Goal: Task Accomplishment & Management: Complete application form

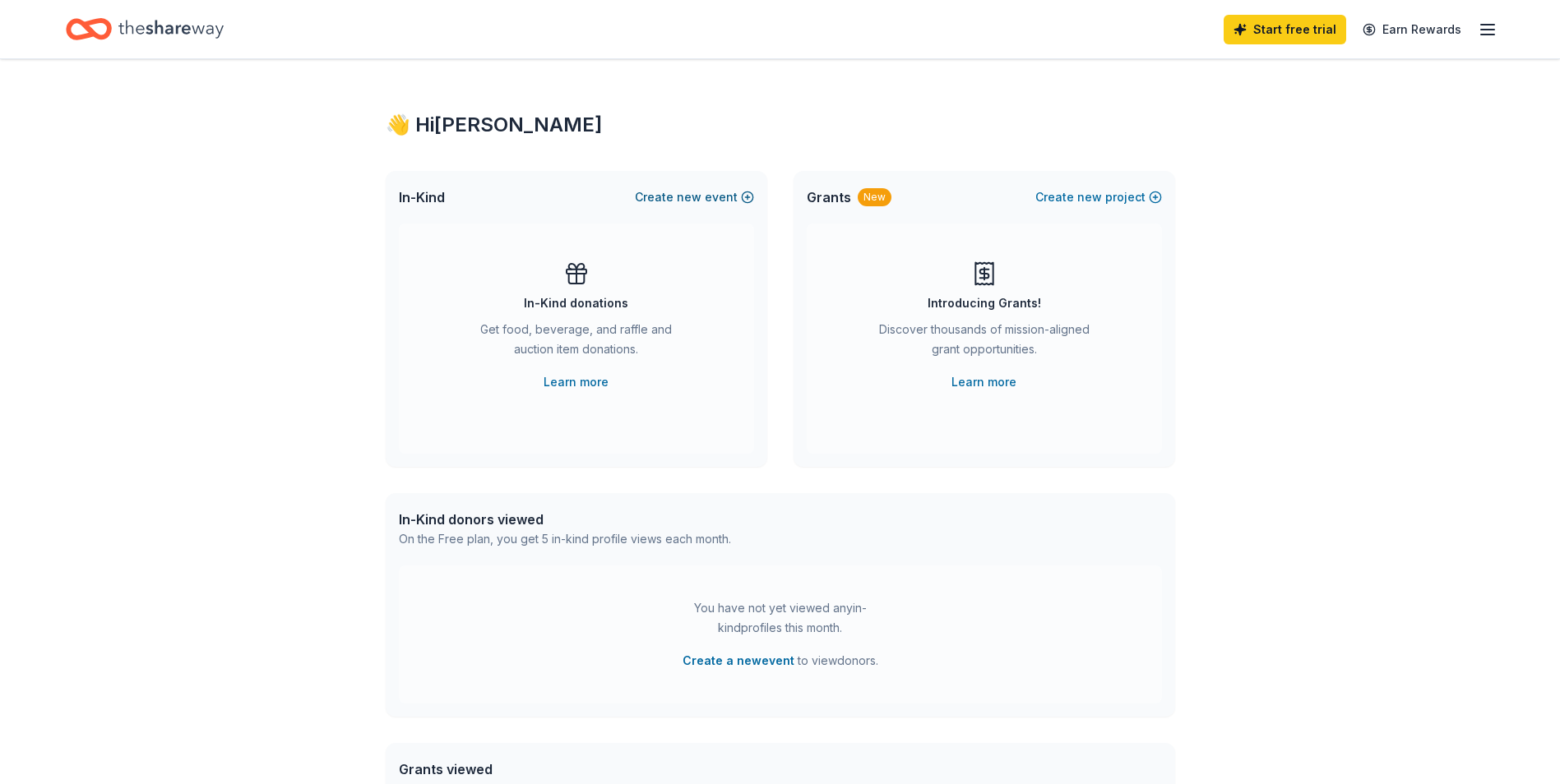
click at [701, 194] on span "new" at bounding box center [689, 198] width 25 height 20
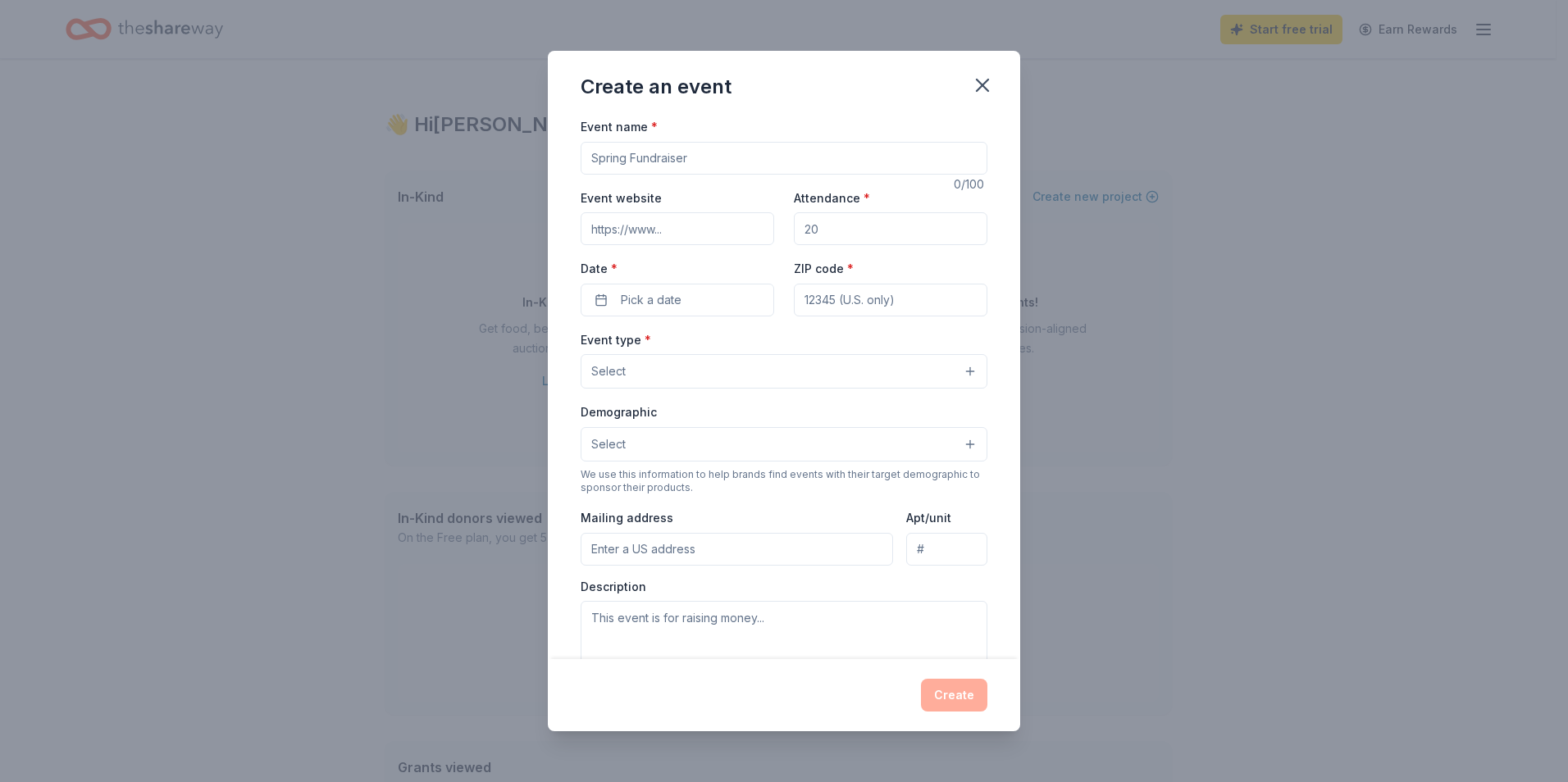
click at [768, 167] on input "Event name *" at bounding box center [784, 158] width 407 height 33
type input "E"
type input "G"
type input "[GEOGRAPHIC_DATA] for [MEDICAL_DATA] Golf Tournament Fundraiser"
click at [695, 234] on input "Event website" at bounding box center [677, 228] width 194 height 33
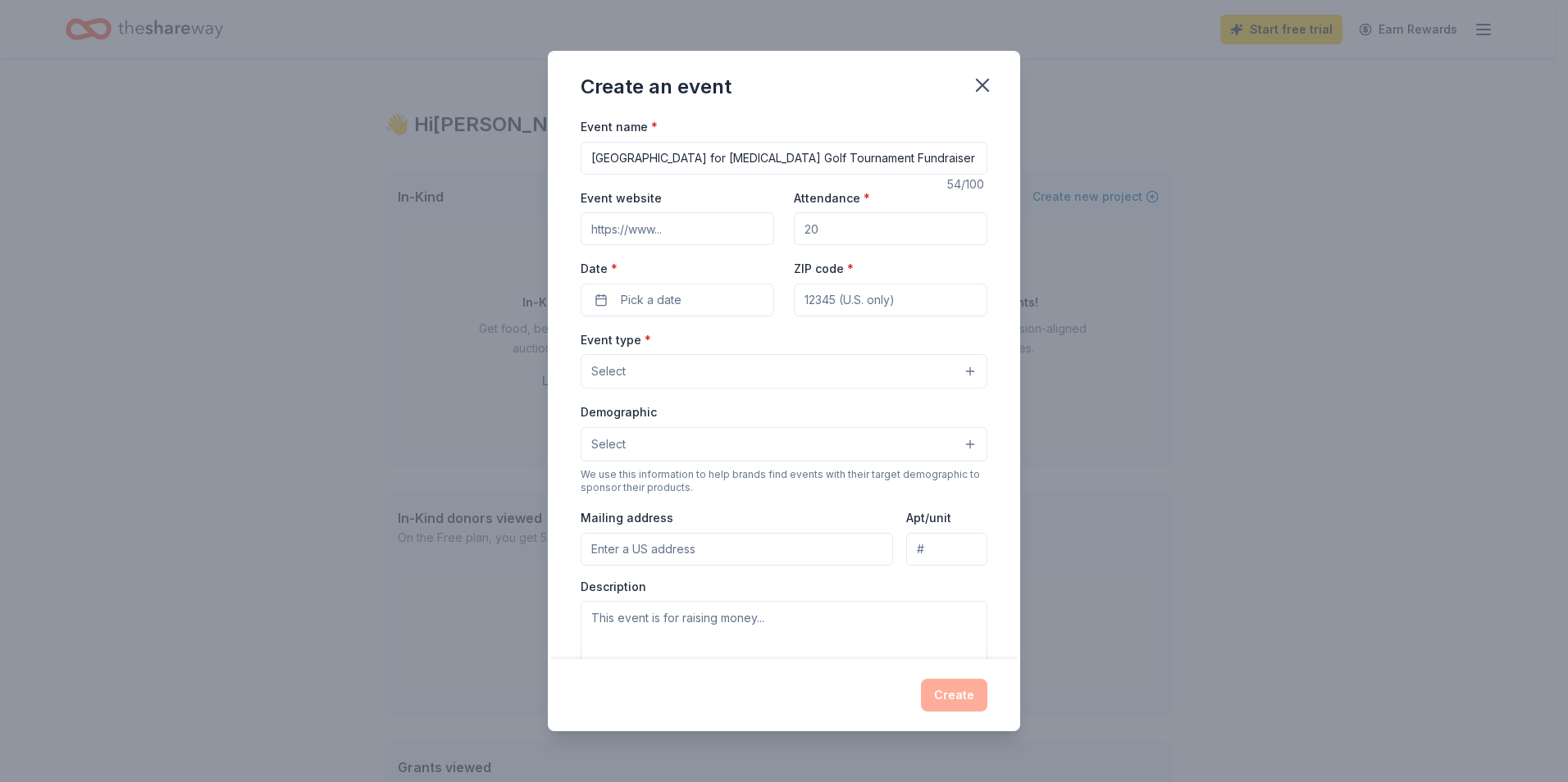
paste input "[URL][DOMAIN_NAME]"
type input "[URL][DOMAIN_NAME]"
click at [898, 224] on input "Attendance *" at bounding box center [890, 228] width 194 height 33
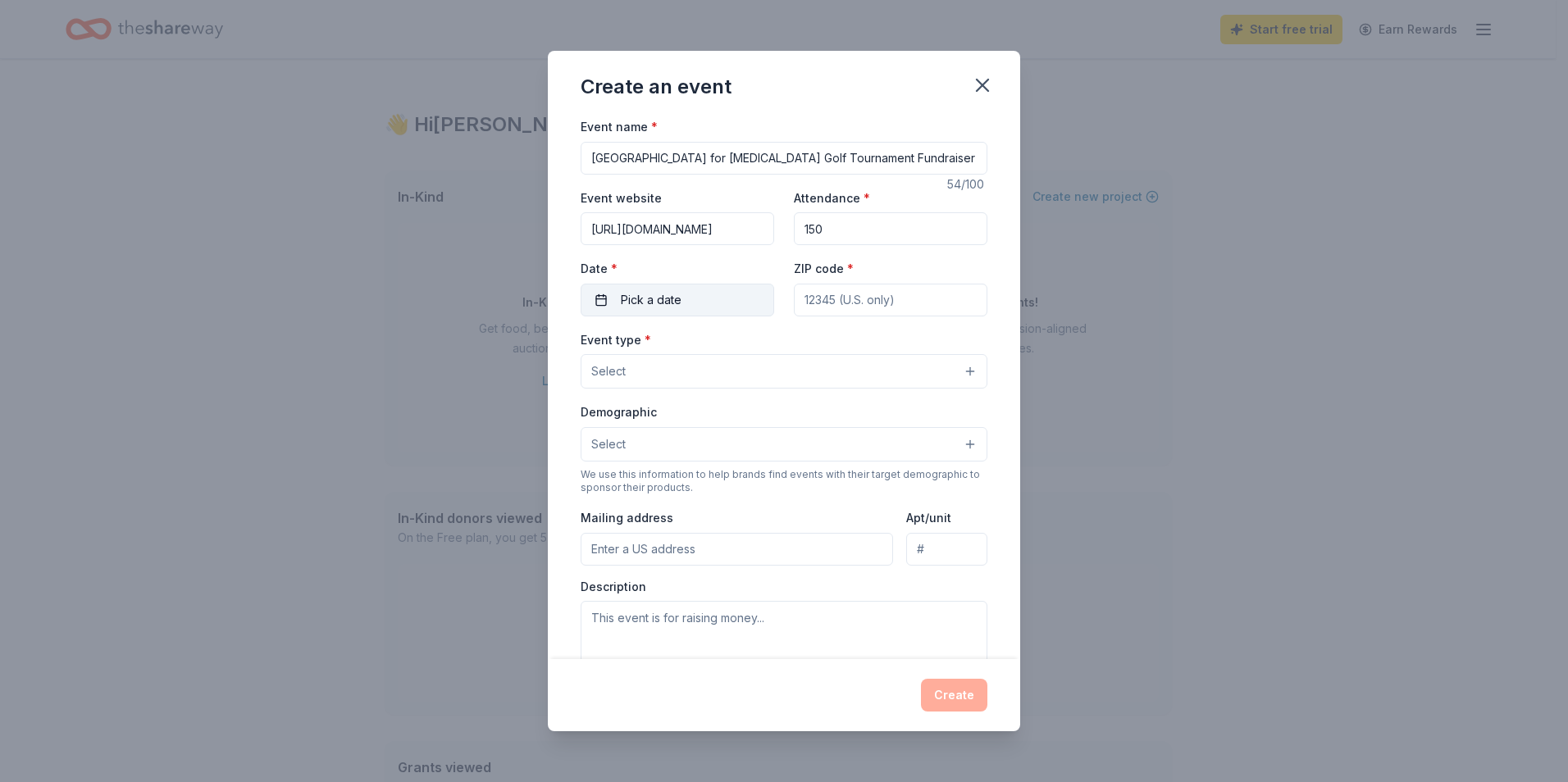
type input "150"
click at [680, 296] on button "Pick a date" at bounding box center [677, 300] width 194 height 33
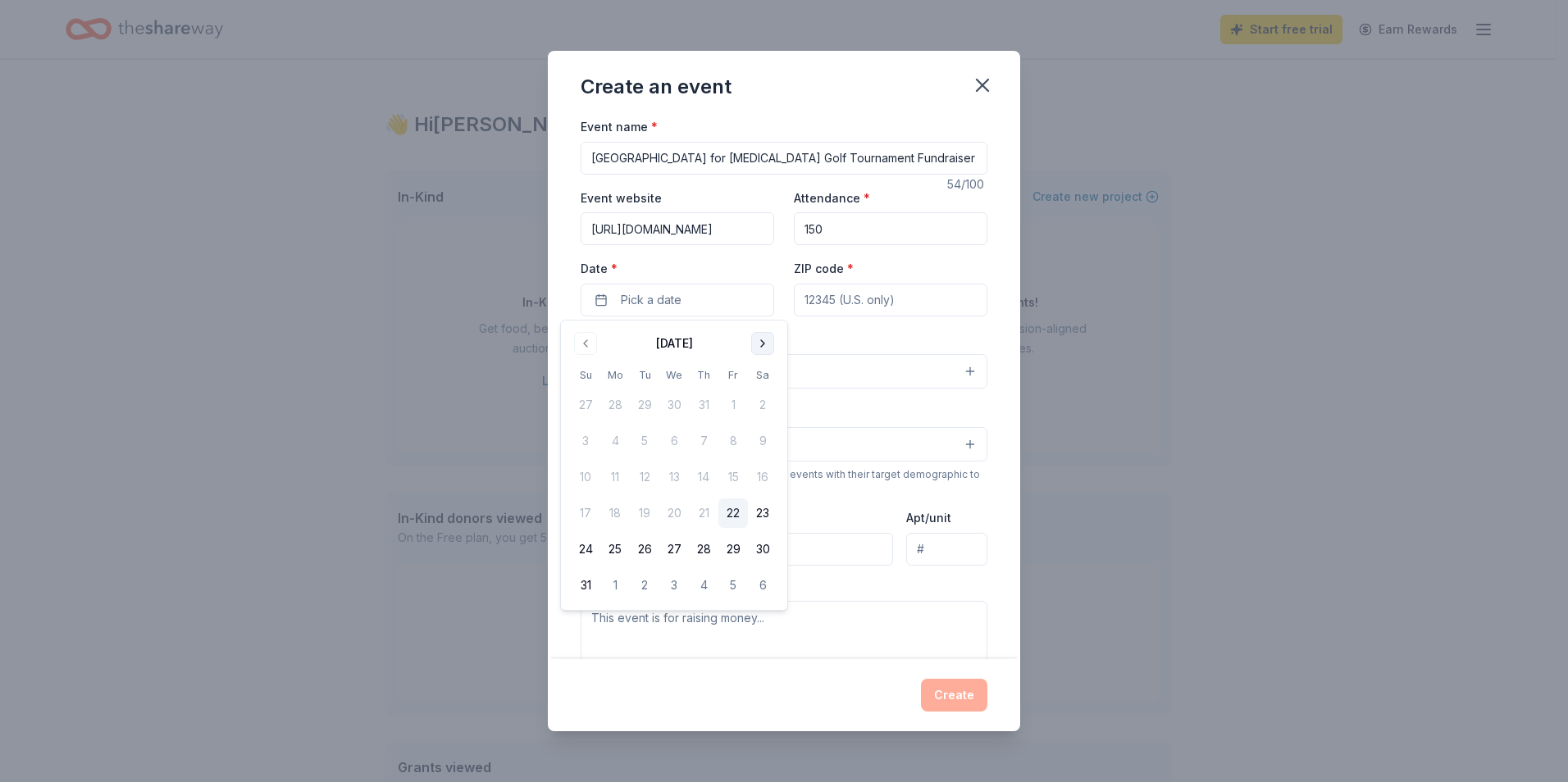
click at [760, 345] on button "Go to next month" at bounding box center [763, 344] width 23 height 23
click at [734, 443] on button "10" at bounding box center [733, 441] width 30 height 30
click at [906, 301] on input "ZIP code *" at bounding box center [890, 300] width 194 height 33
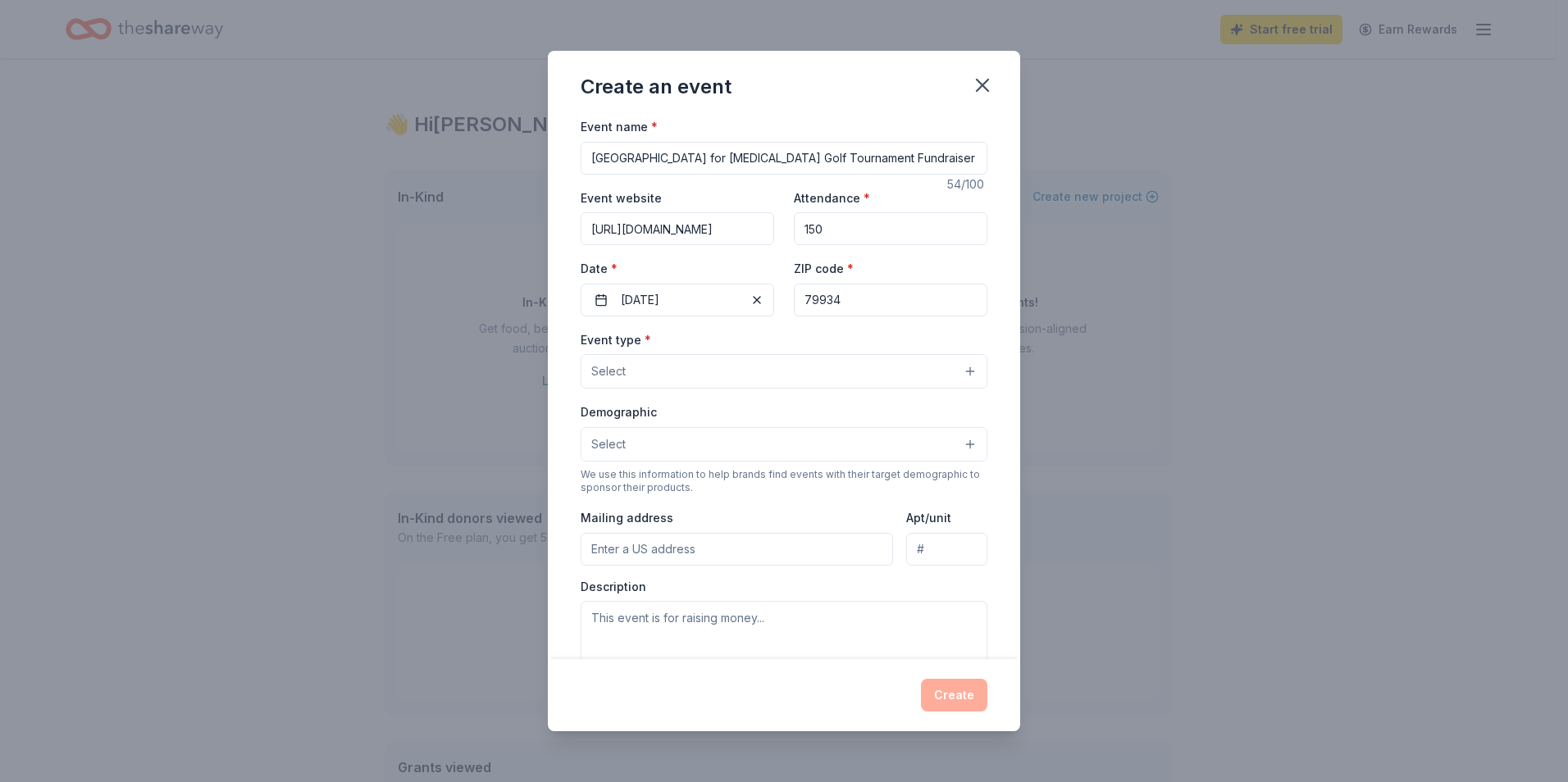
type input "79934"
click at [897, 379] on button "Select" at bounding box center [784, 371] width 407 height 35
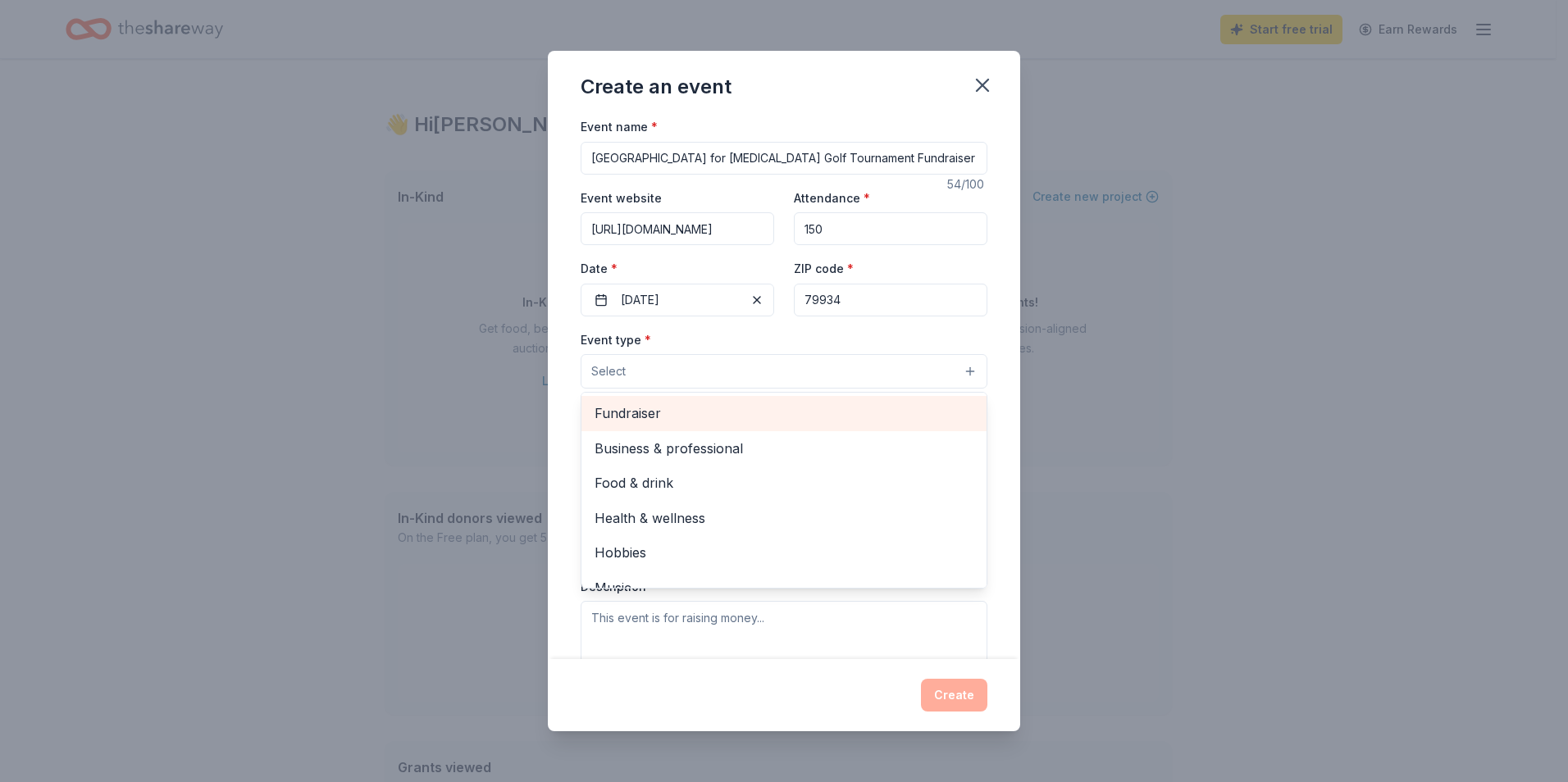
click at [849, 406] on span "Fundraiser" at bounding box center [784, 413] width 379 height 21
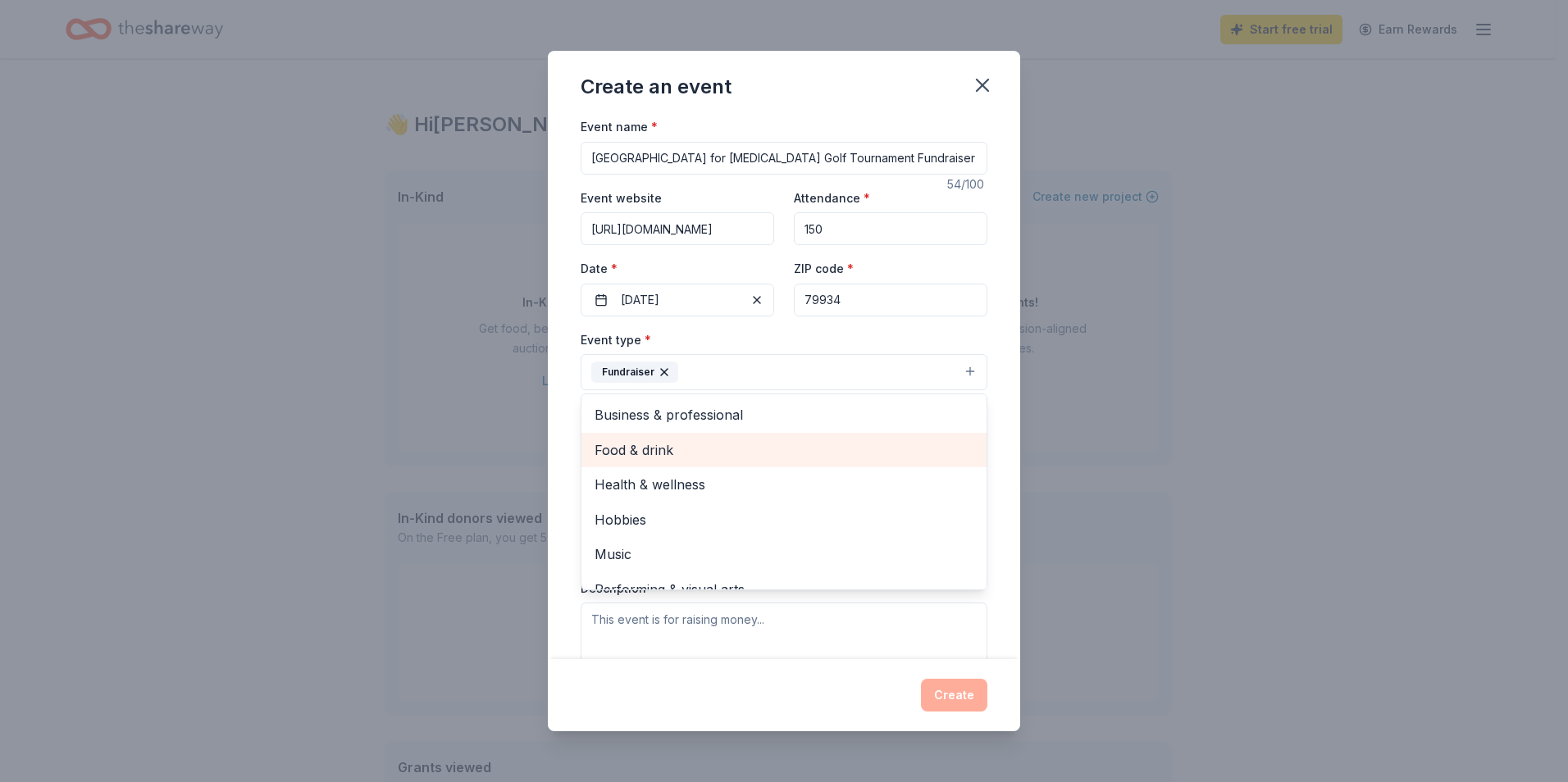
scroll to position [20, 0]
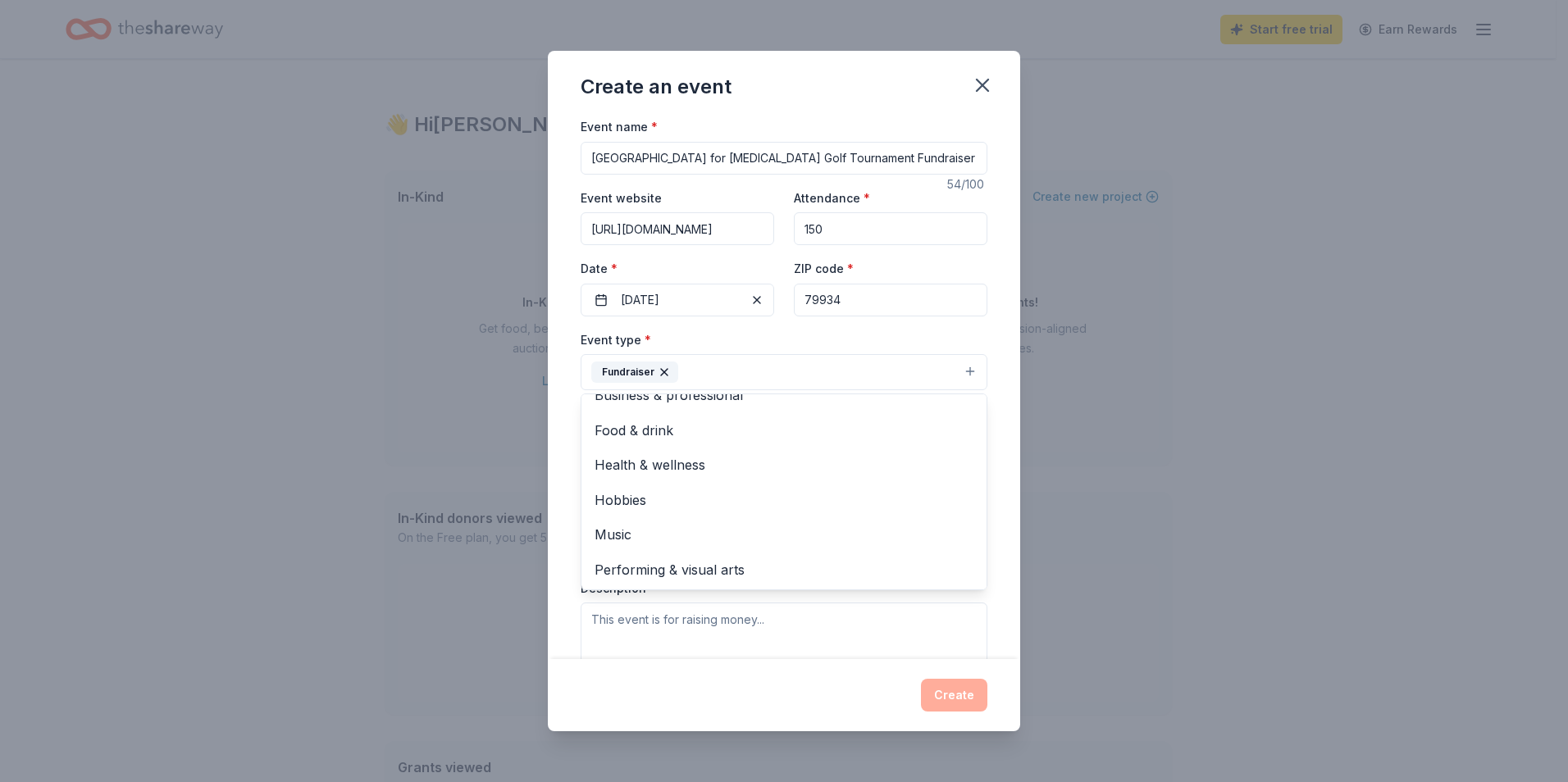
click at [999, 330] on div "Event name * El Paso Center for Diabetes Golf Tournament Fundraiser 54 /100 Eve…" at bounding box center [784, 388] width 473 height 543
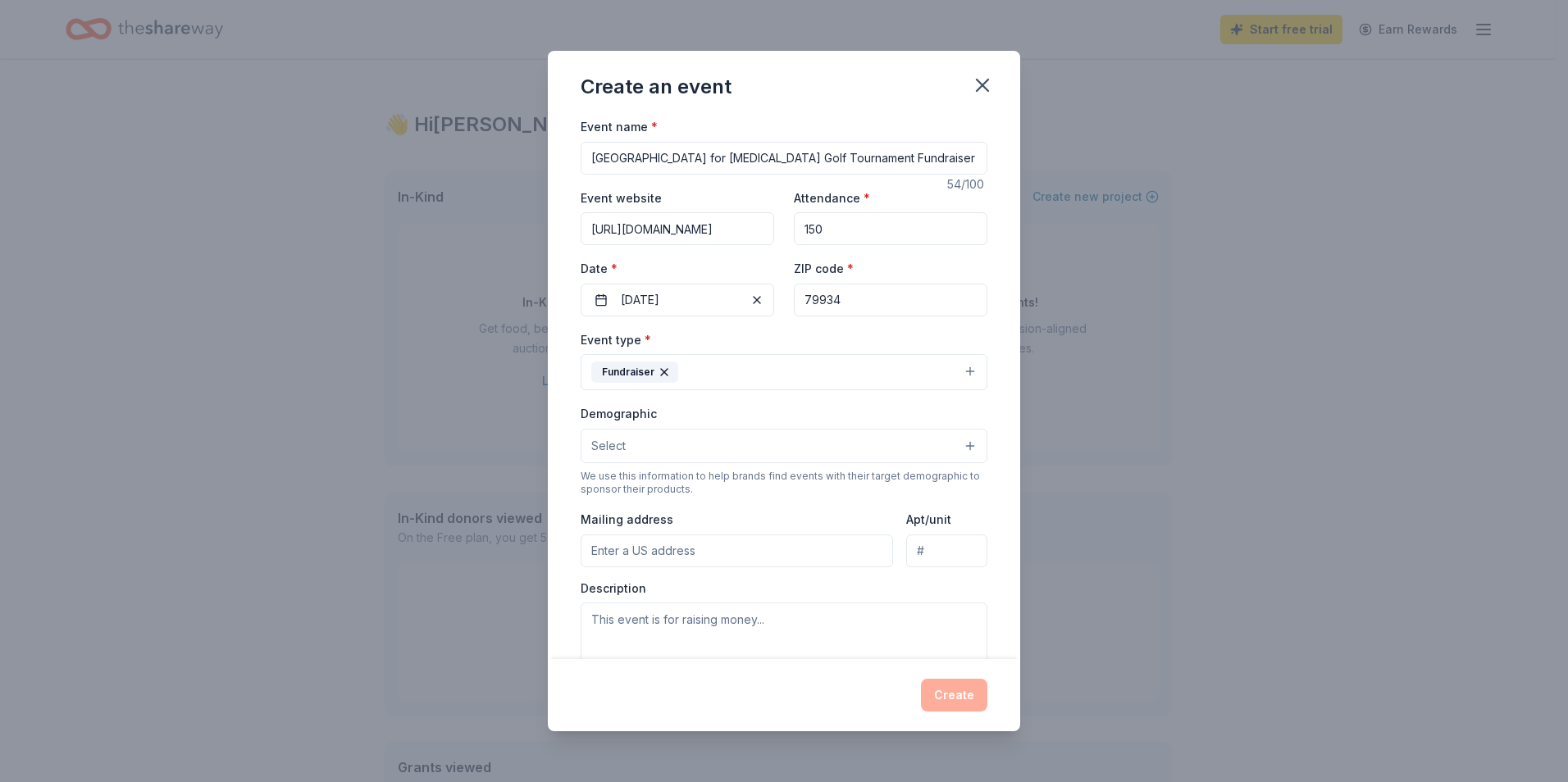
click at [877, 440] on button "Select" at bounding box center [784, 446] width 407 height 35
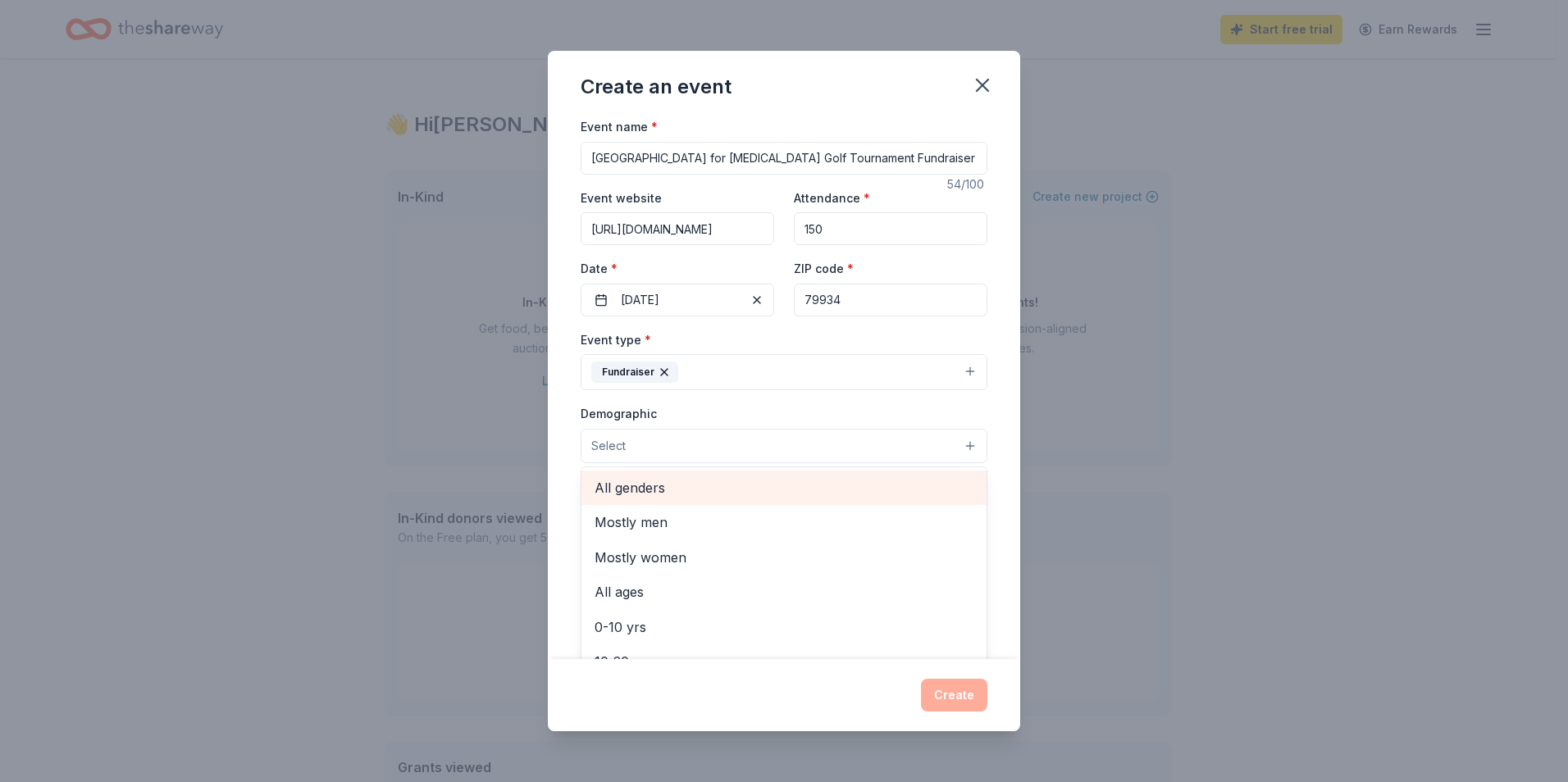
click at [854, 480] on span "All genders" at bounding box center [784, 488] width 379 height 21
click at [823, 488] on span "Mostly men" at bounding box center [784, 490] width 379 height 21
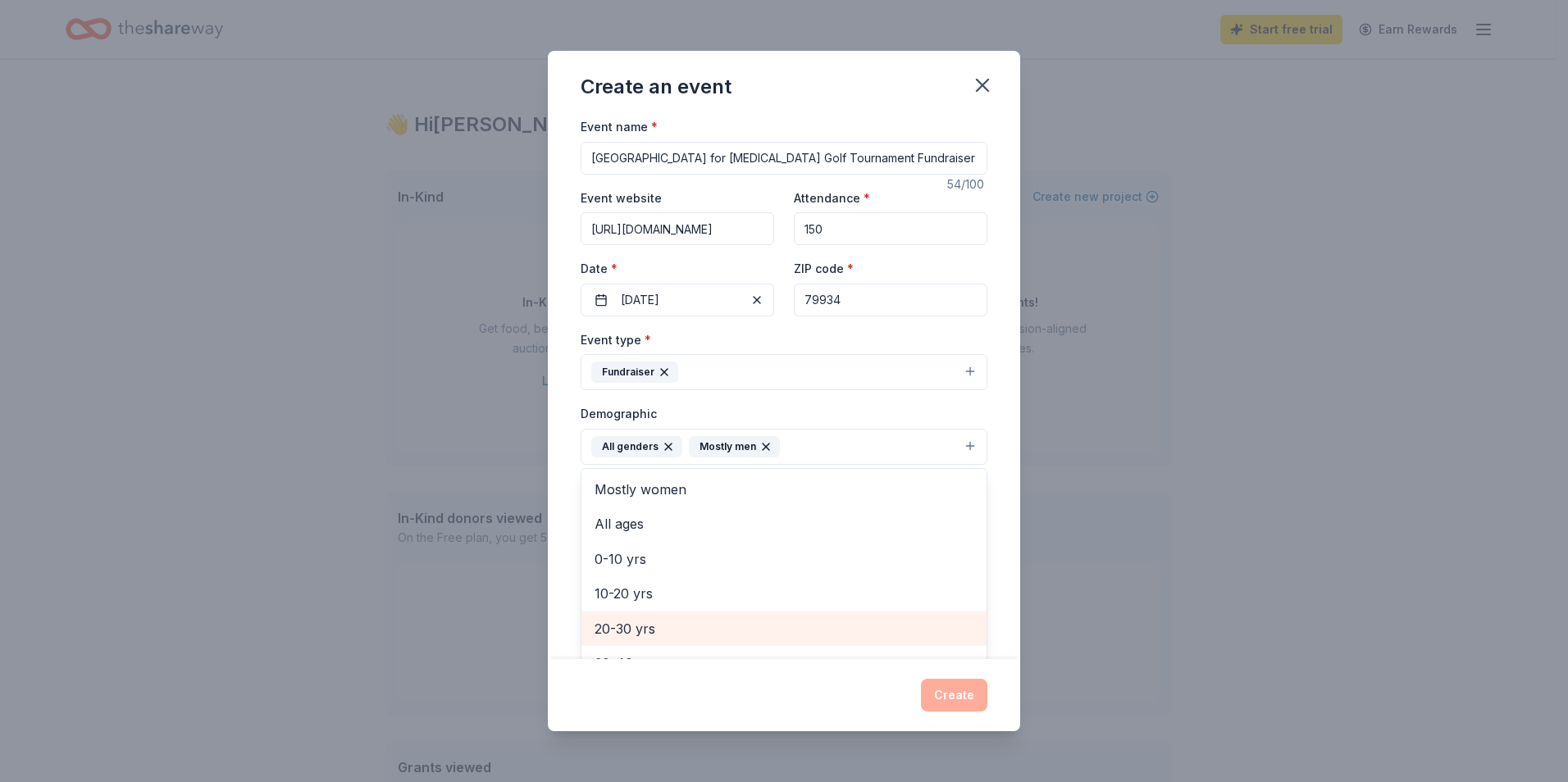
click at [778, 624] on span "20-30 yrs" at bounding box center [784, 629] width 379 height 21
click at [778, 624] on span "30-40 yrs" at bounding box center [784, 629] width 379 height 21
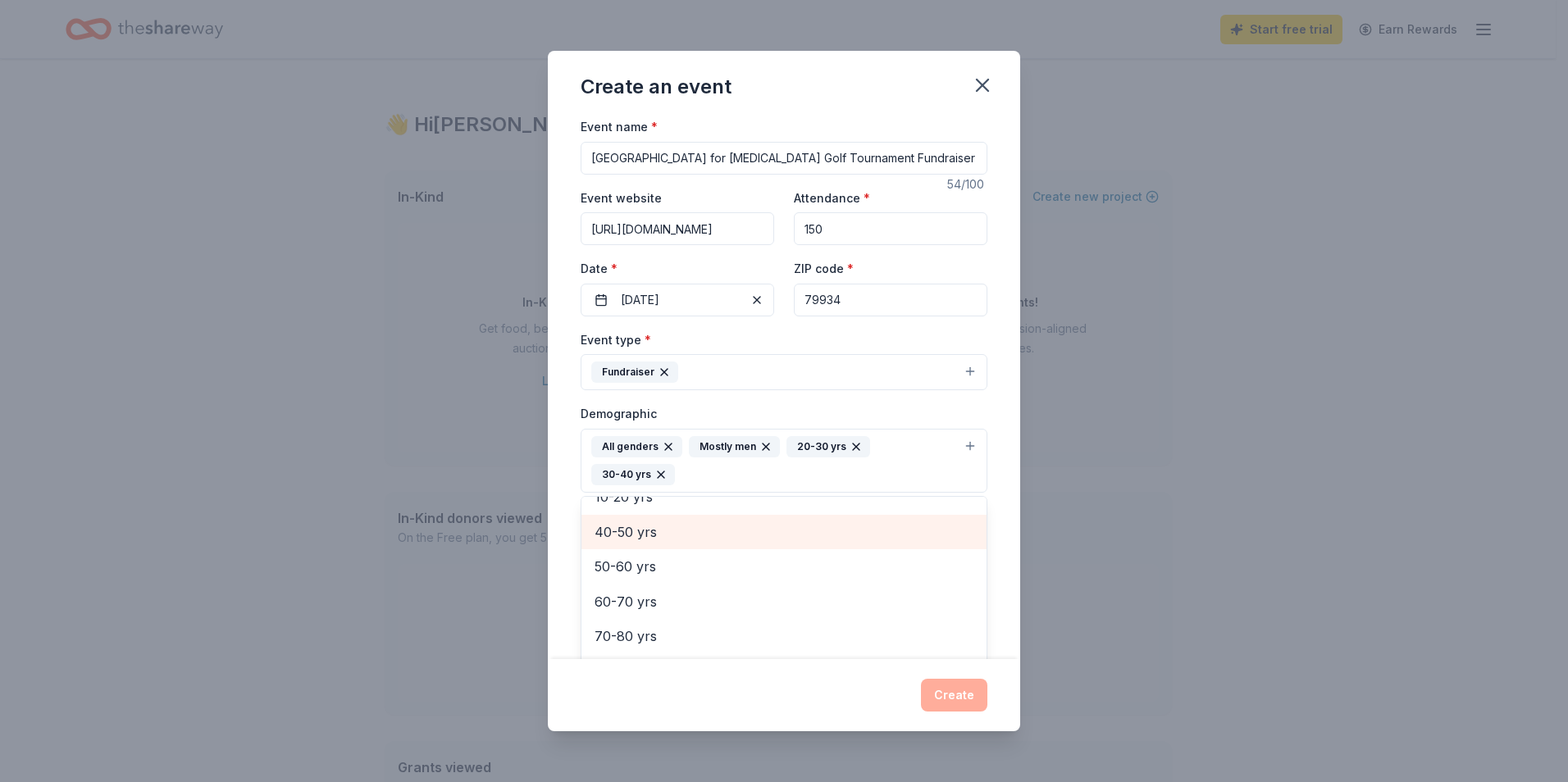
click at [780, 534] on span "40-50 yrs" at bounding box center [784, 532] width 379 height 21
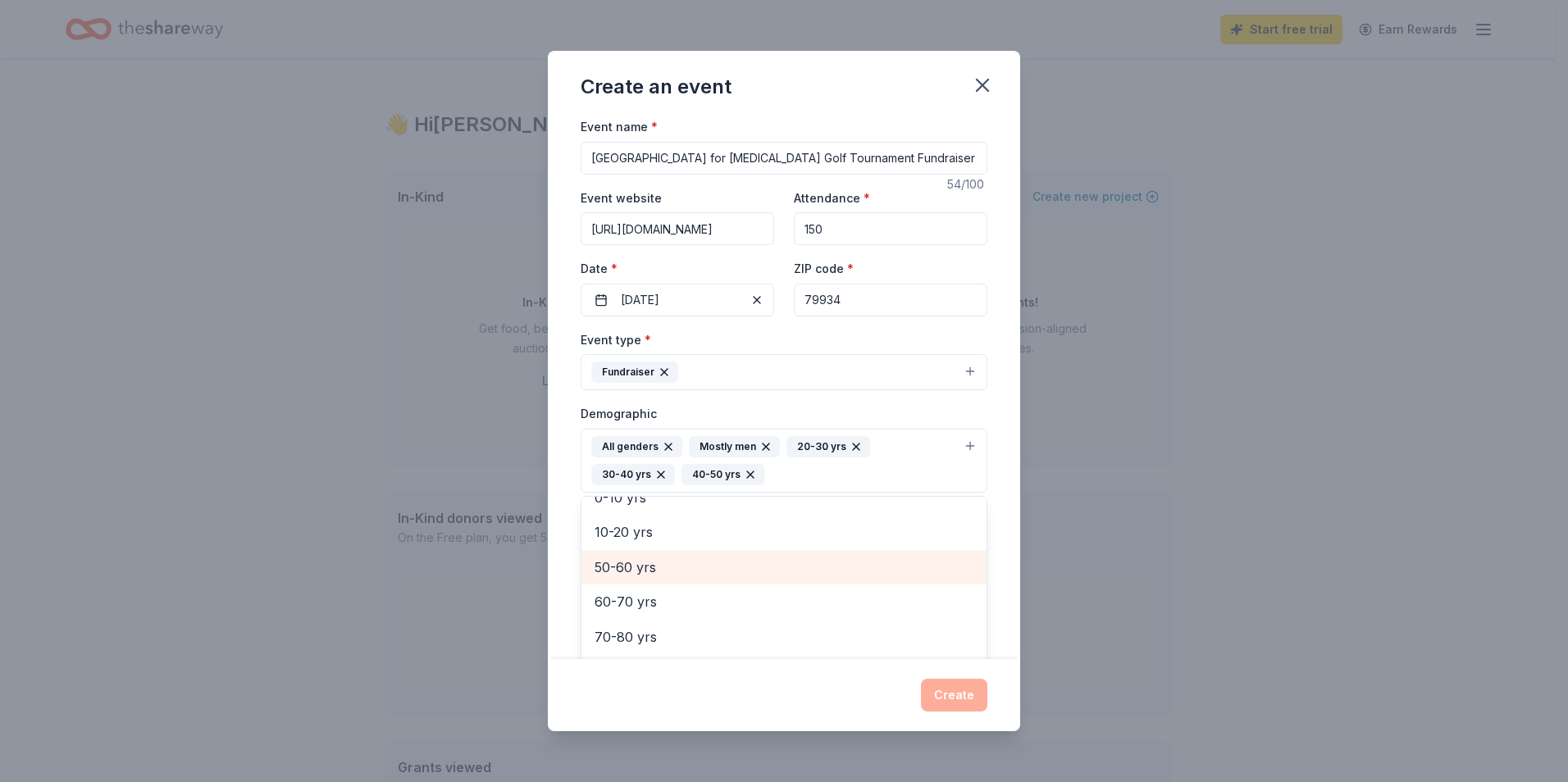
click at [768, 564] on span "50-60 yrs" at bounding box center [784, 568] width 379 height 21
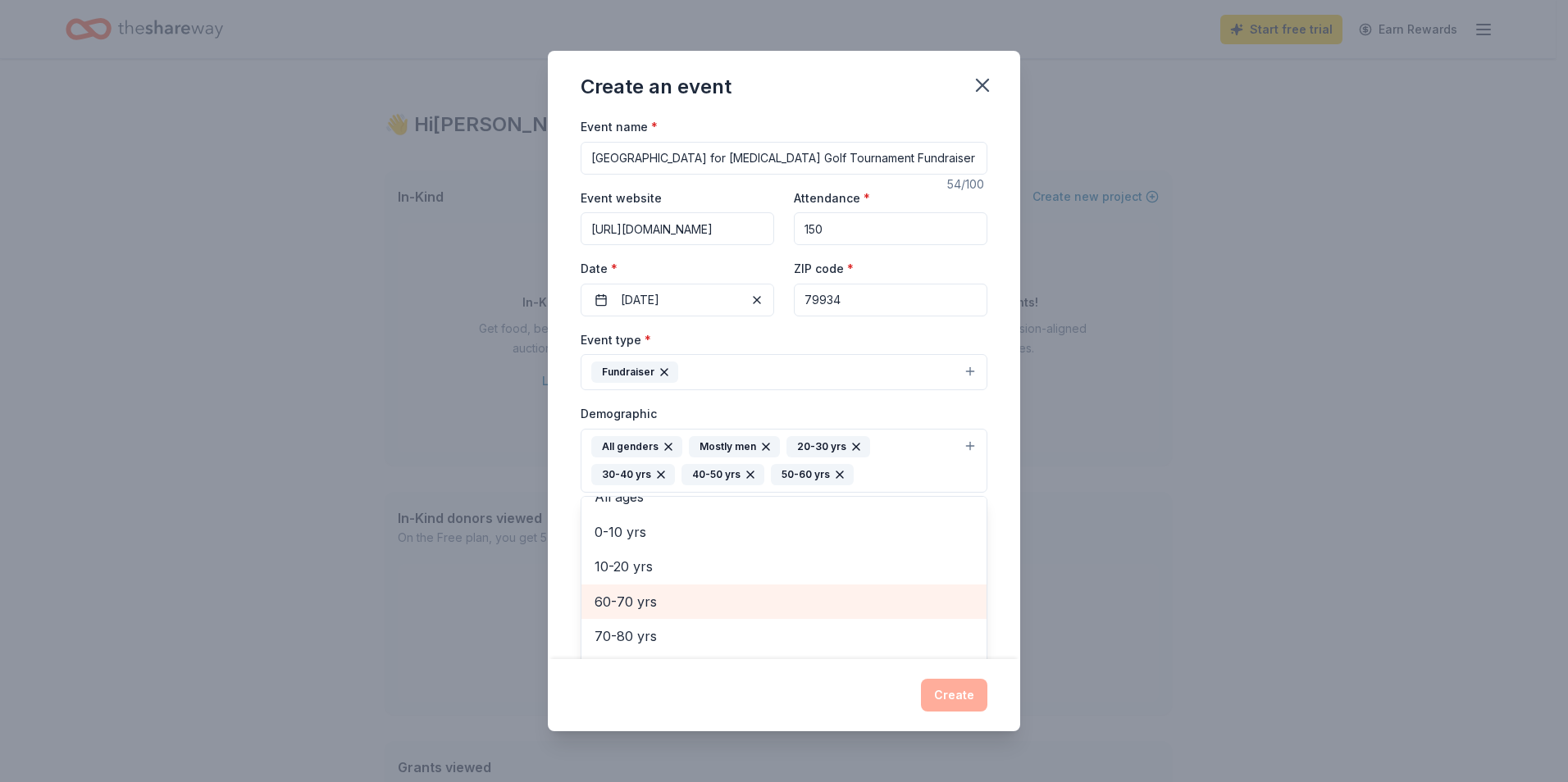
click at [759, 596] on span "60-70 yrs" at bounding box center [784, 602] width 379 height 21
click at [987, 620] on div "Event name * El Paso Center for Diabetes Golf Tournament Fundraiser 54 /100 Eve…" at bounding box center [784, 388] width 473 height 543
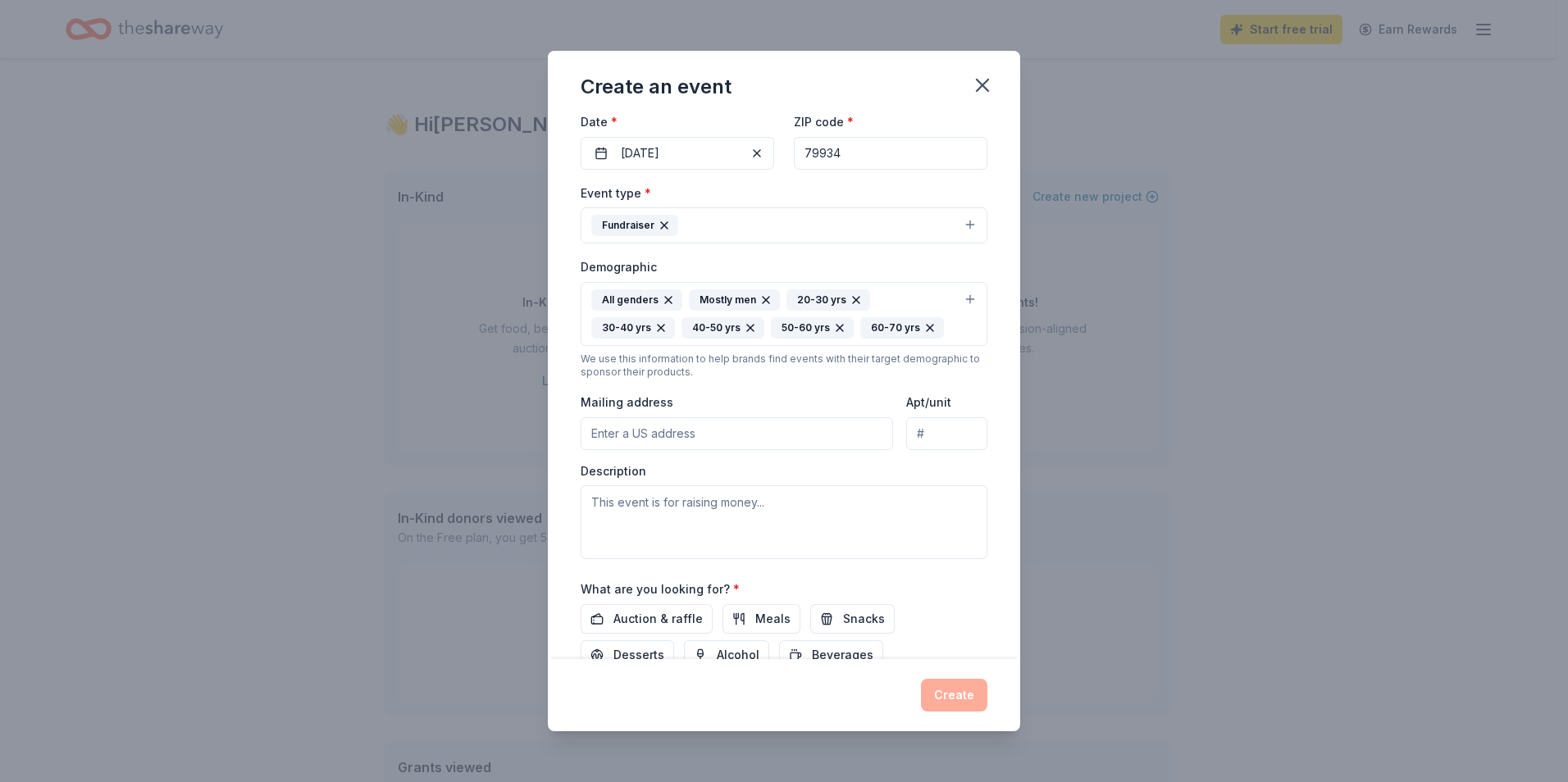
scroll to position [164, 0]
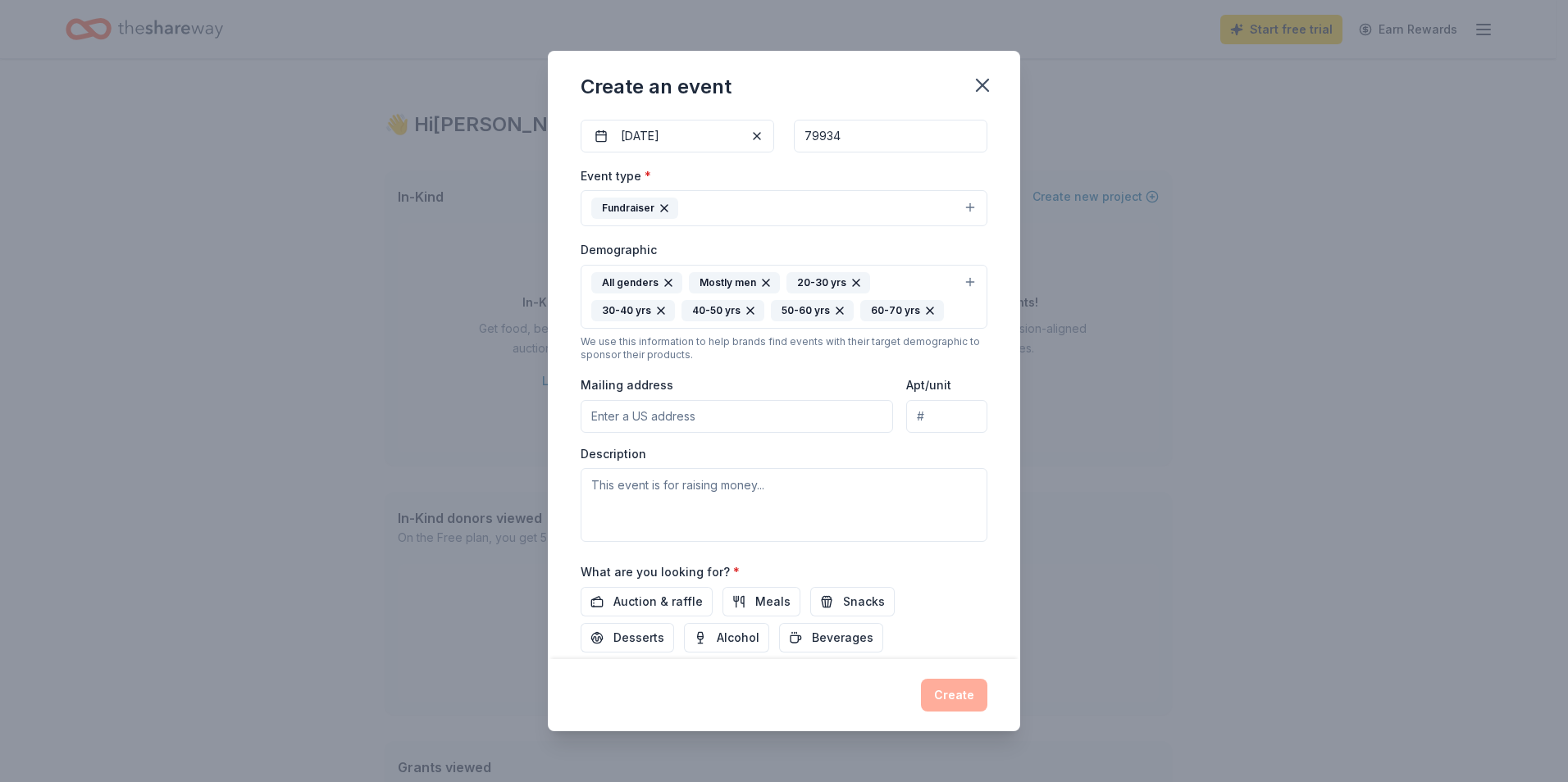
click at [757, 421] on input "Mailing address" at bounding box center [737, 417] width 313 height 33
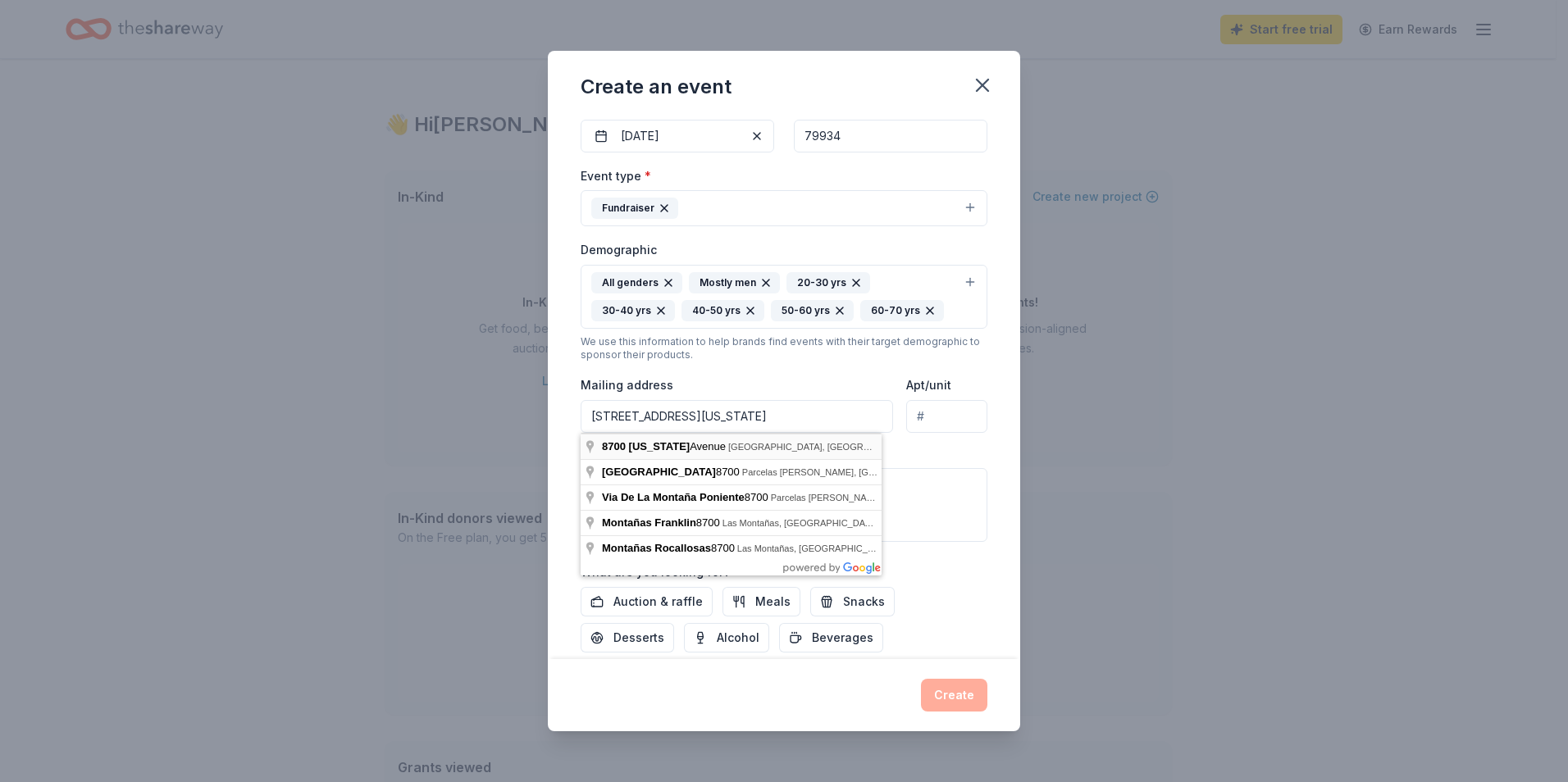
type input "[STREET_ADDRESS][US_STATE]"
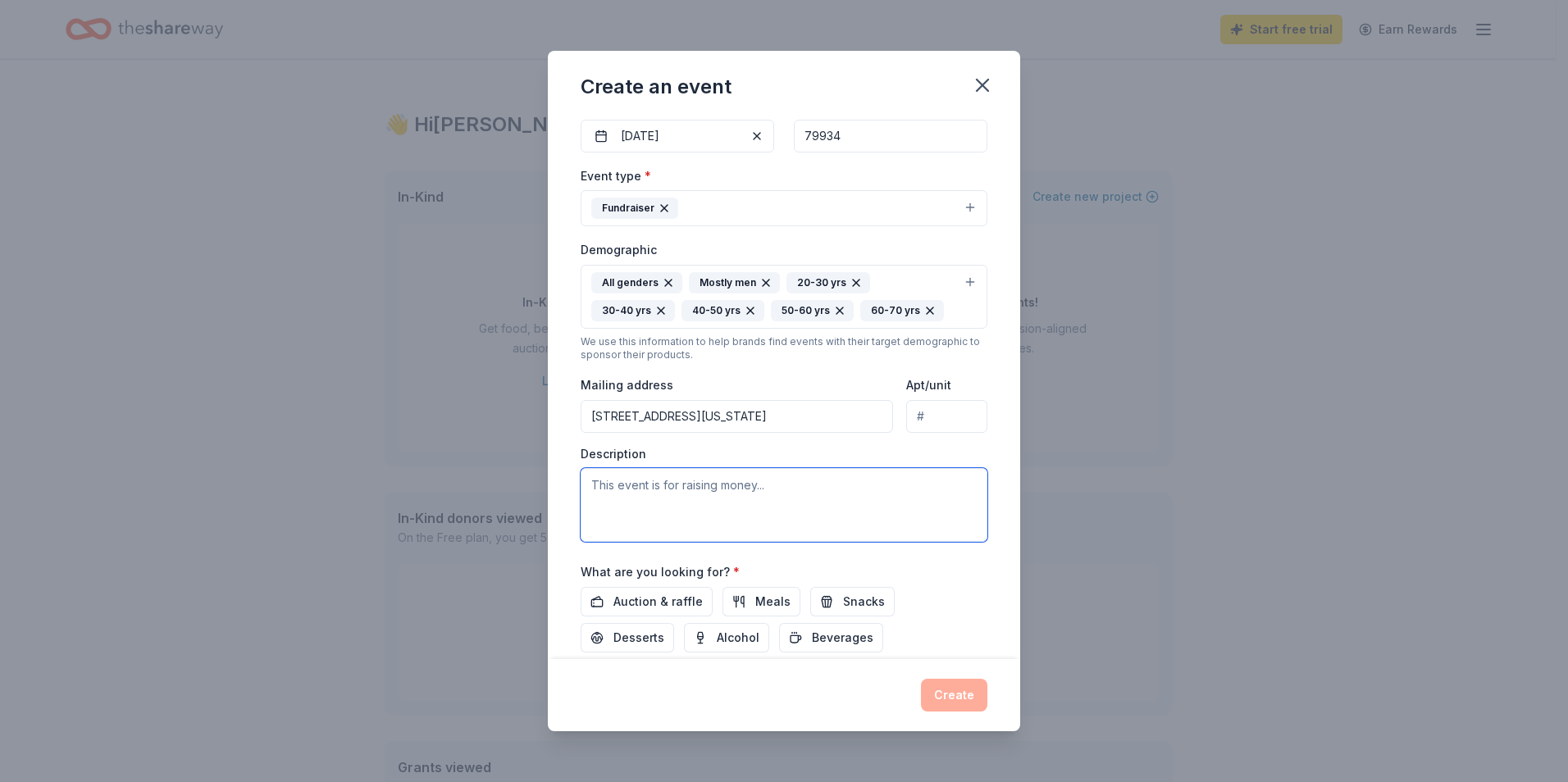
click at [801, 484] on textarea at bounding box center [784, 505] width 407 height 73
paste textarea "We invite you to be a hero in our community by sponsoring this event. Inside, y…"
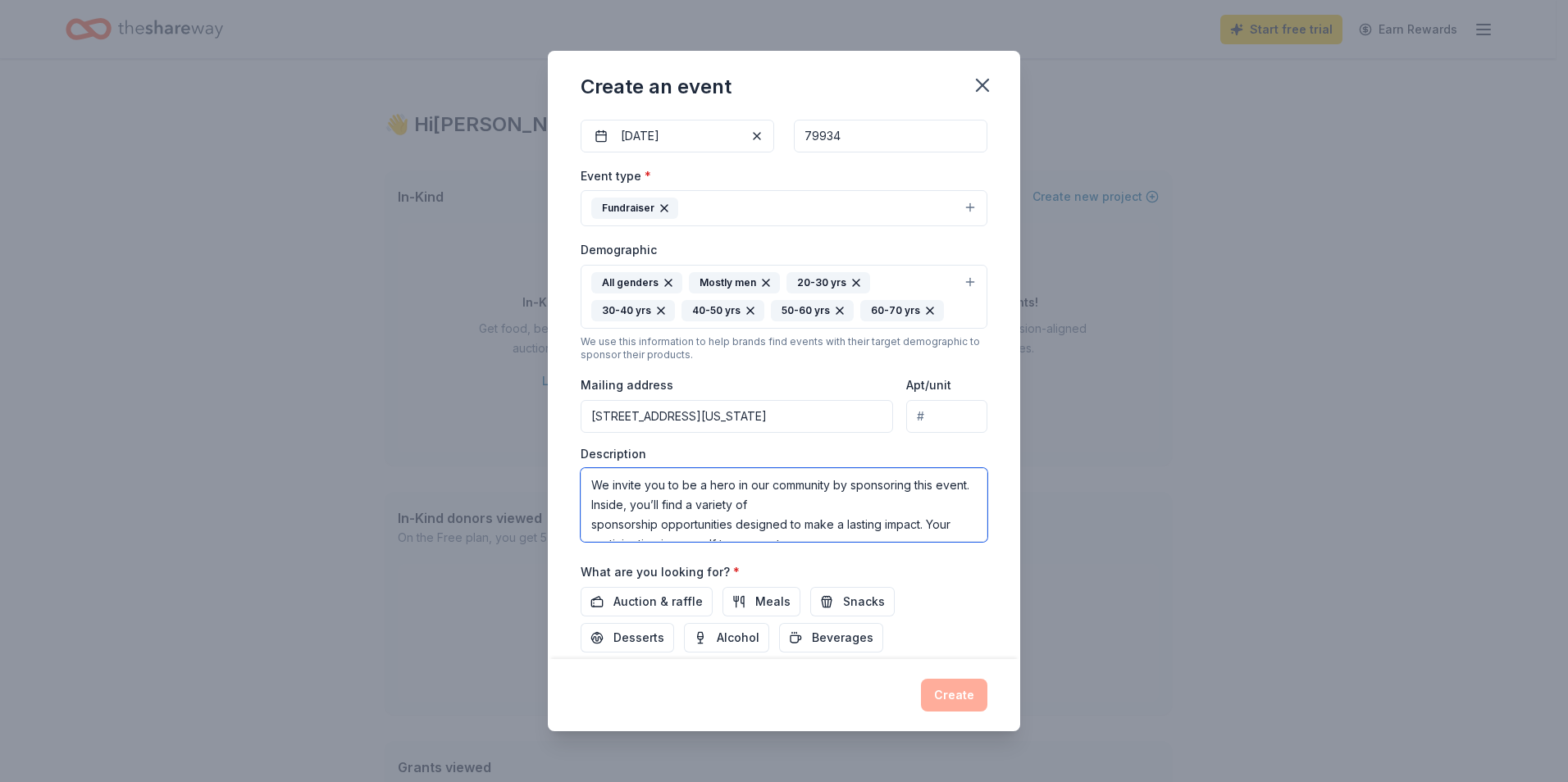
scroll to position [148, 0]
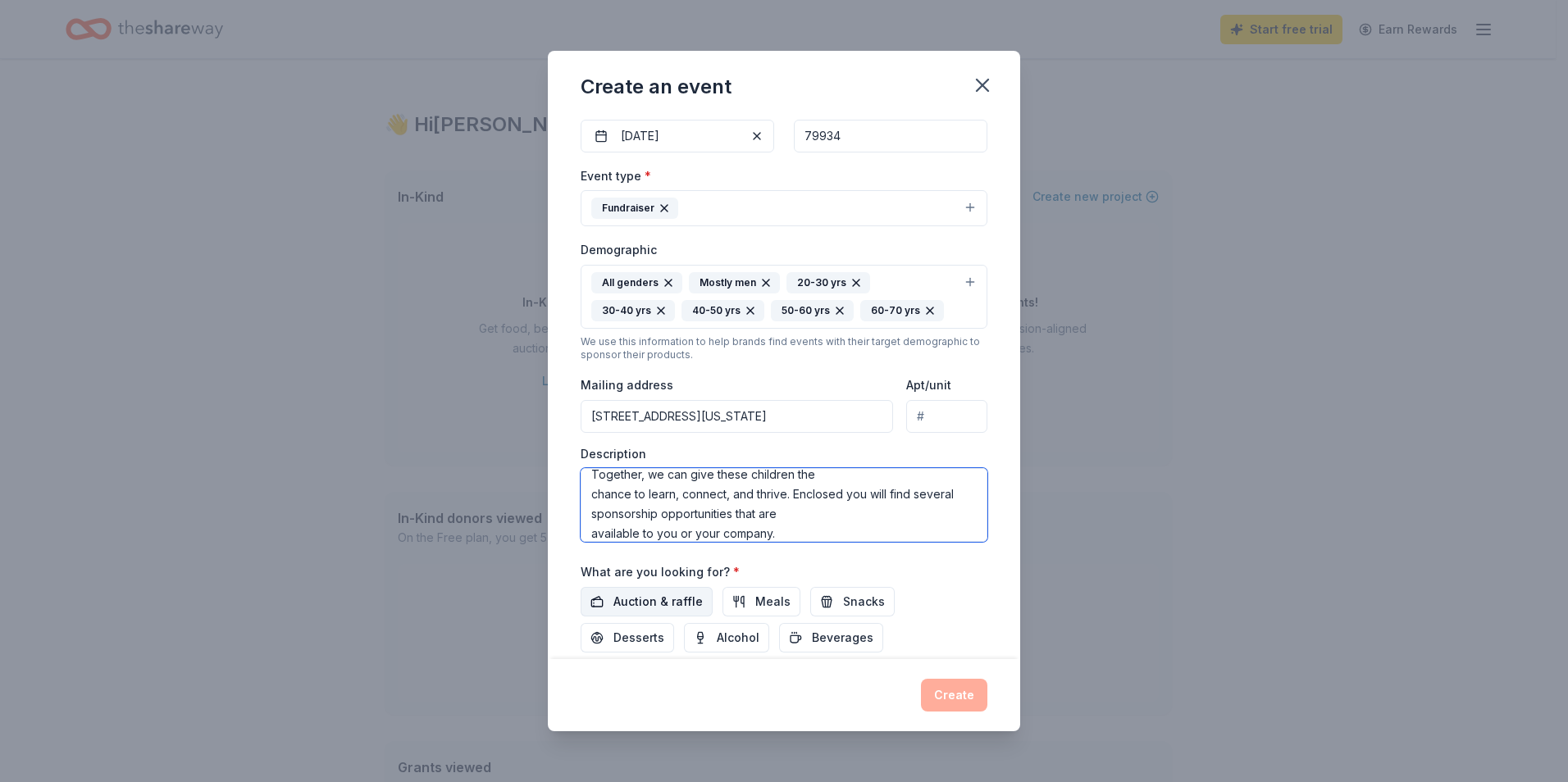
type textarea "We invite you to be a hero in our community by sponsoring this event. Inside, y…"
click at [680, 598] on span "Auction & raffle" at bounding box center [658, 602] width 89 height 20
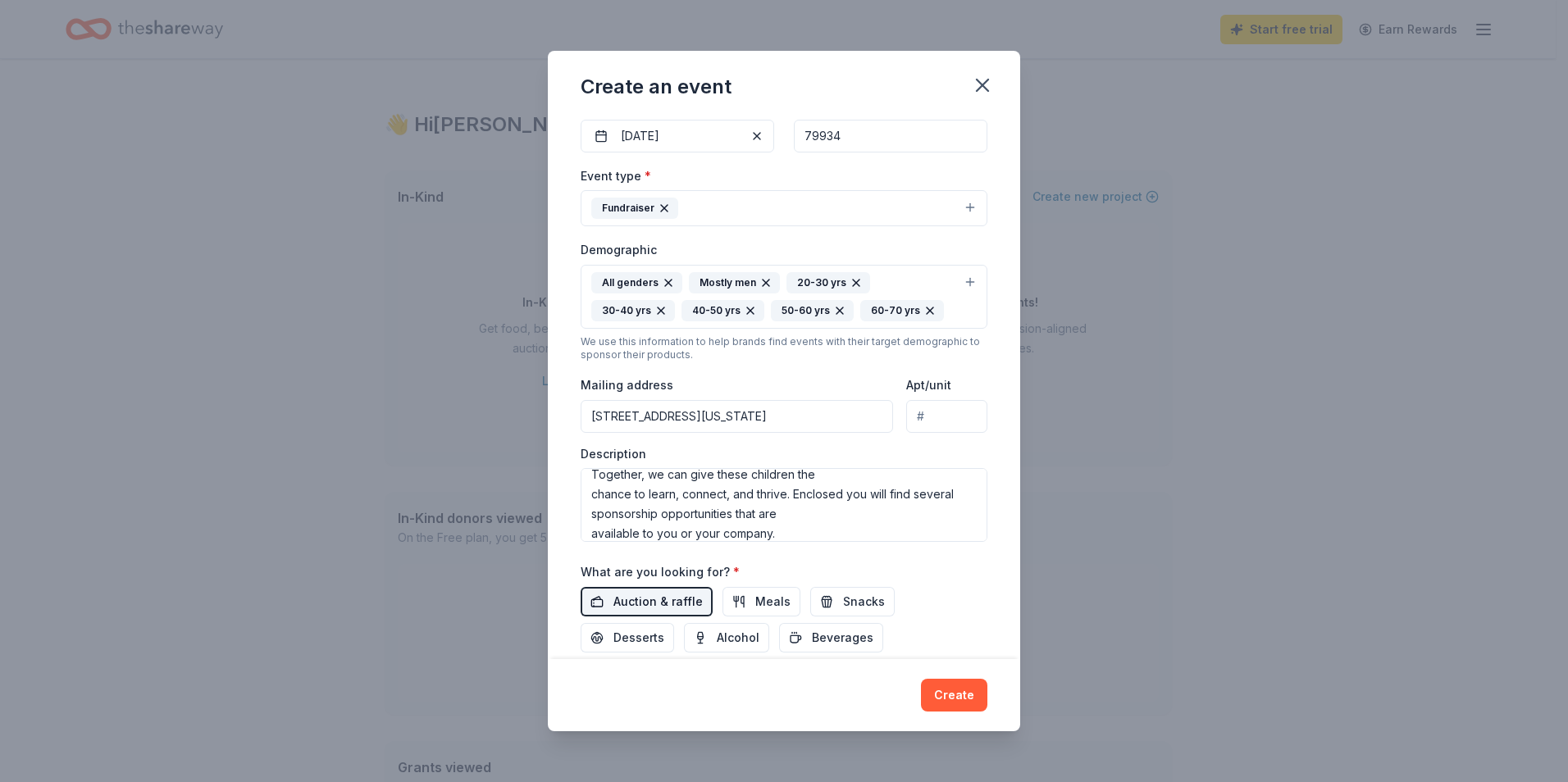
click at [680, 598] on span "Auction & raffle" at bounding box center [658, 602] width 89 height 20
click at [756, 598] on span "Meals" at bounding box center [773, 602] width 35 height 20
click at [853, 600] on span "Snacks" at bounding box center [864, 602] width 42 height 20
click at [640, 633] on span "Desserts" at bounding box center [639, 638] width 51 height 20
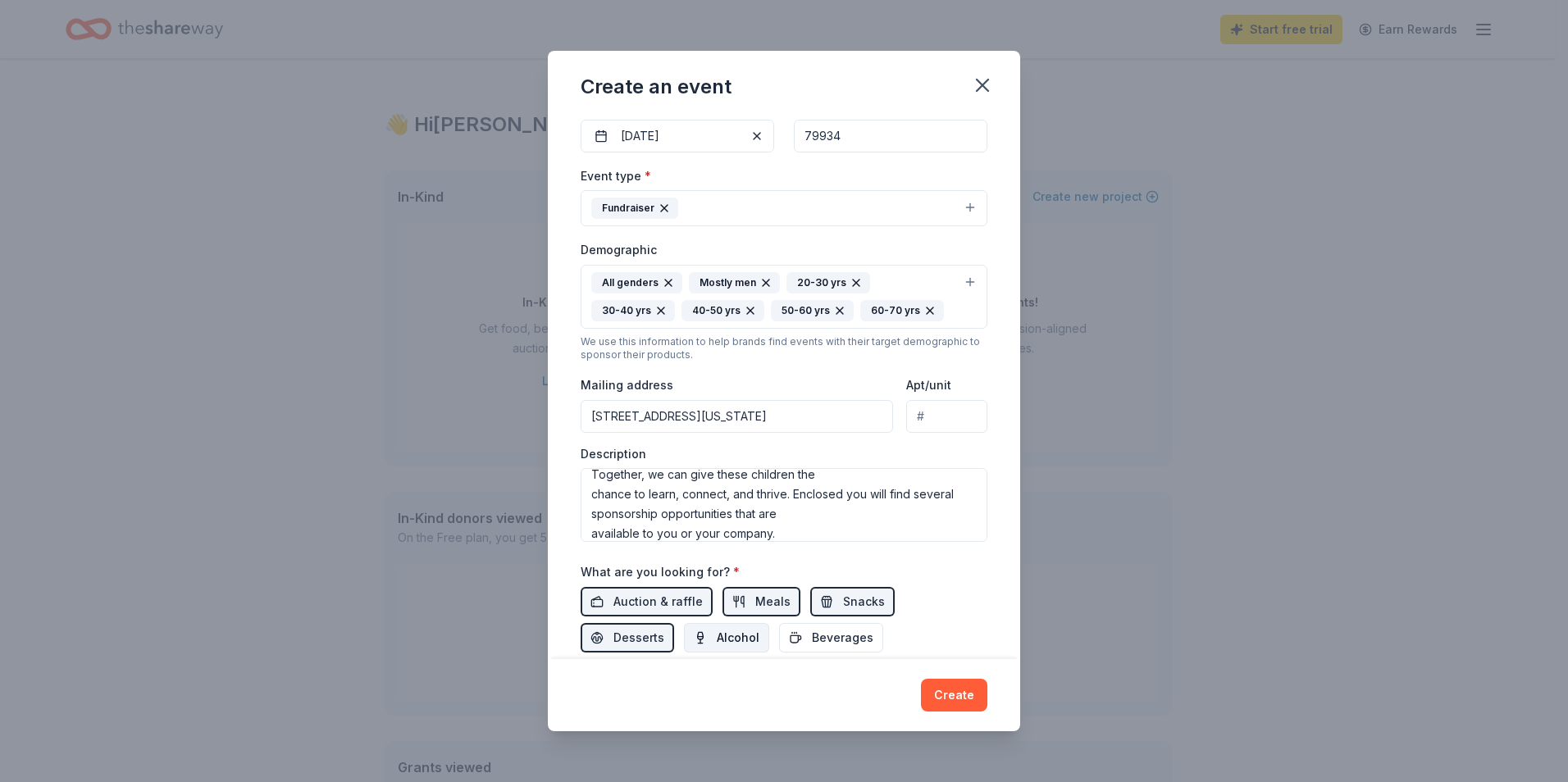
click at [723, 636] on span "Alcohol" at bounding box center [738, 638] width 43 height 20
click at [843, 640] on span "Beverages" at bounding box center [842, 638] width 62 height 20
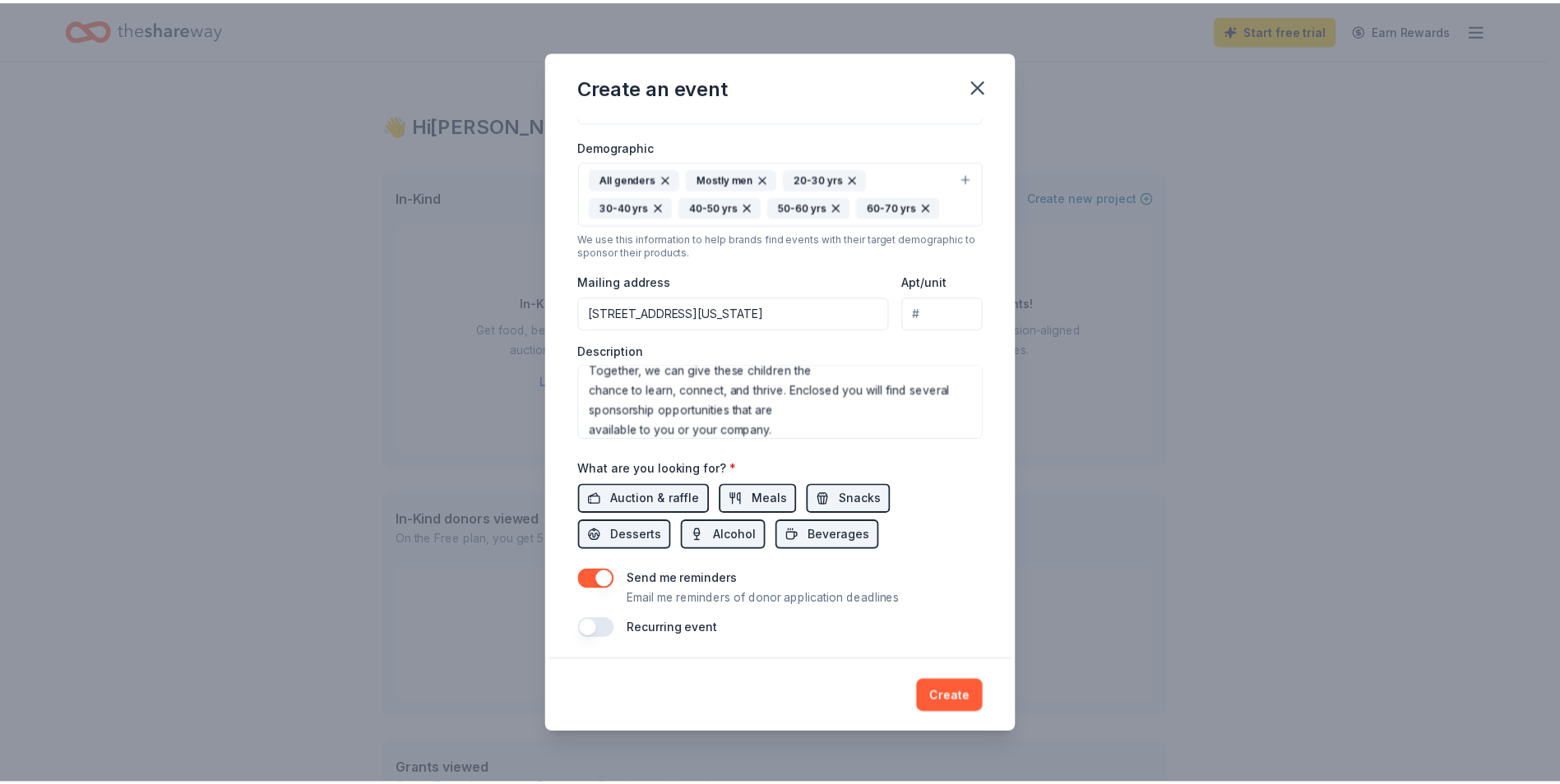
scroll to position [273, 0]
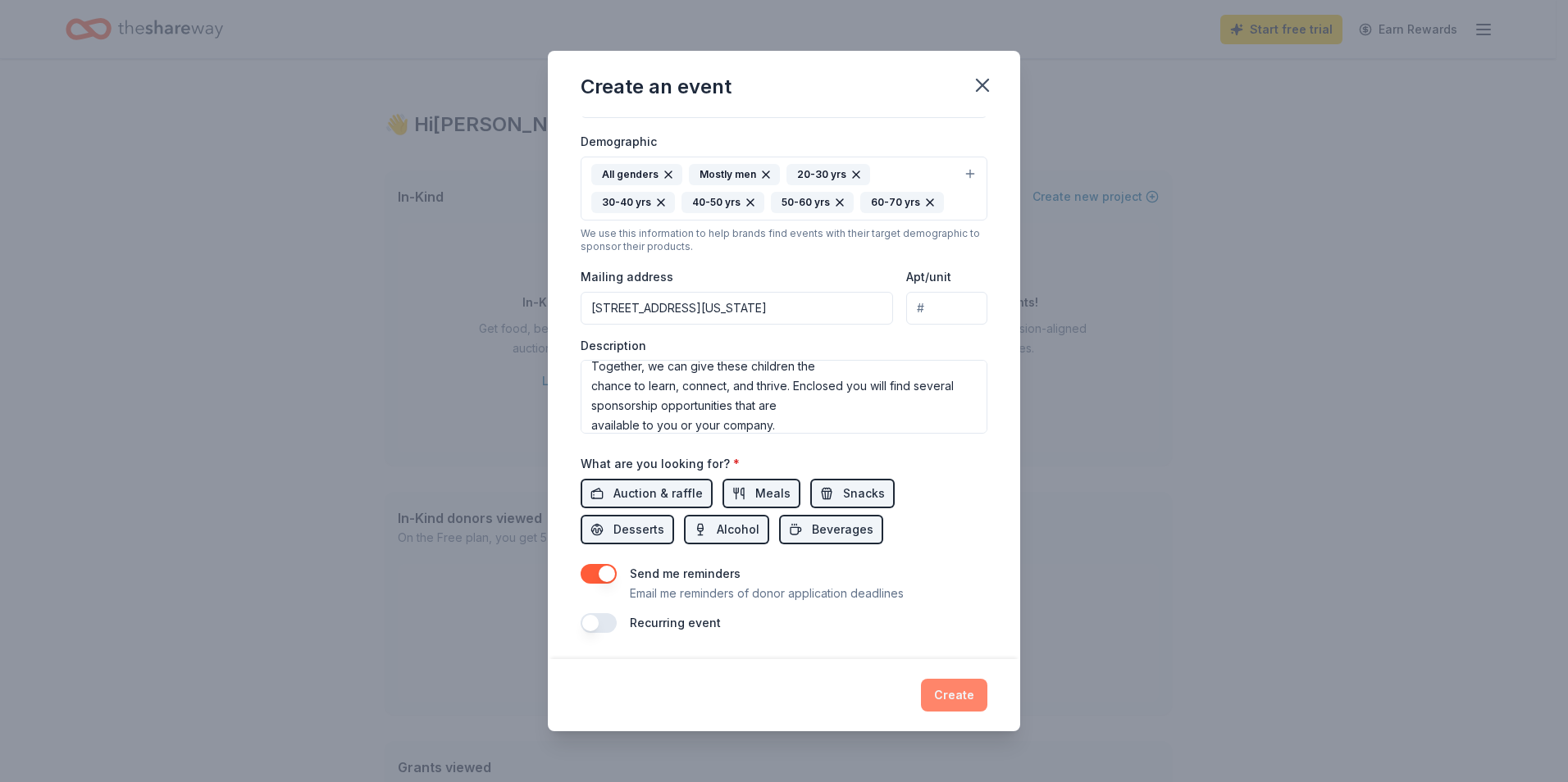
click at [954, 690] on button "Create" at bounding box center [954, 695] width 67 height 33
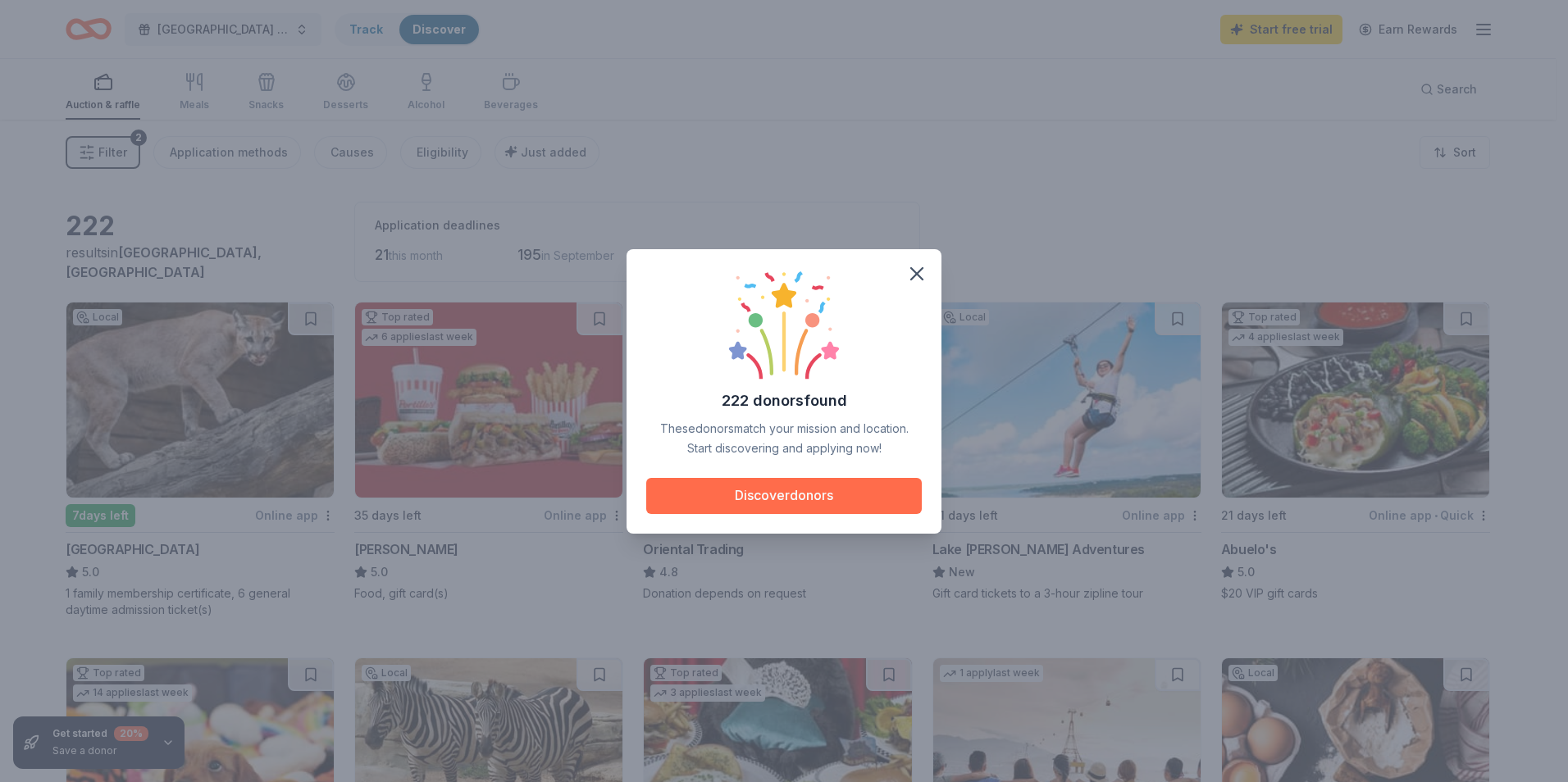
click at [775, 494] on button "Discover donors" at bounding box center [784, 497] width 275 height 36
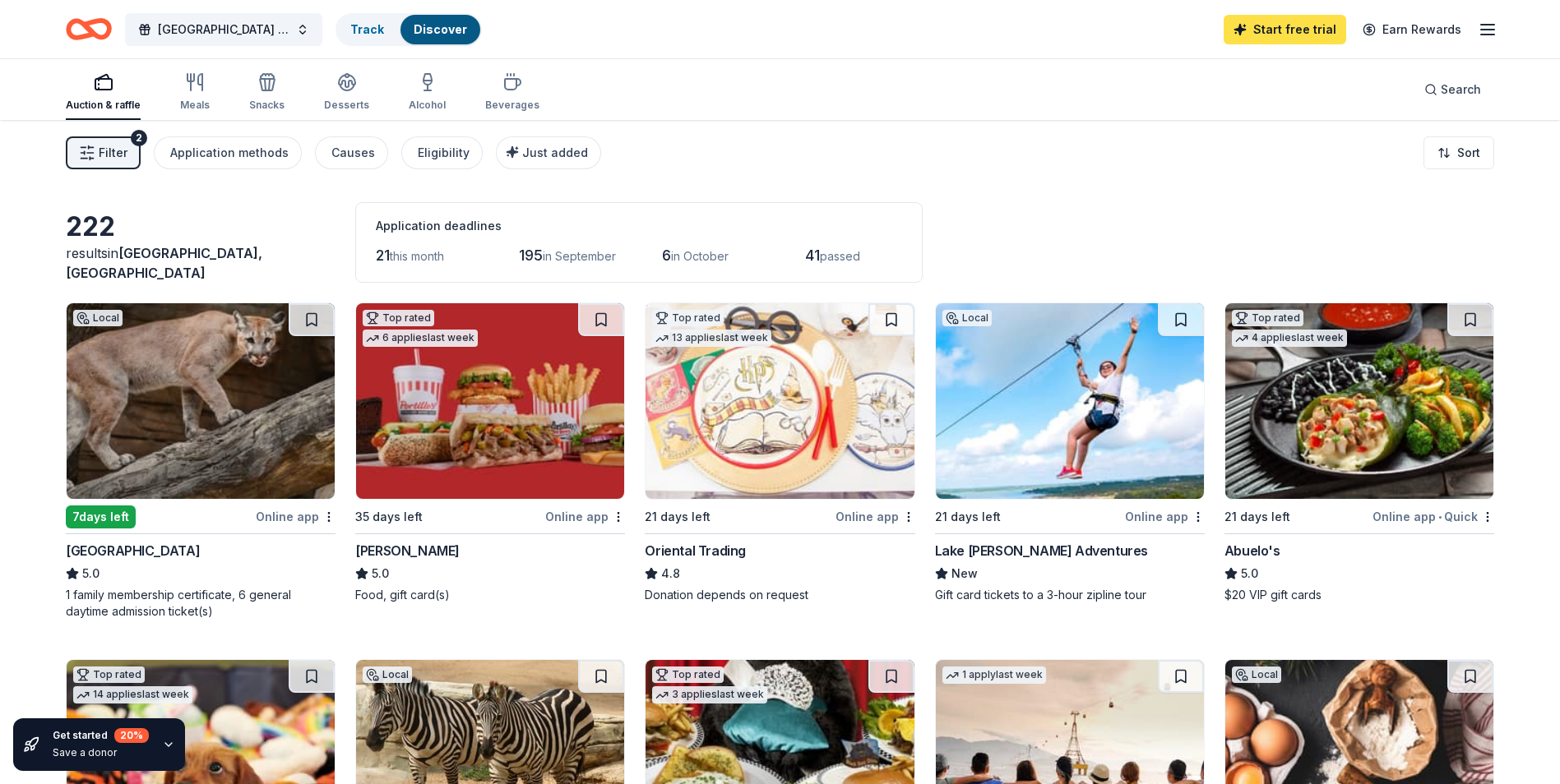
click at [1277, 22] on link "Start free trial" at bounding box center [1285, 30] width 122 height 30
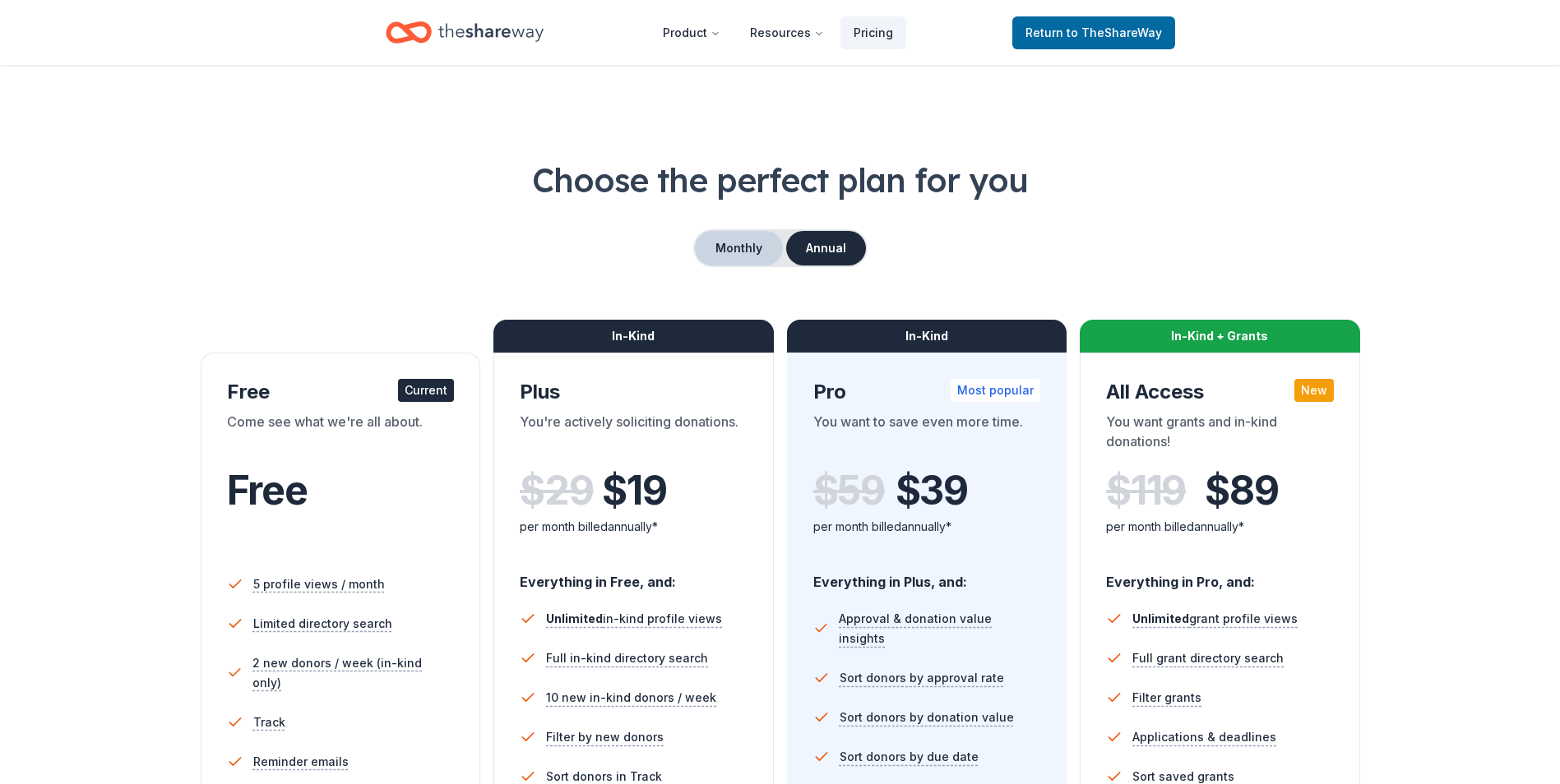
click at [740, 240] on button "Monthly" at bounding box center [739, 248] width 88 height 35
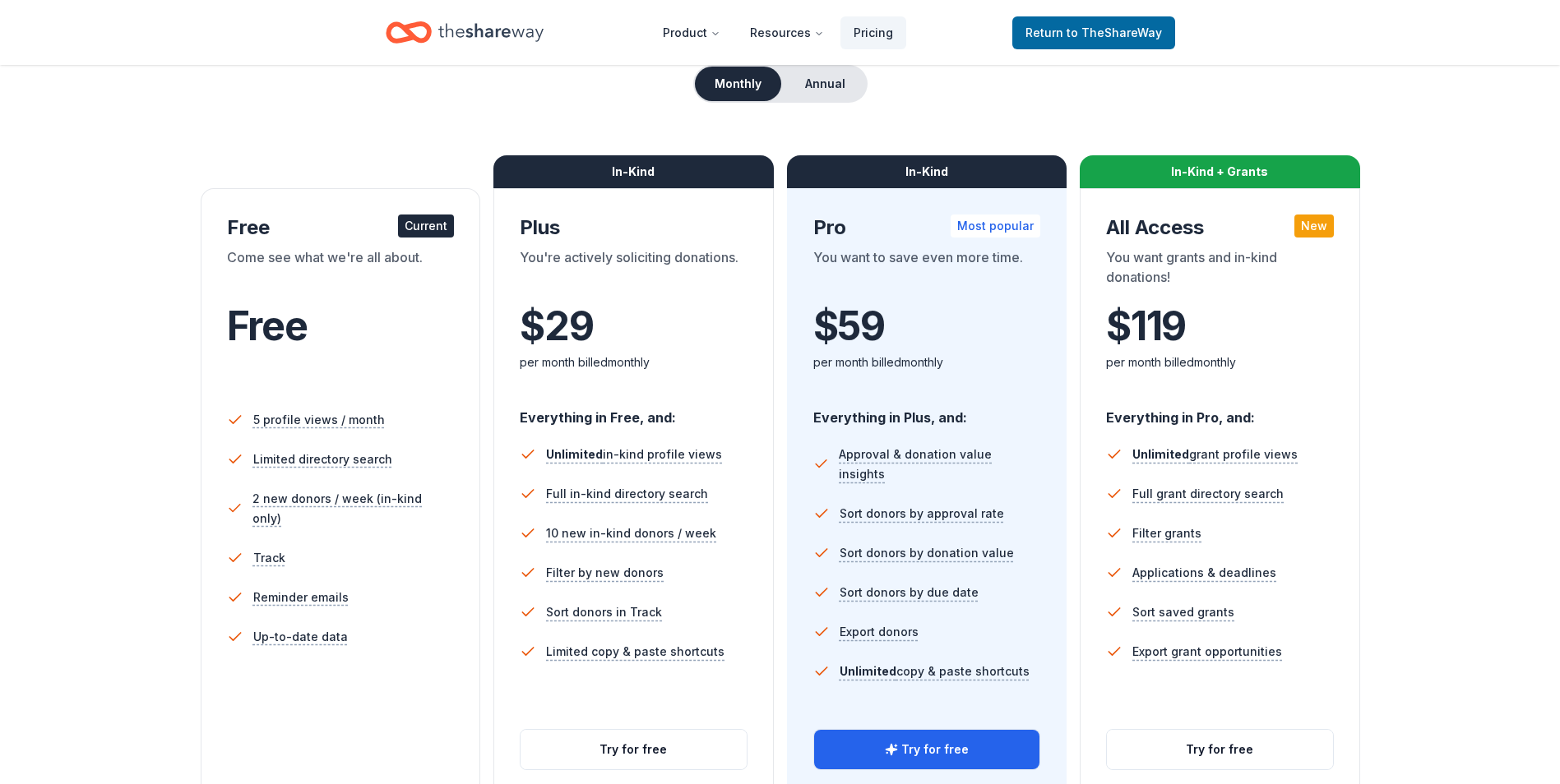
scroll to position [246, 0]
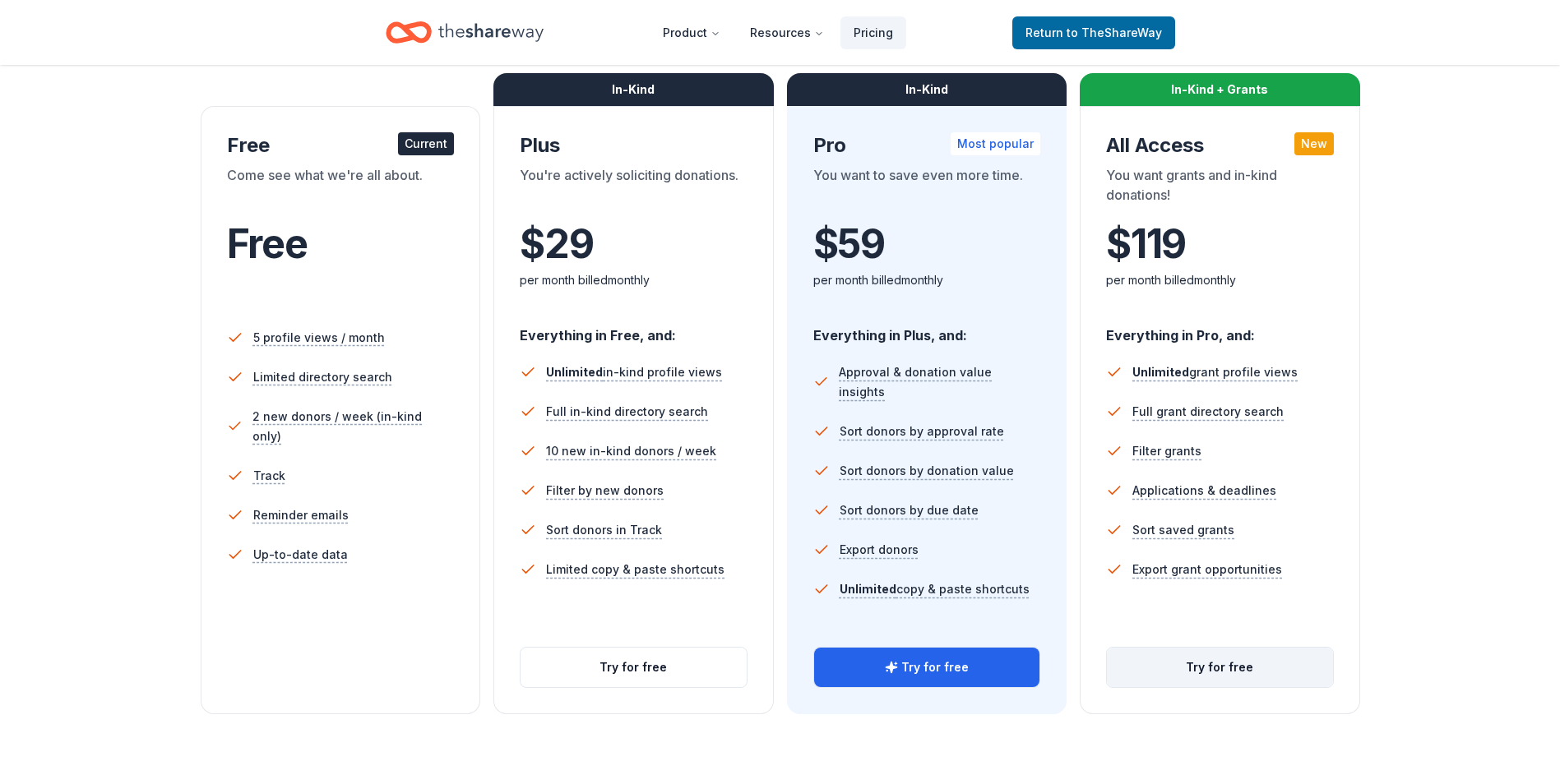
click at [1237, 663] on button "Try for free" at bounding box center [1219, 667] width 226 height 40
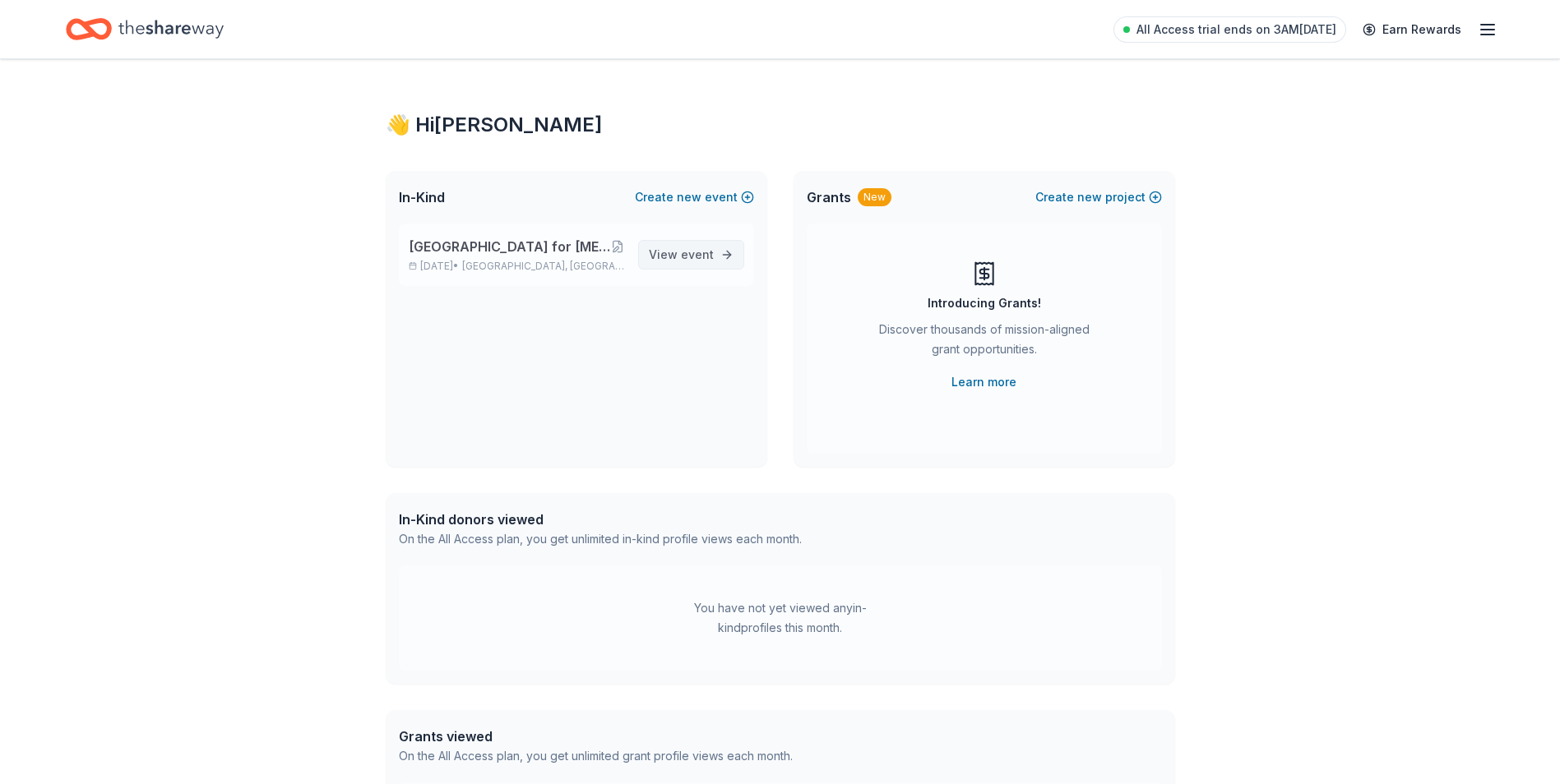
click at [690, 255] on span "event" at bounding box center [697, 254] width 33 height 14
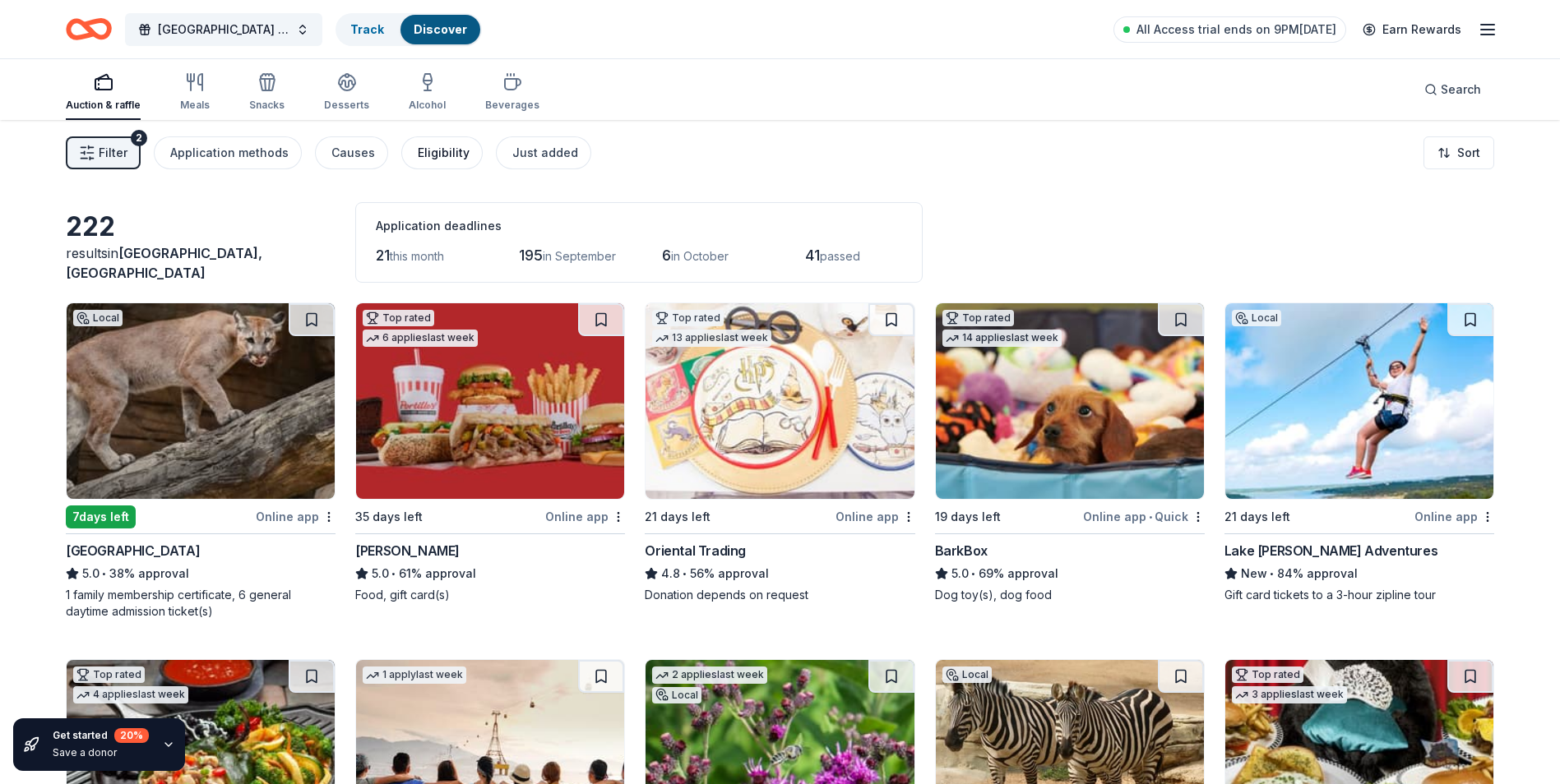
click at [419, 151] on div "Eligibility" at bounding box center [443, 153] width 52 height 20
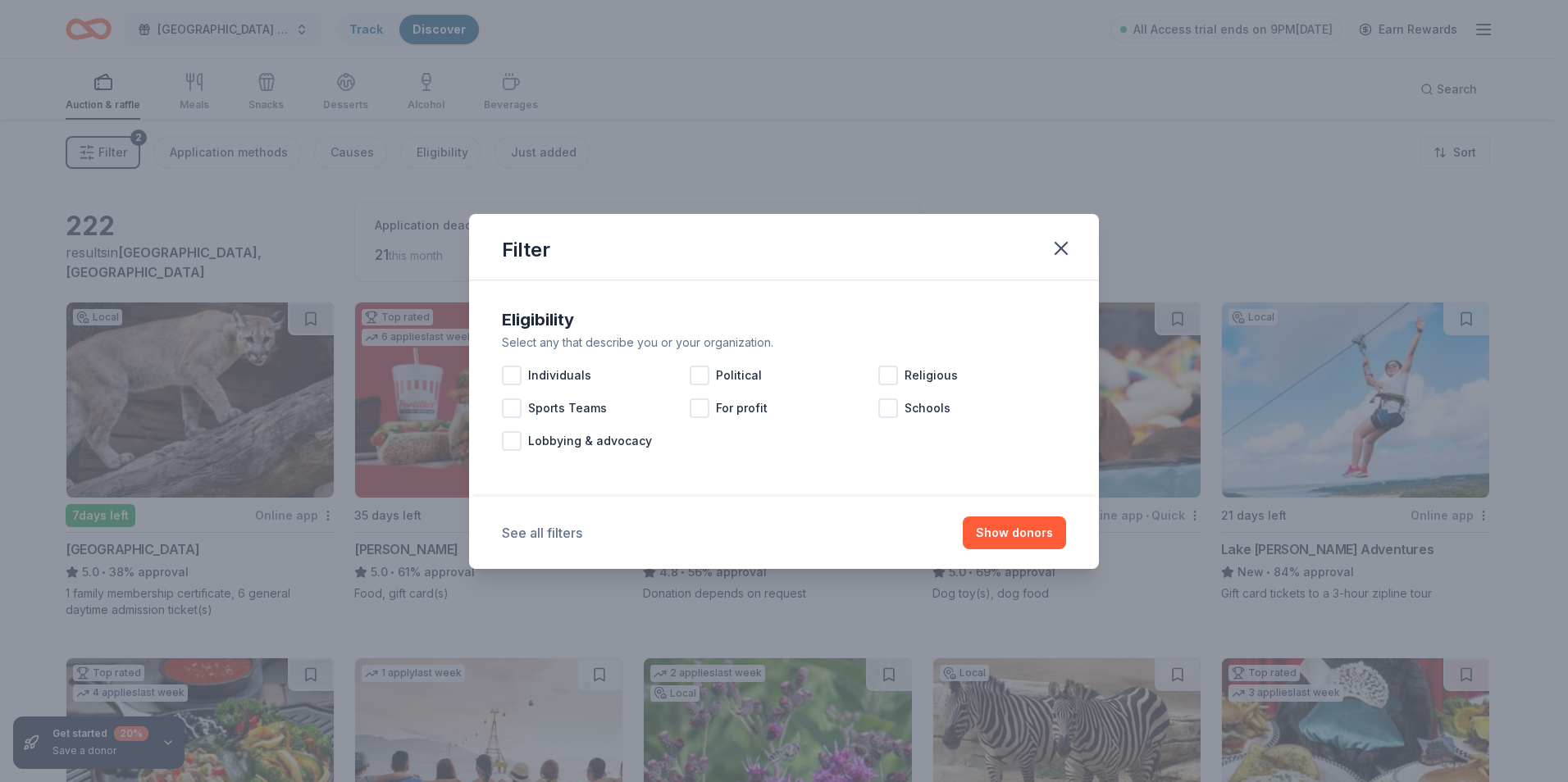
click at [551, 527] on button "See all filters" at bounding box center [541, 533] width 80 height 20
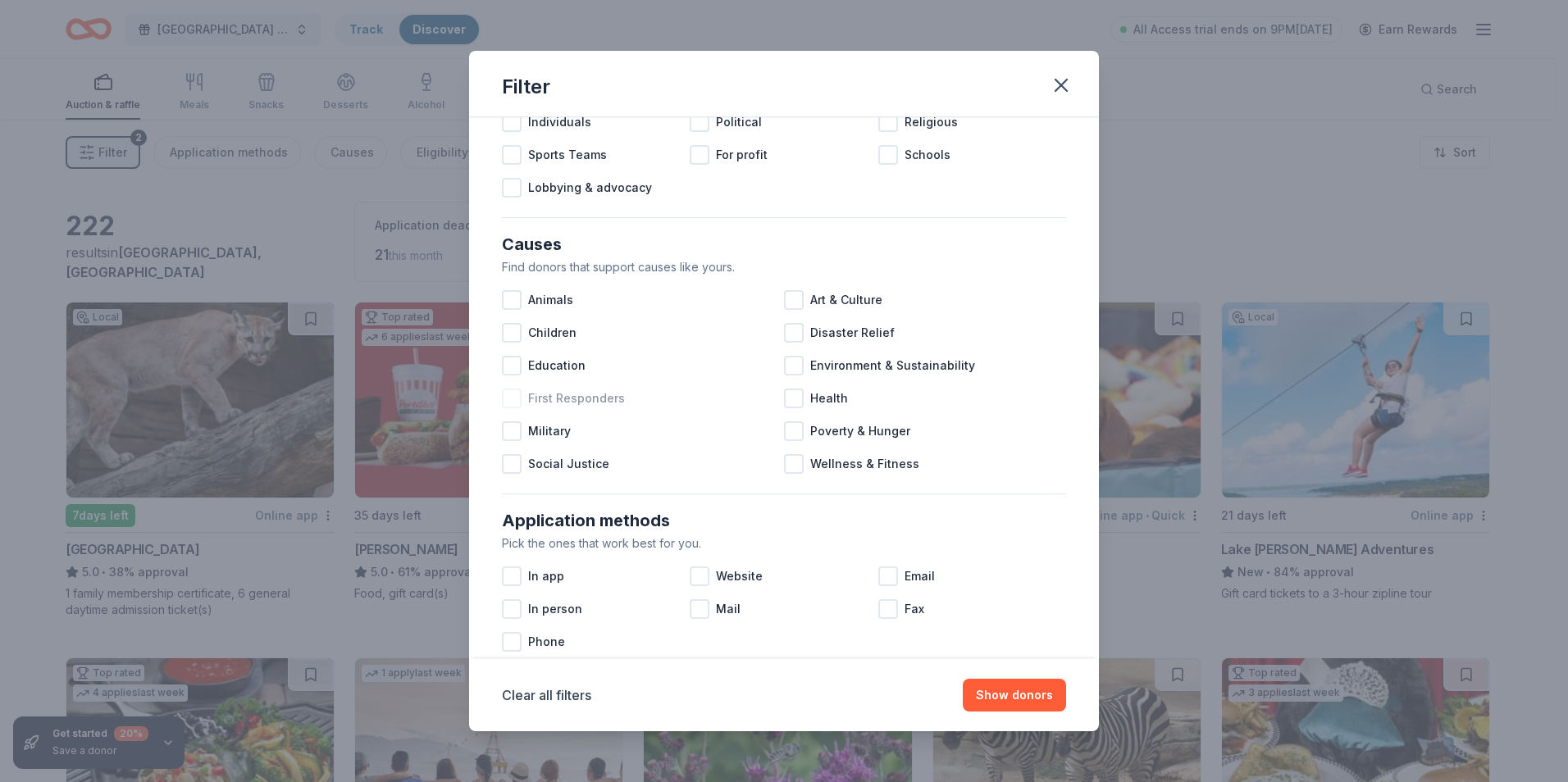
scroll to position [164, 0]
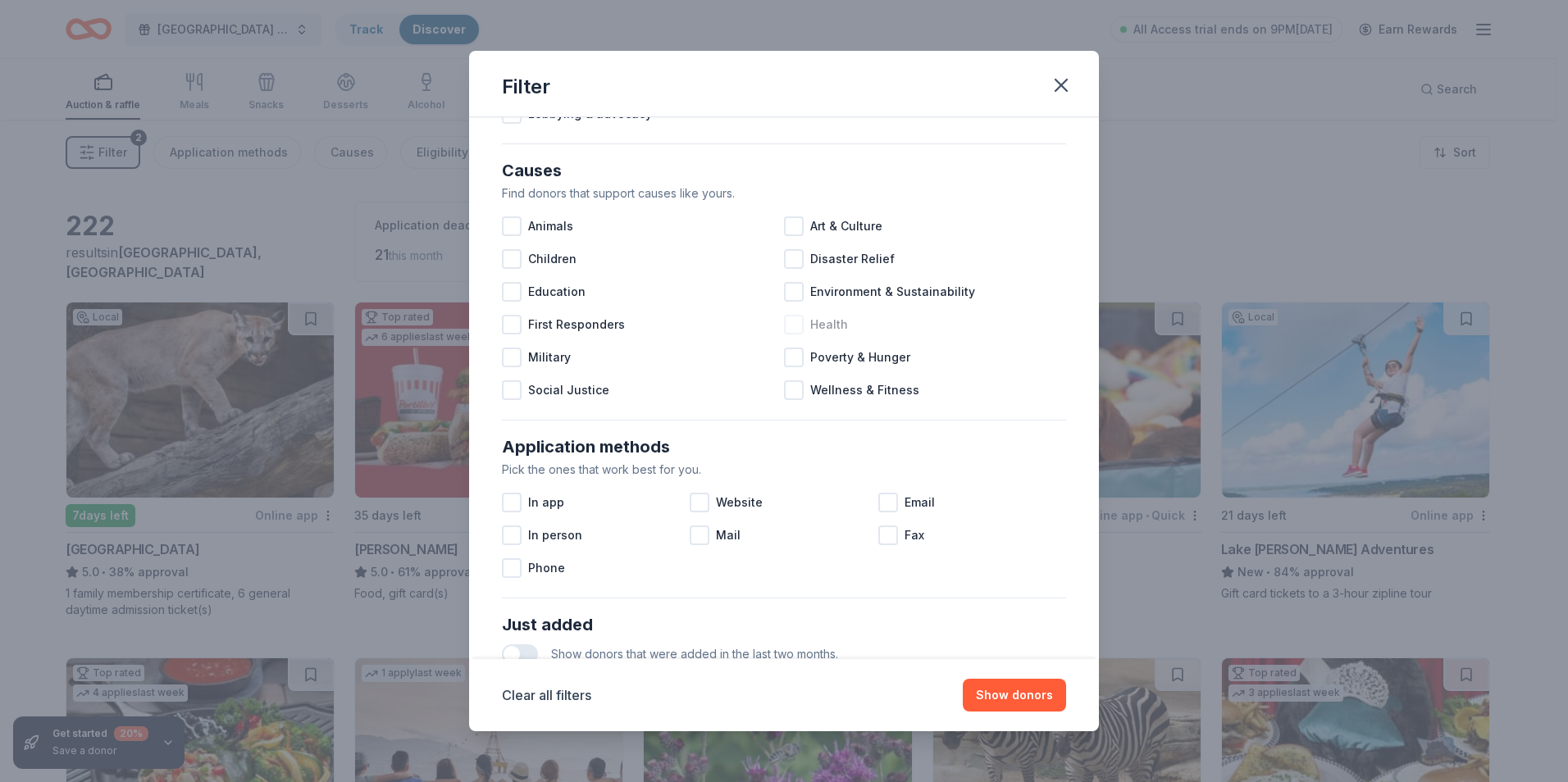
click at [793, 325] on div at bounding box center [793, 325] width 20 height 20
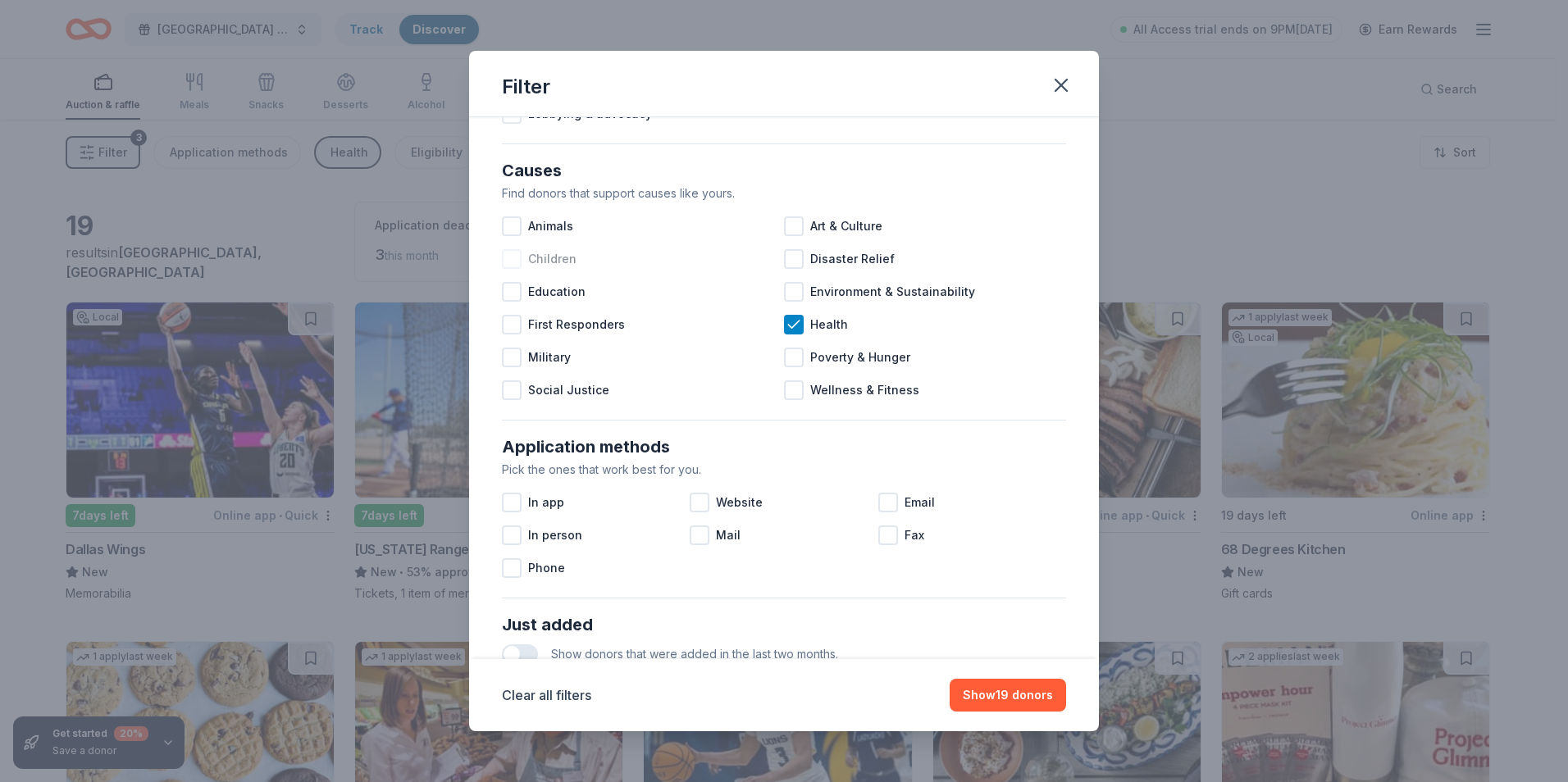
click at [507, 257] on div at bounding box center [511, 259] width 20 height 20
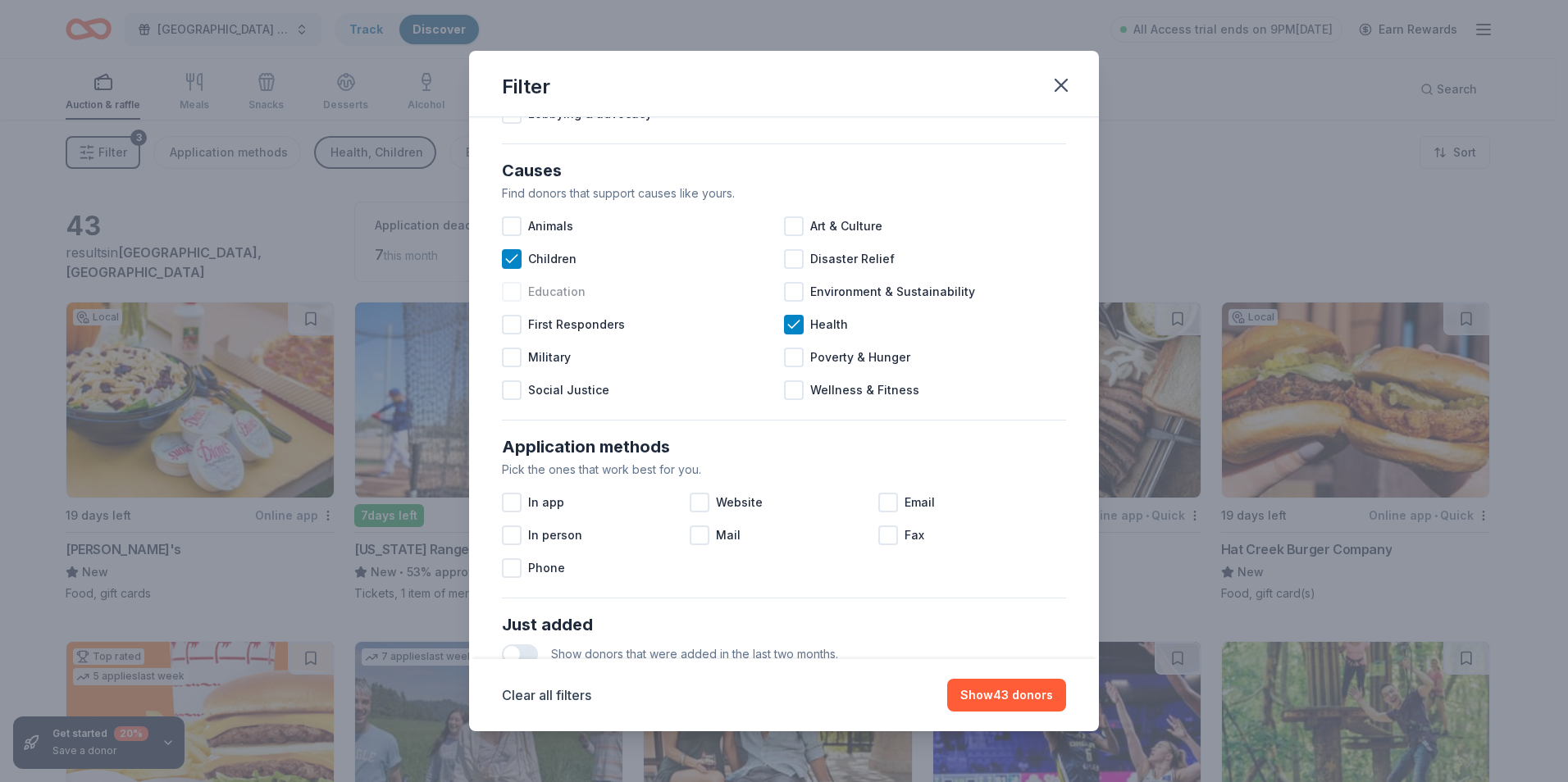
click at [516, 290] on div at bounding box center [511, 292] width 20 height 20
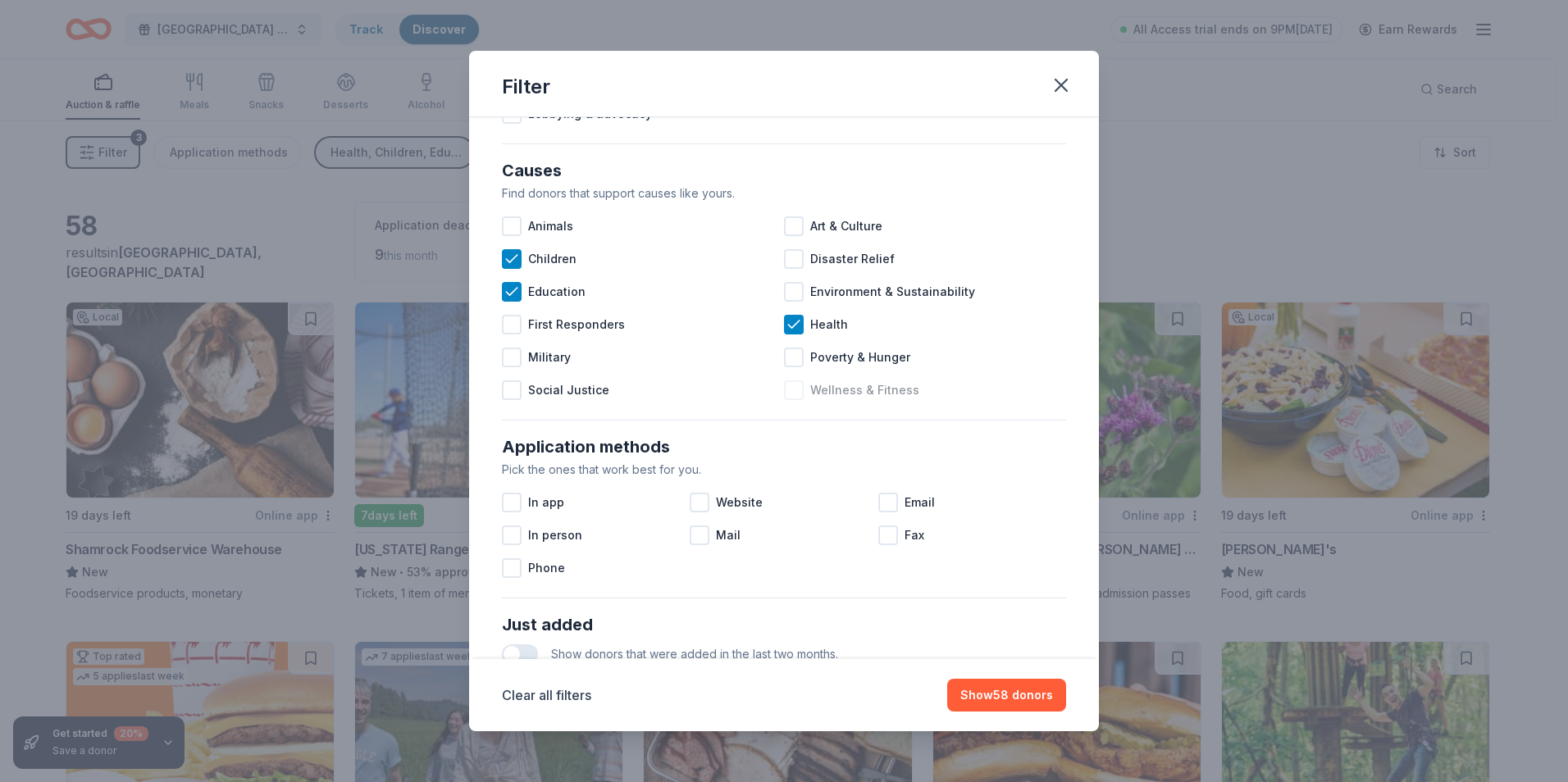
click at [793, 387] on div at bounding box center [793, 390] width 20 height 20
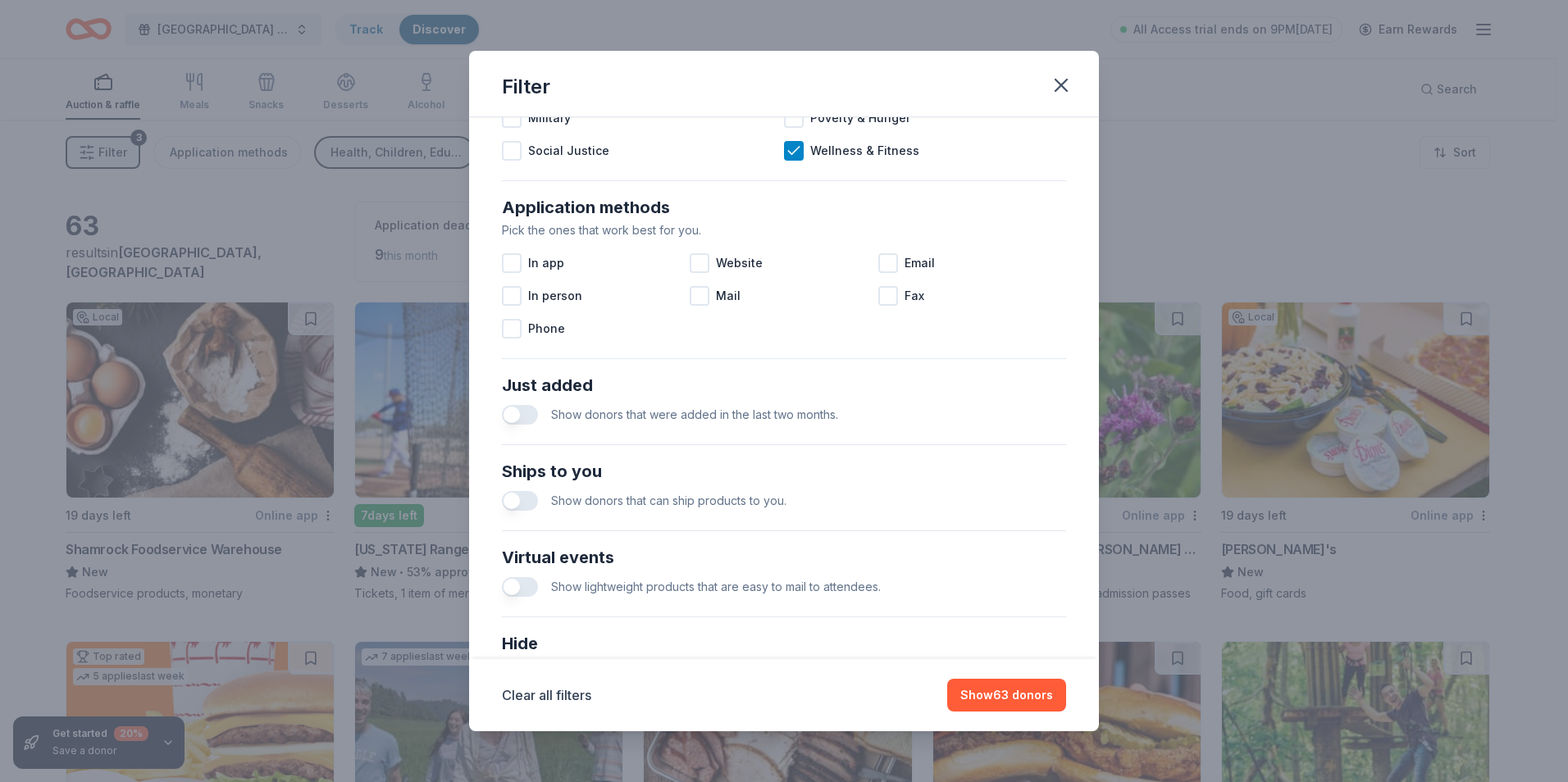
scroll to position [410, 0]
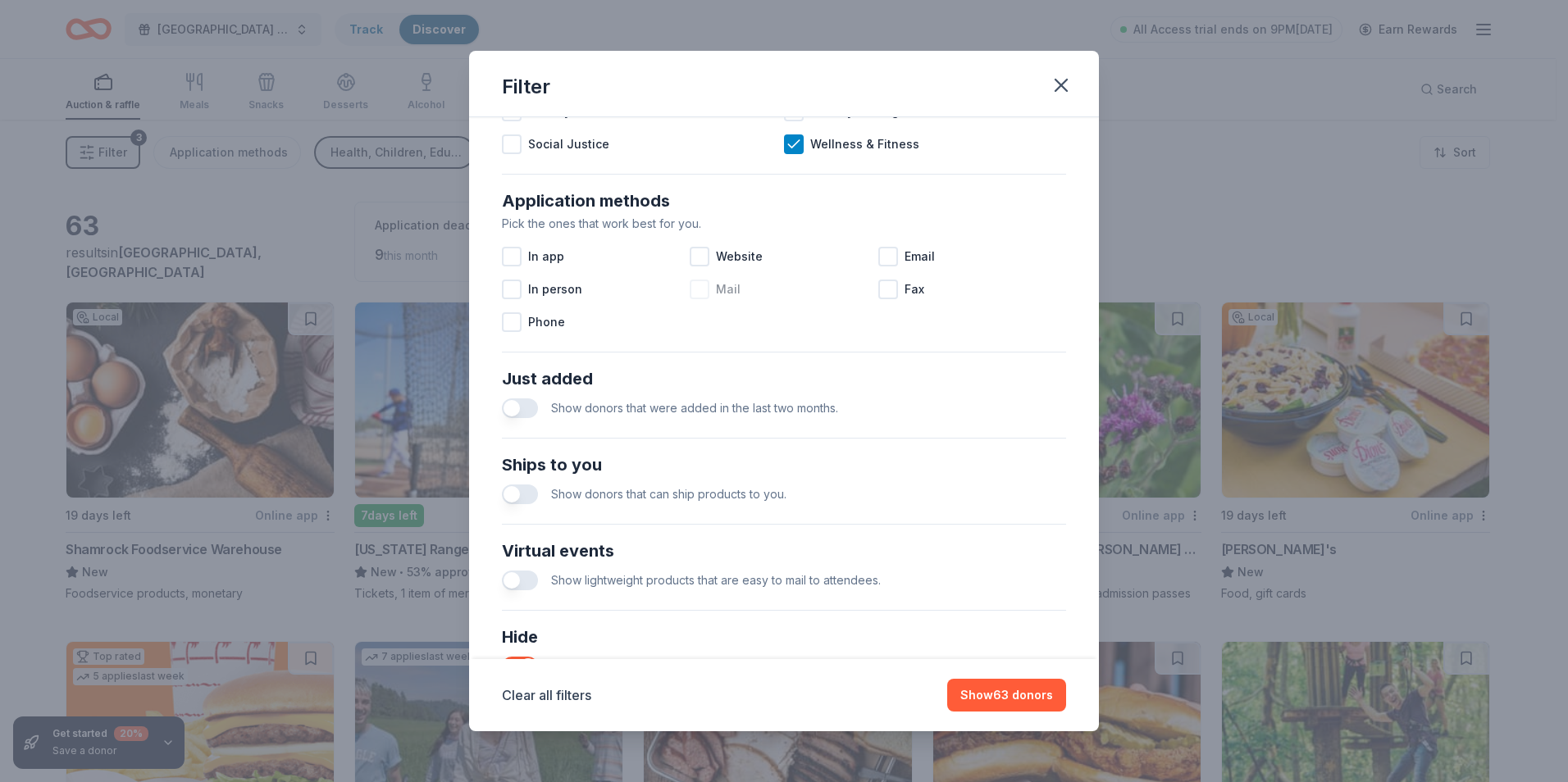
click at [695, 290] on div at bounding box center [699, 290] width 20 height 20
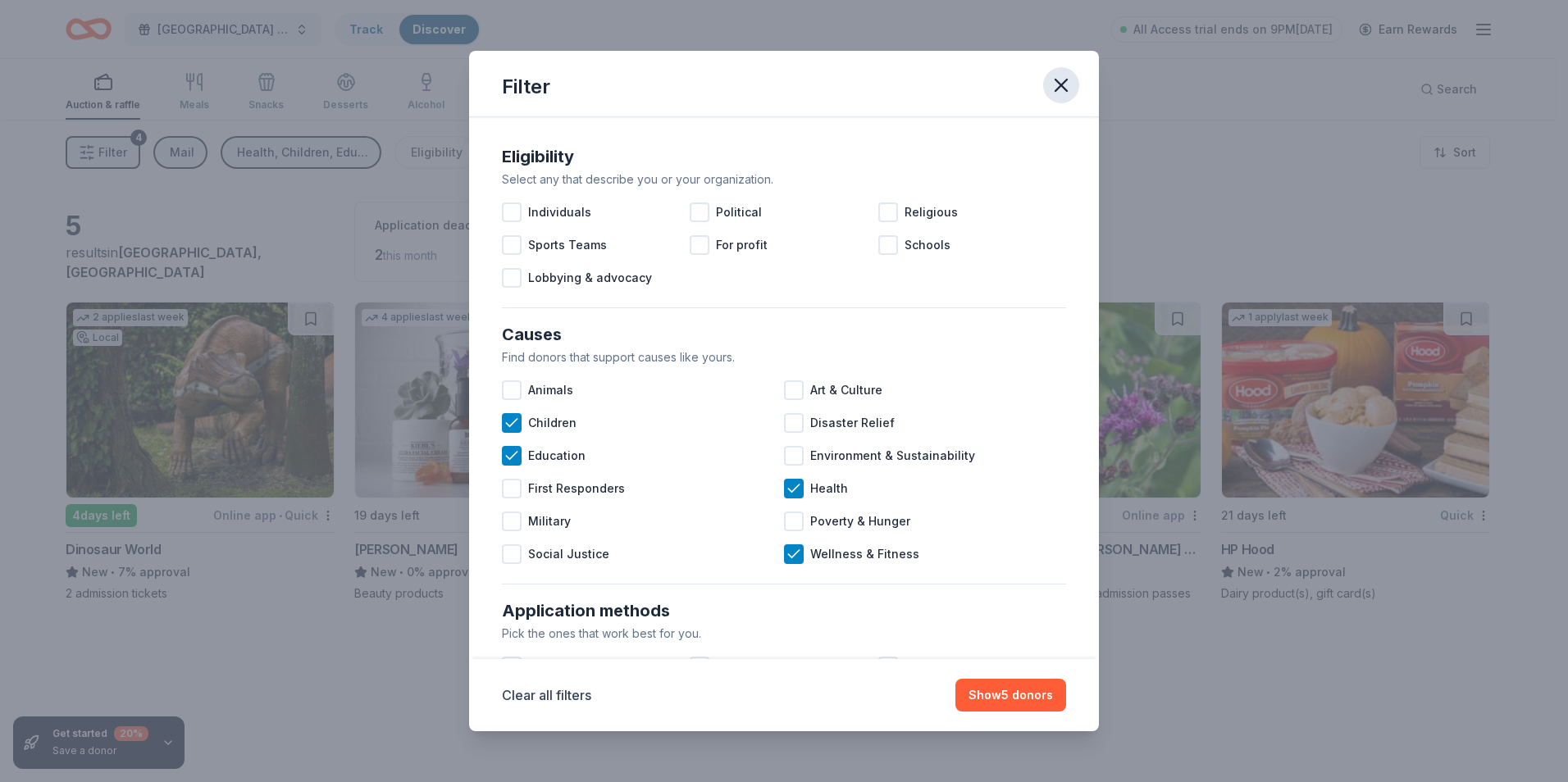
click at [1063, 87] on icon "button" at bounding box center [1061, 85] width 12 height 12
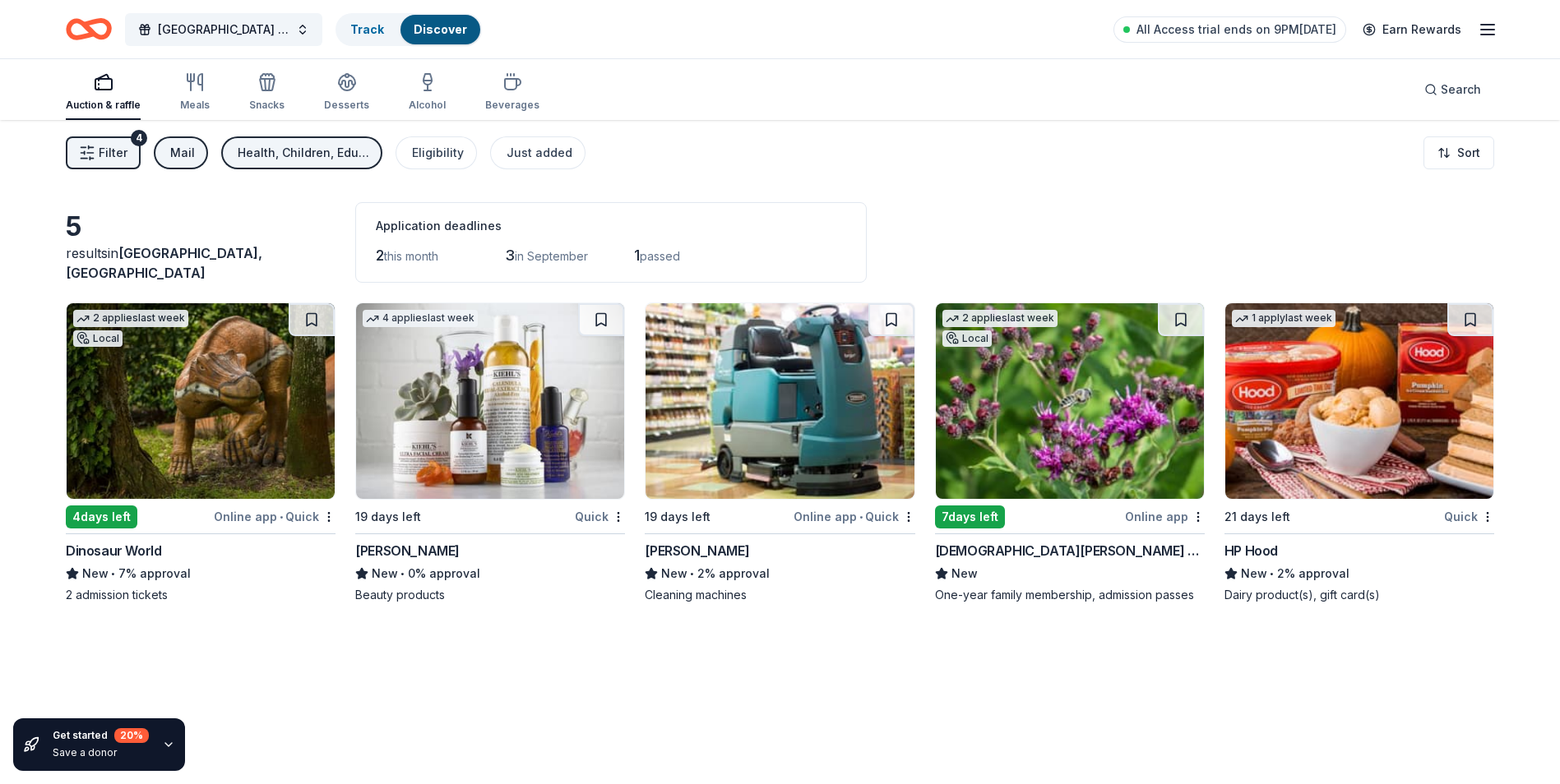
click at [172, 145] on div "Mail" at bounding box center [183, 153] width 25 height 20
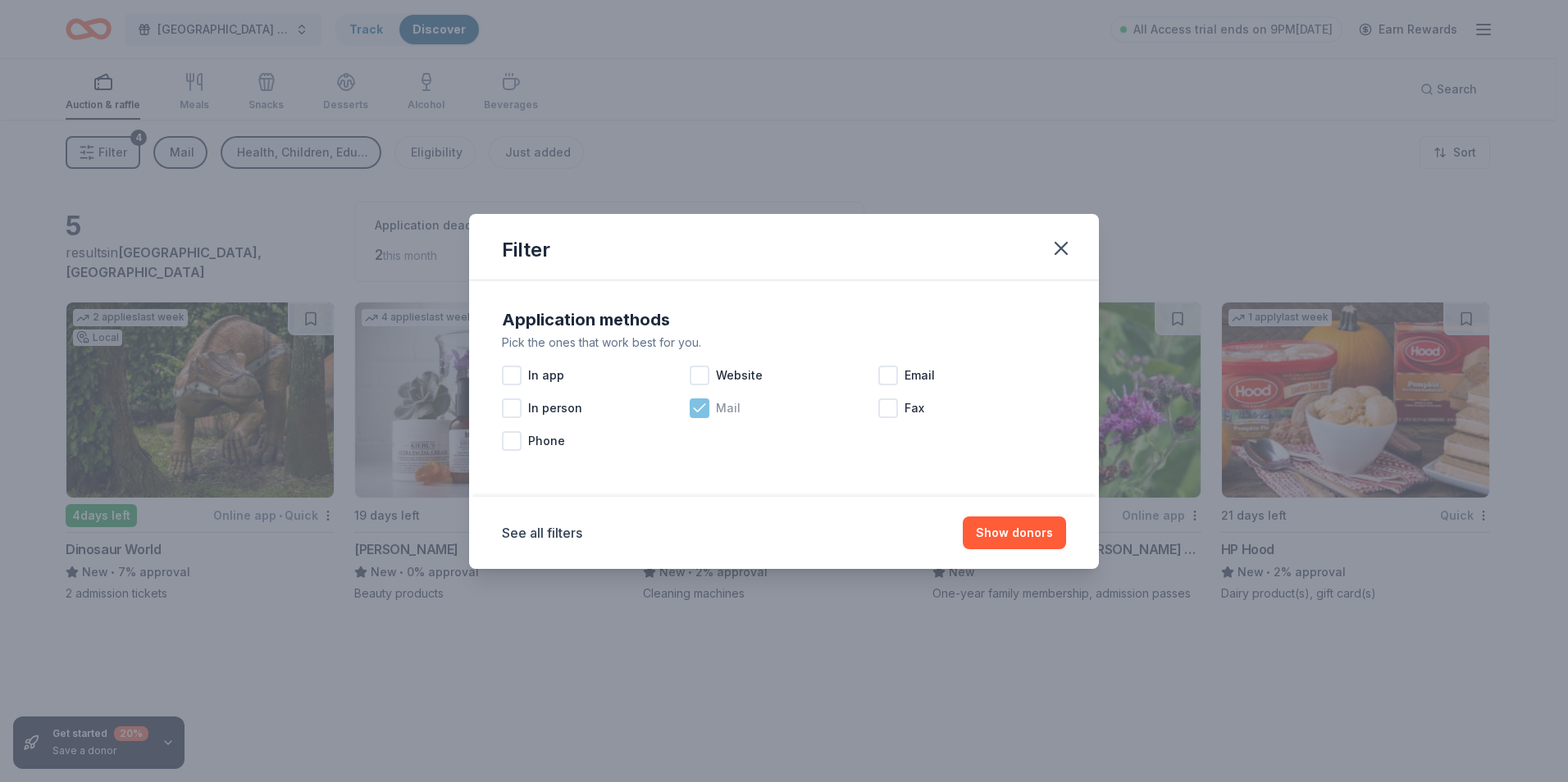
click at [695, 405] on icon at bounding box center [699, 408] width 16 height 16
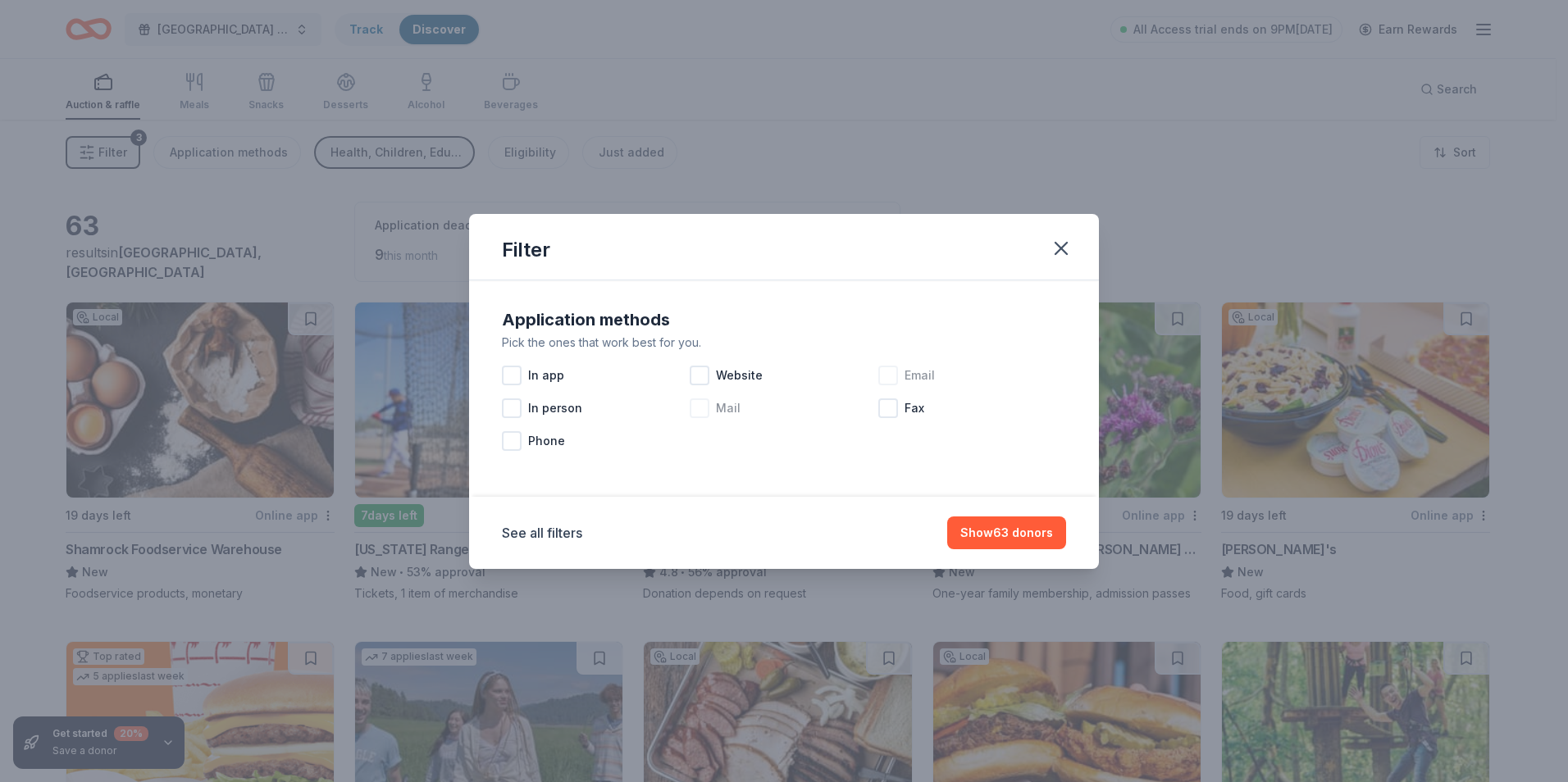
click at [883, 375] on div at bounding box center [888, 375] width 20 height 20
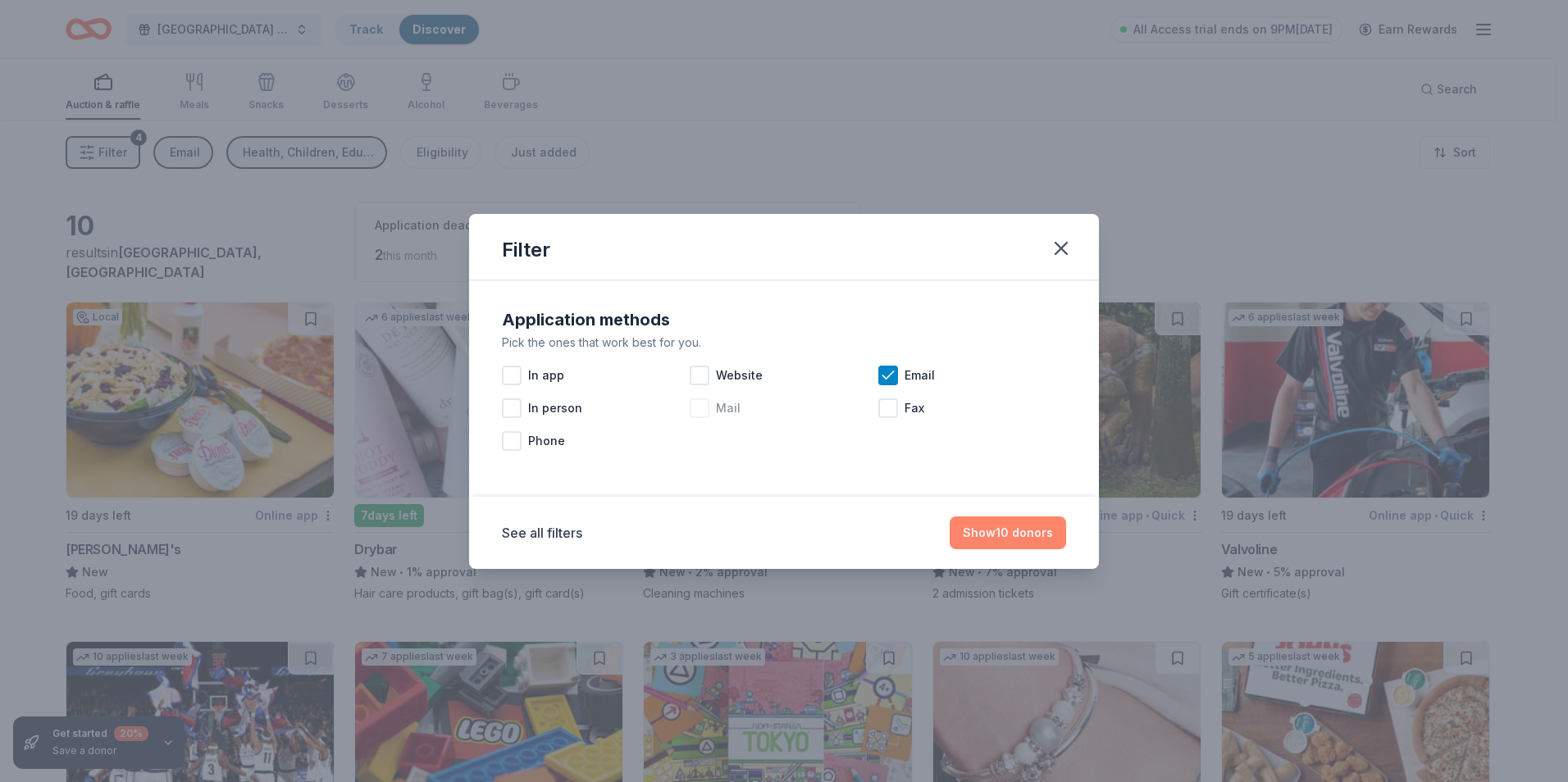
click at [1021, 529] on button "Show 10 donors" at bounding box center [1007, 533] width 116 height 33
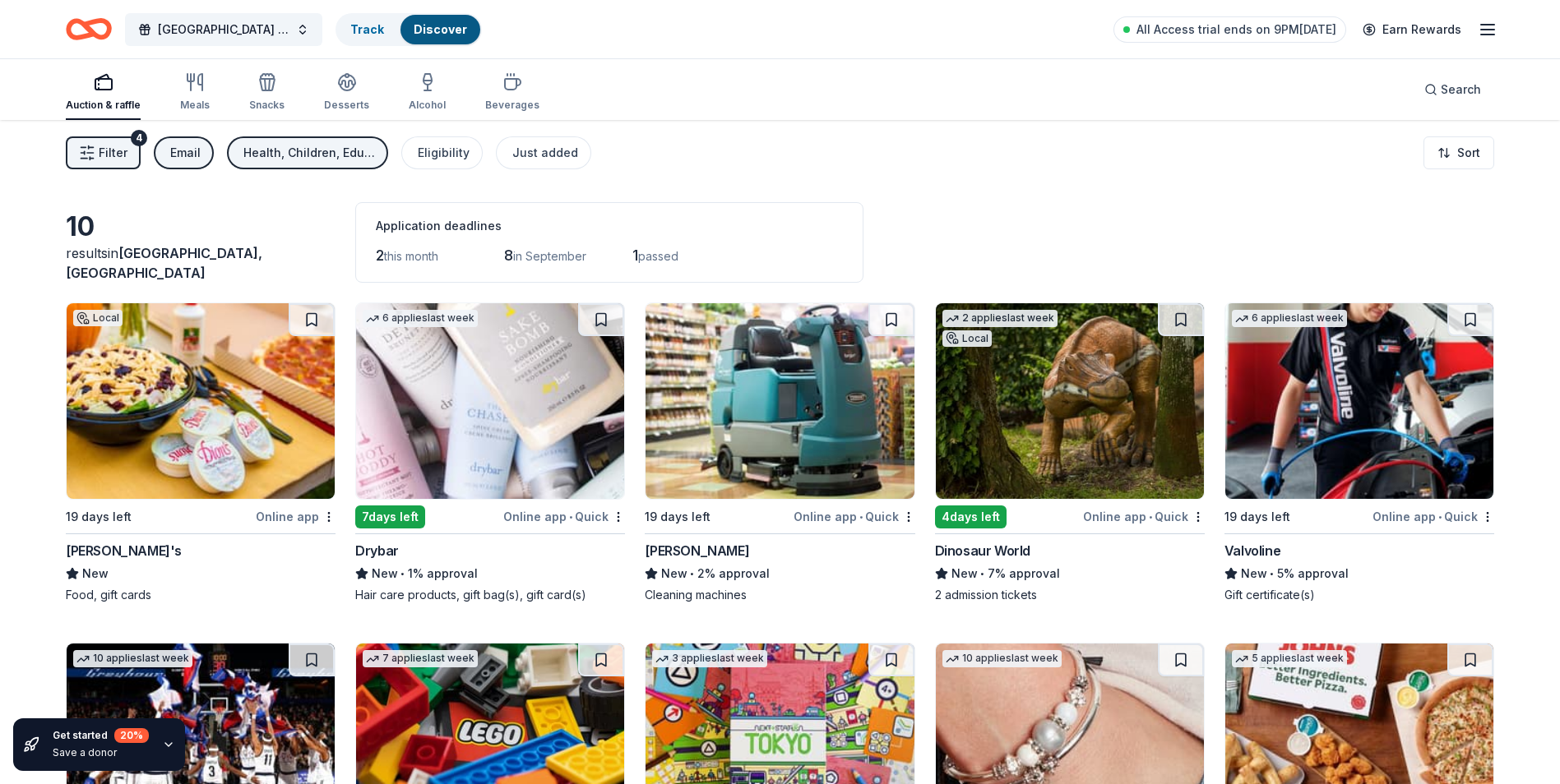
click at [309, 513] on div "Online app" at bounding box center [295, 516] width 79 height 21
click at [541, 345] on img at bounding box center [490, 401] width 268 height 196
click at [871, 416] on img at bounding box center [779, 401] width 268 height 196
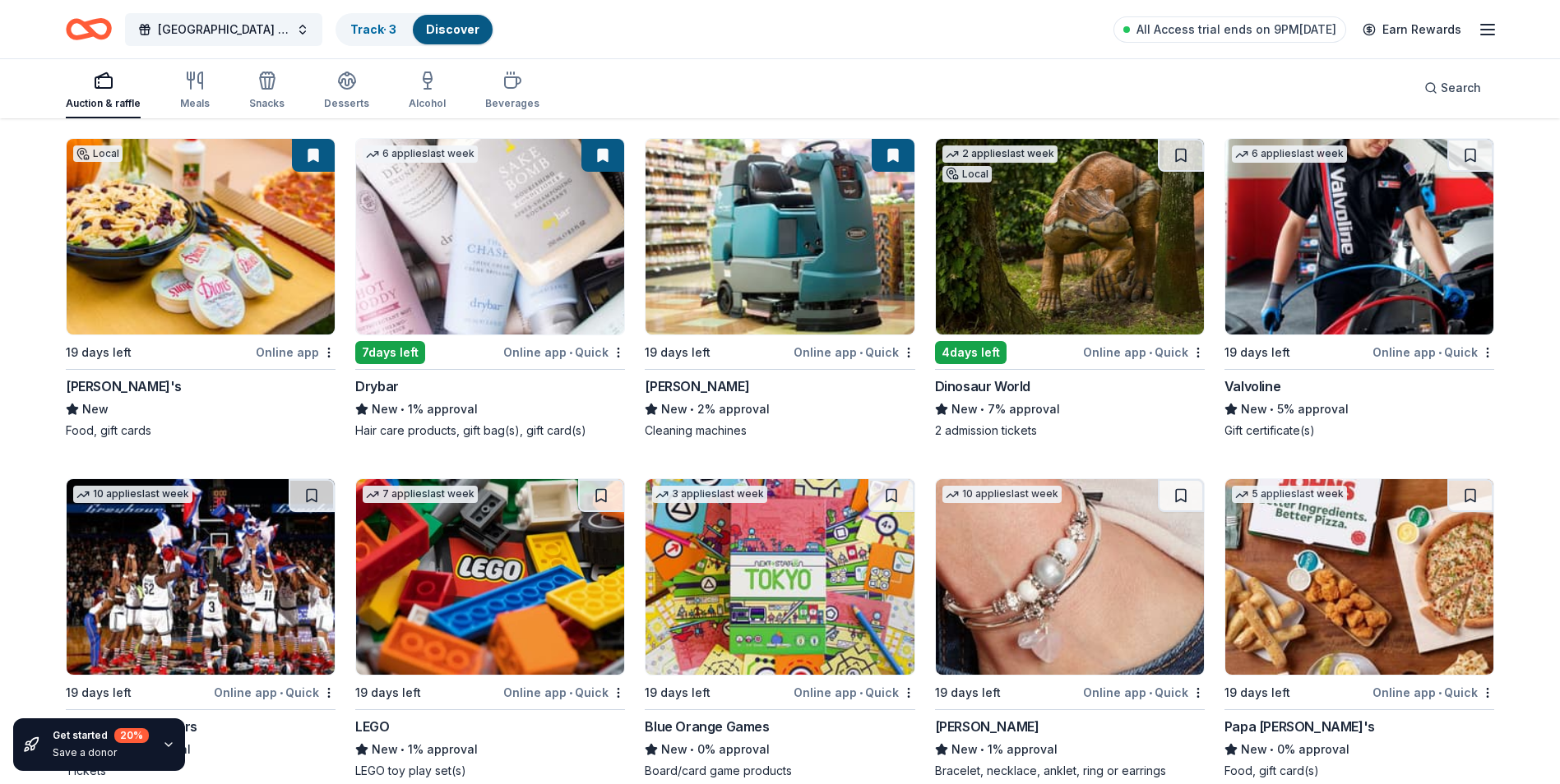
scroll to position [82, 0]
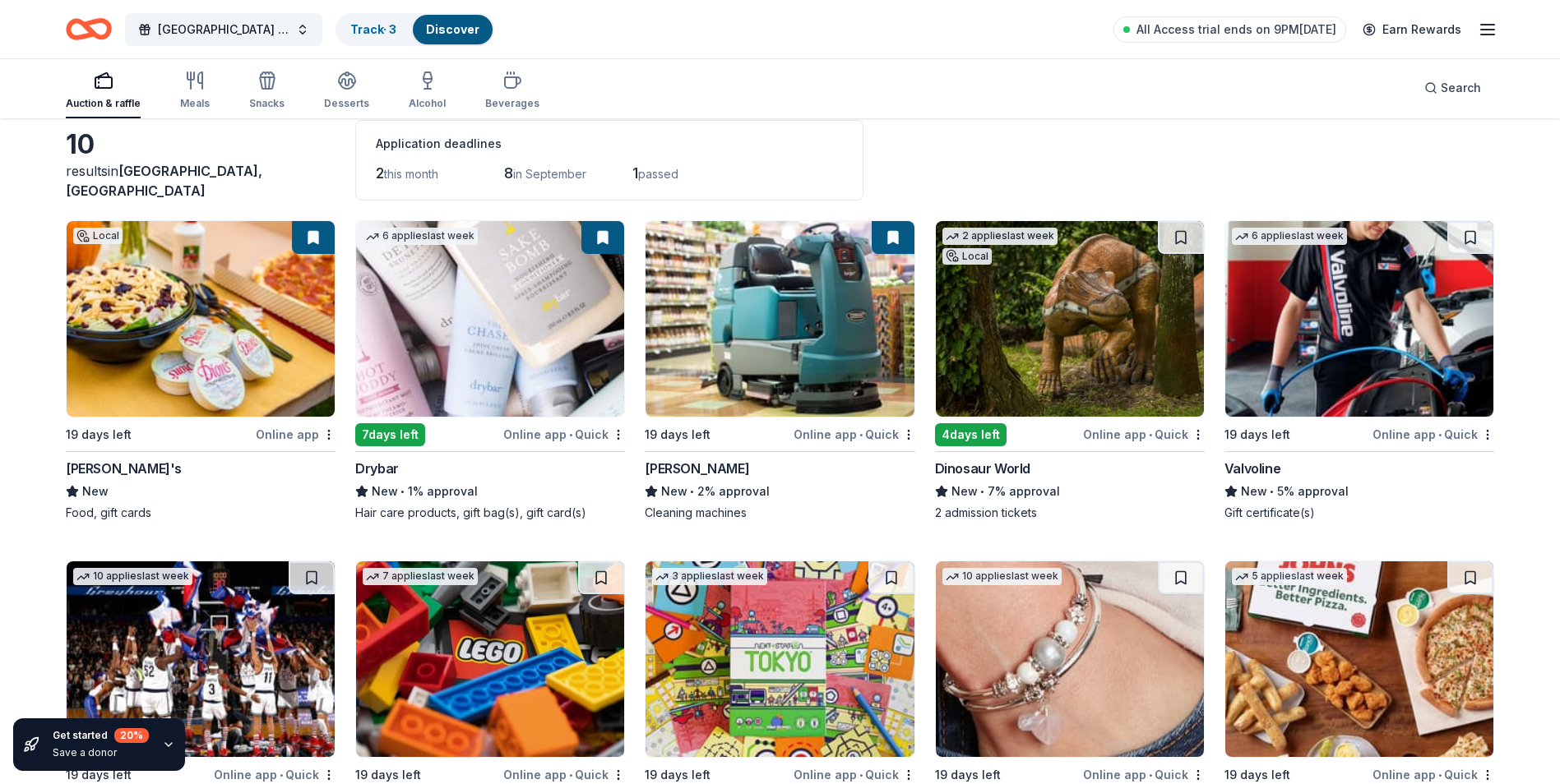
click at [1395, 337] on img at bounding box center [1359, 318] width 268 height 196
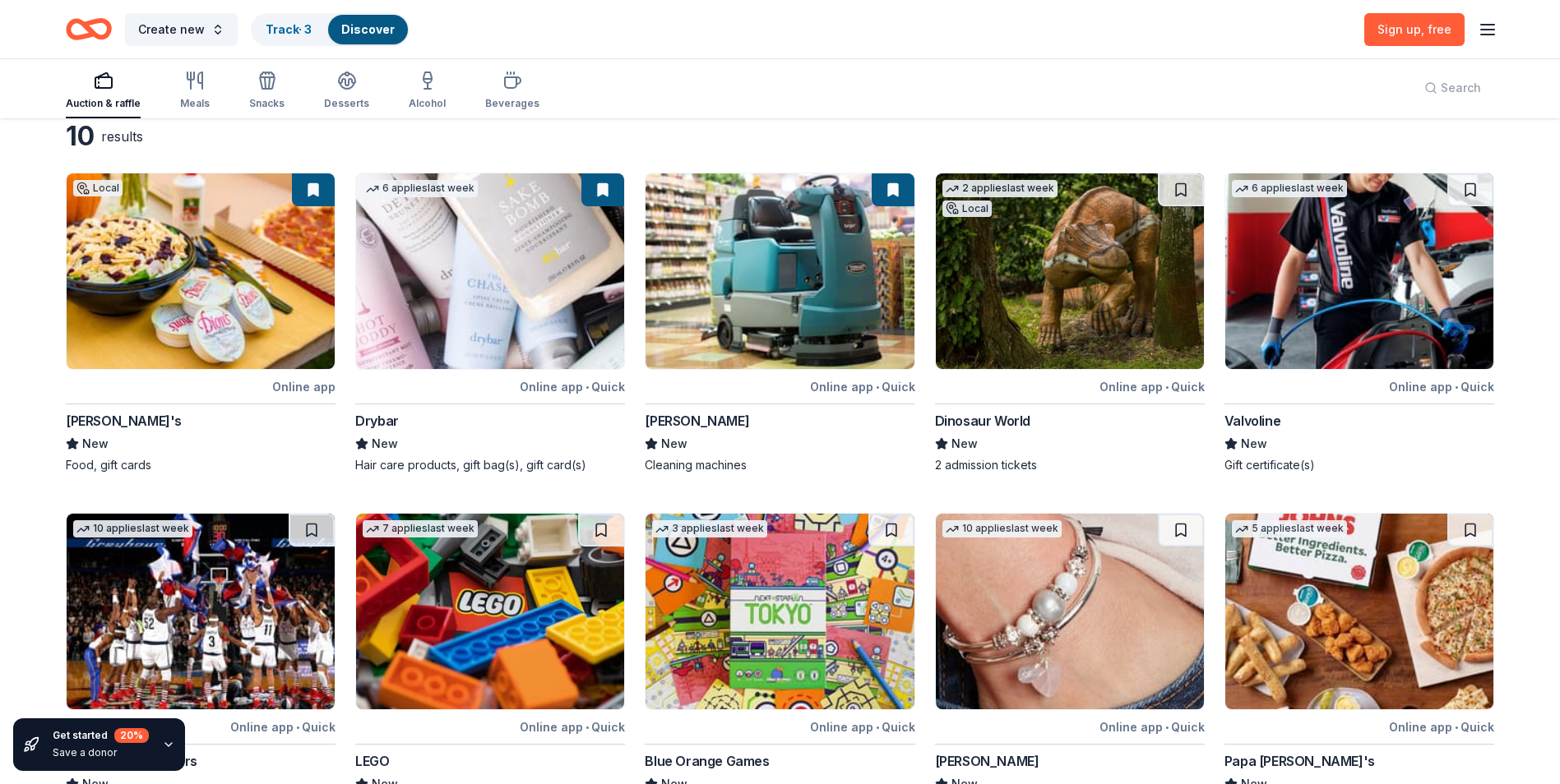
click at [1352, 288] on img at bounding box center [1359, 271] width 268 height 196
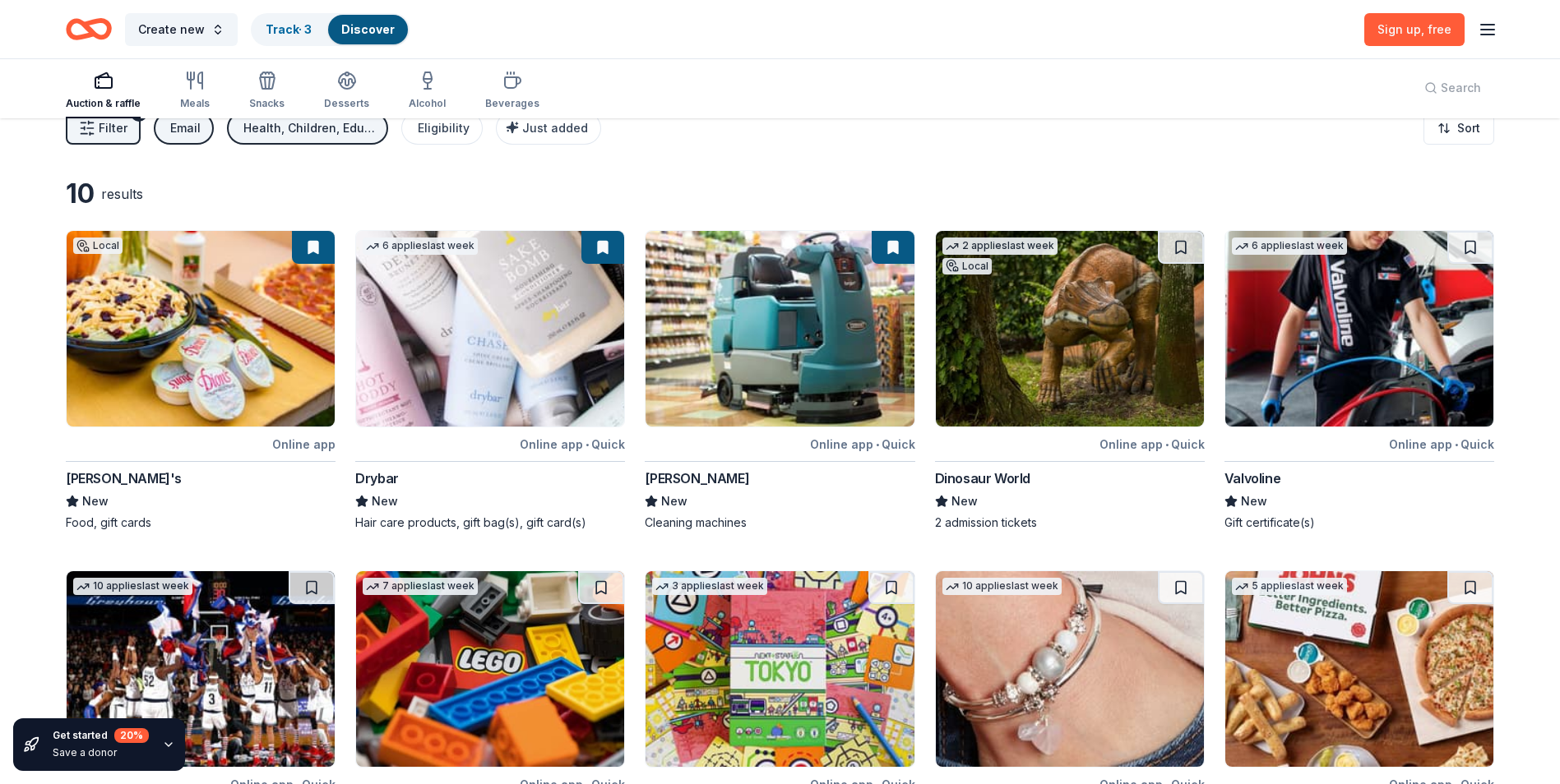
scroll to position [0, 0]
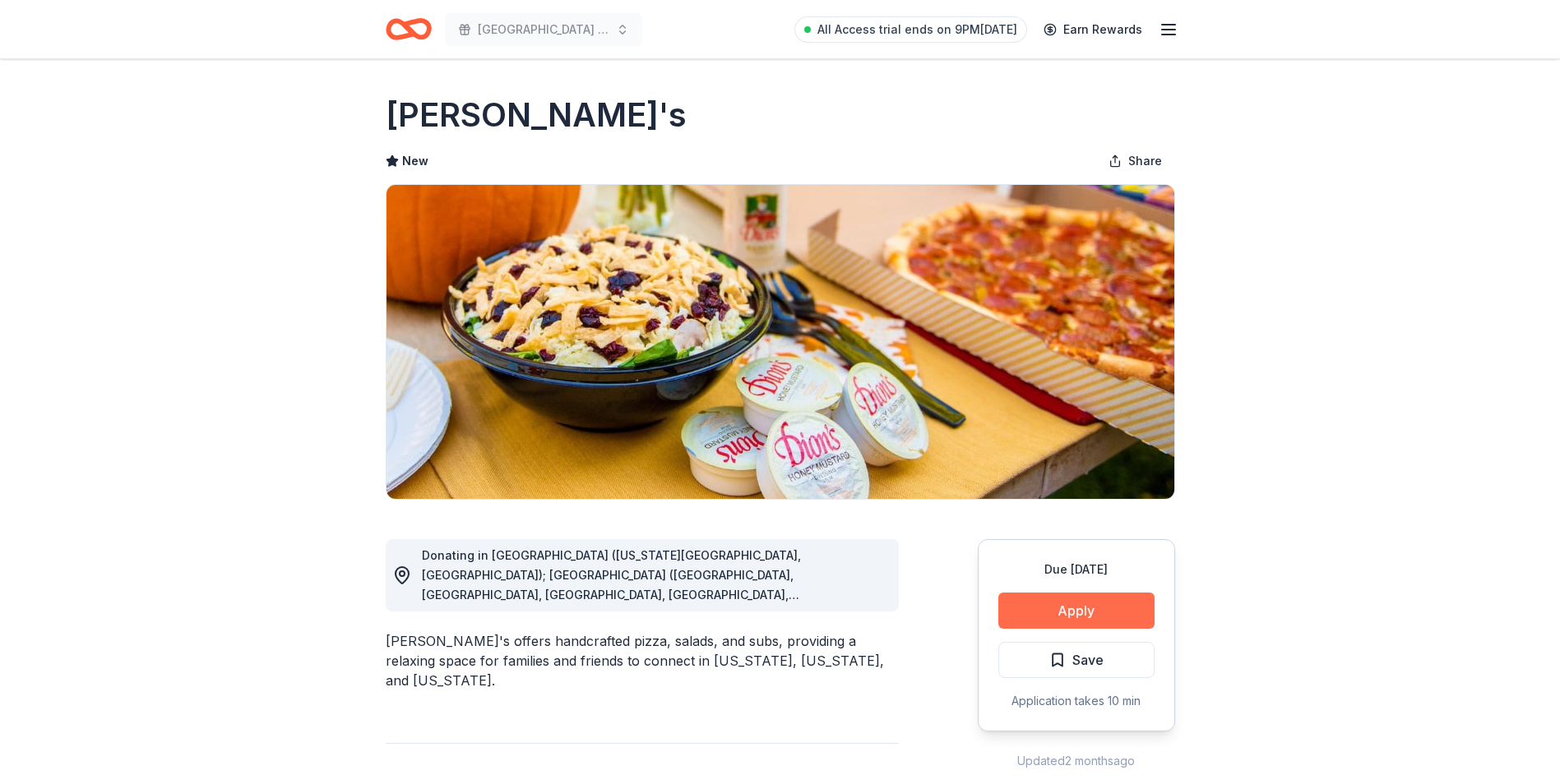
click at [1097, 611] on button "Apply" at bounding box center [1076, 611] width 156 height 36
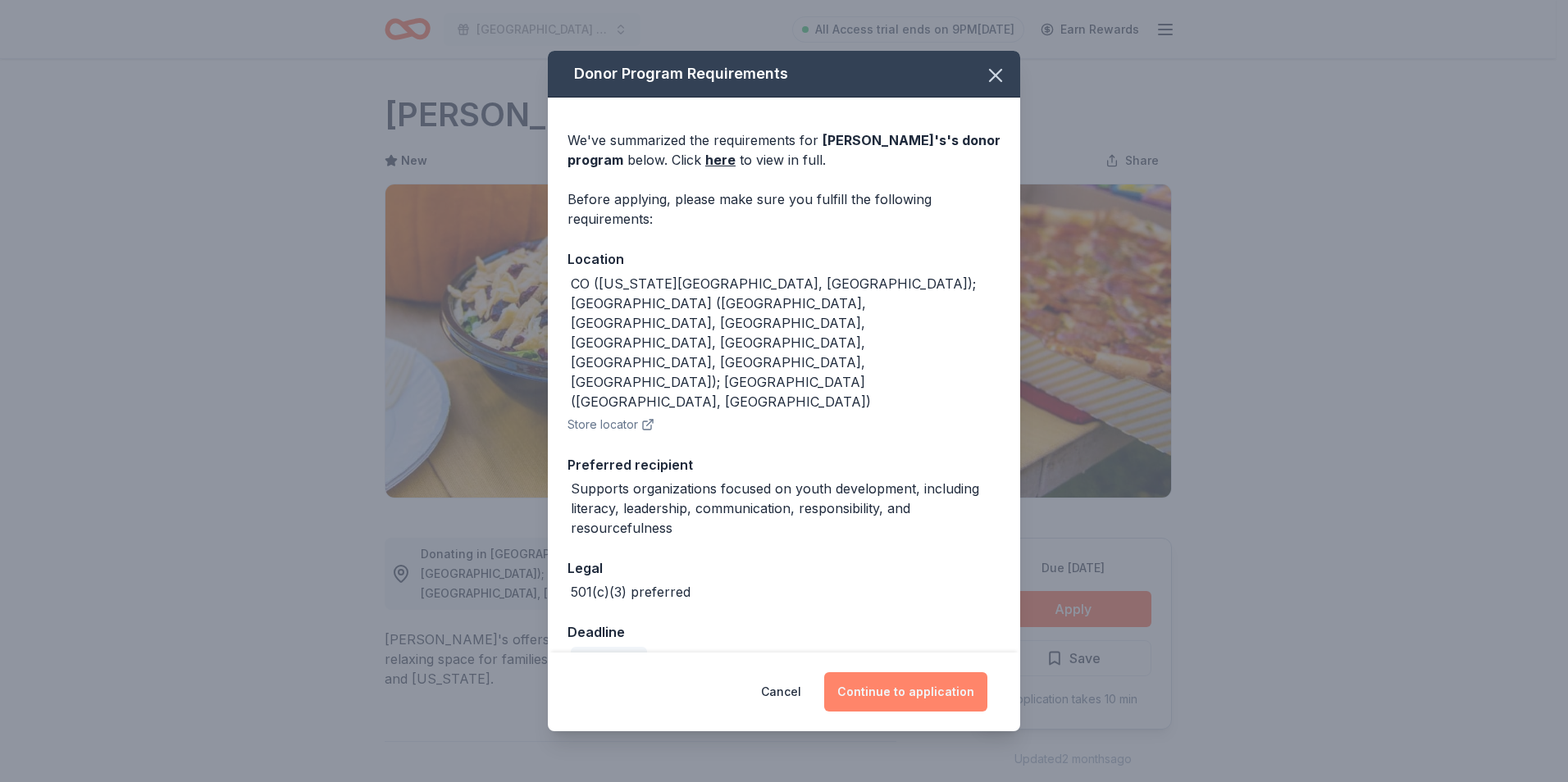
click at [954, 672] on button "Continue to application" at bounding box center [906, 692] width 163 height 40
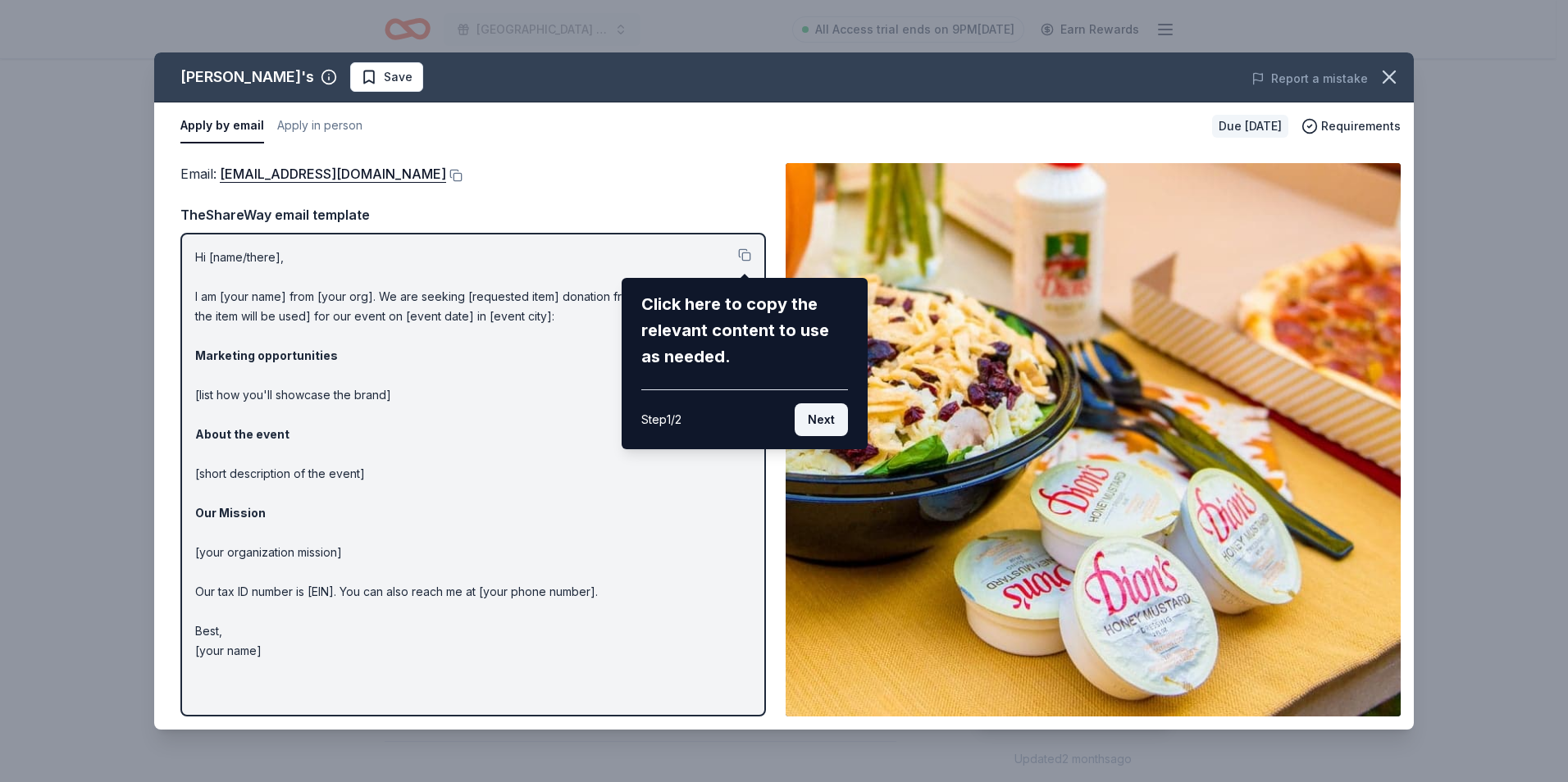
click at [831, 422] on button "Next" at bounding box center [821, 420] width 54 height 33
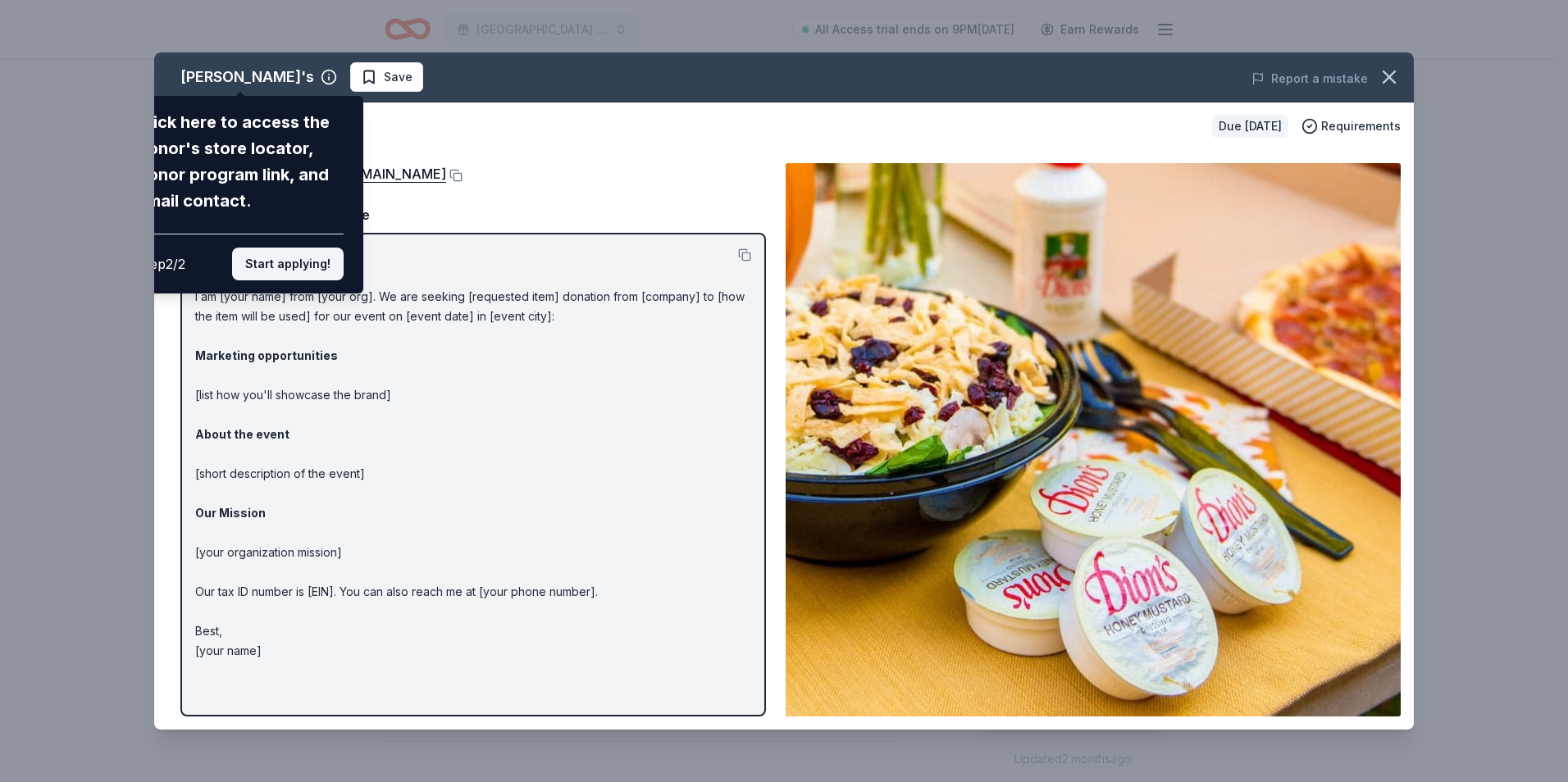
click at [313, 256] on button "Start applying!" at bounding box center [287, 264] width 111 height 33
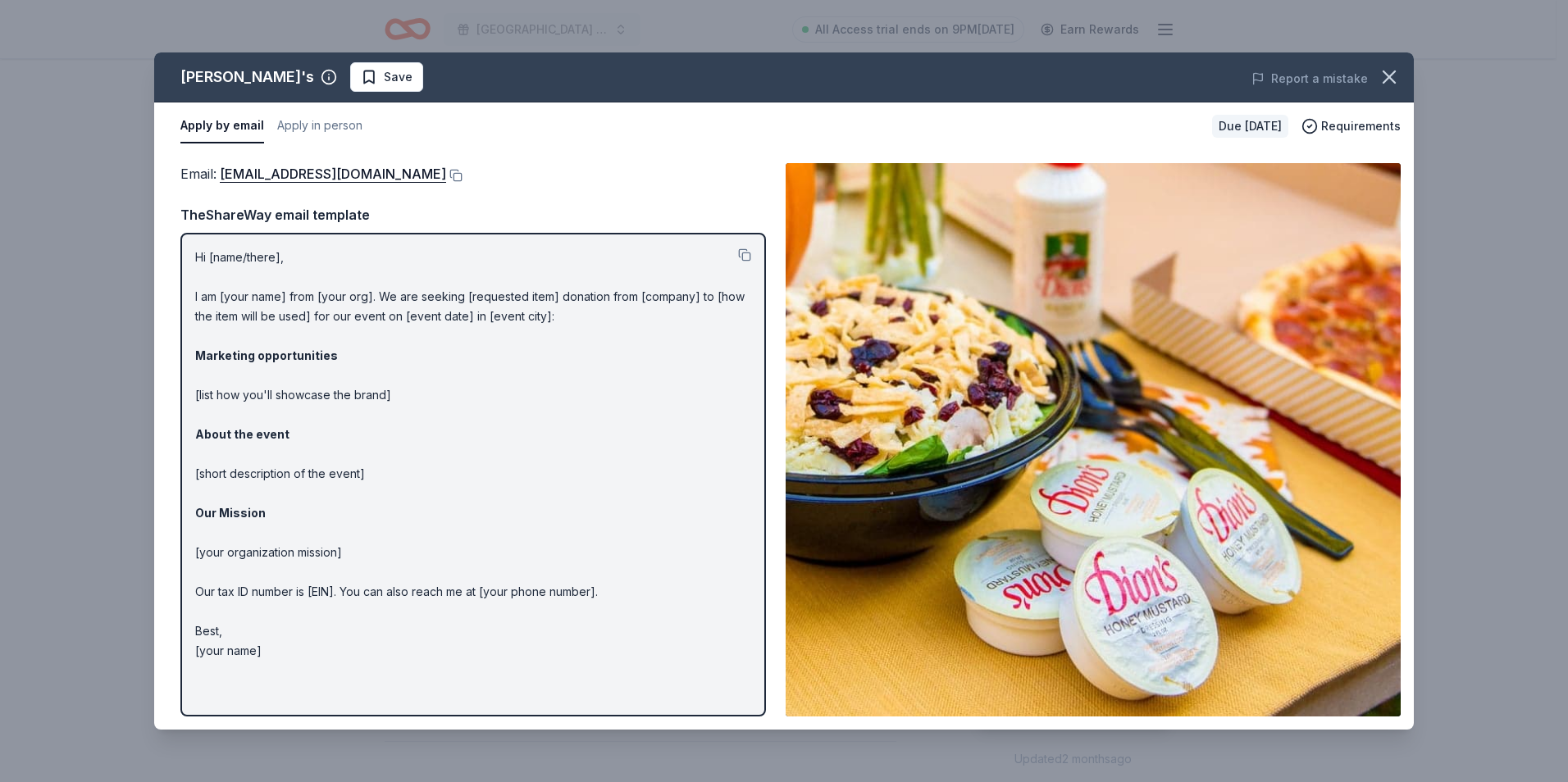
click at [284, 261] on p "Hi [name/there], I am [your name] from [your org]. We are seeking [requested it…" at bounding box center [473, 454] width 556 height 413
click at [373, 303] on p "Hi [name/there], I am [your name] from [your org]. We are seeking [requested it…" at bounding box center [473, 454] width 556 height 413
click at [330, 303] on p "Hi [name/there], I am [your name] from [your org]. We are seeking [requested it…" at bounding box center [473, 454] width 556 height 413
click at [745, 252] on button at bounding box center [745, 255] width 13 height 13
click at [446, 172] on button at bounding box center [454, 176] width 16 height 13
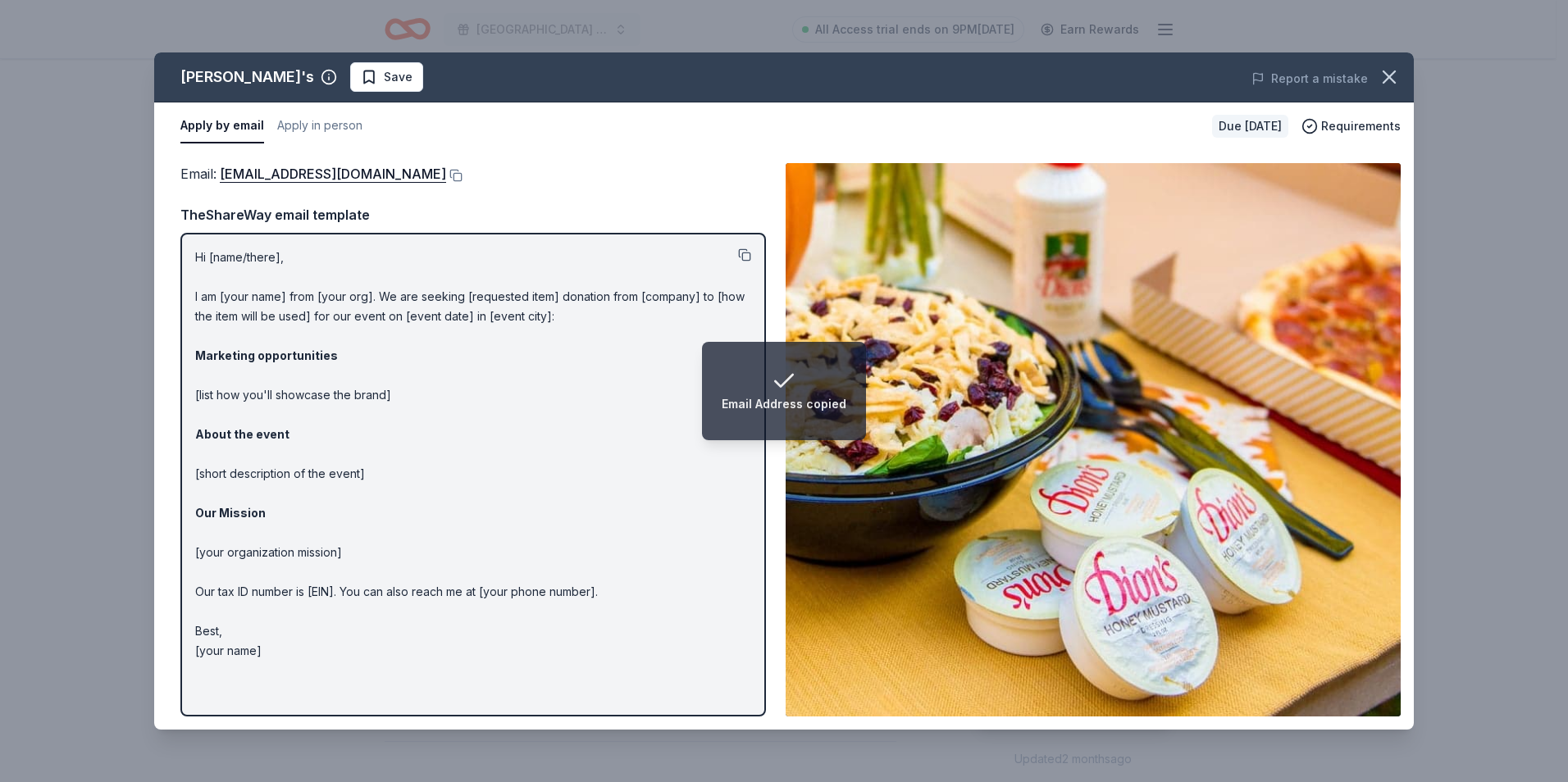
click at [749, 252] on button at bounding box center [745, 255] width 13 height 13
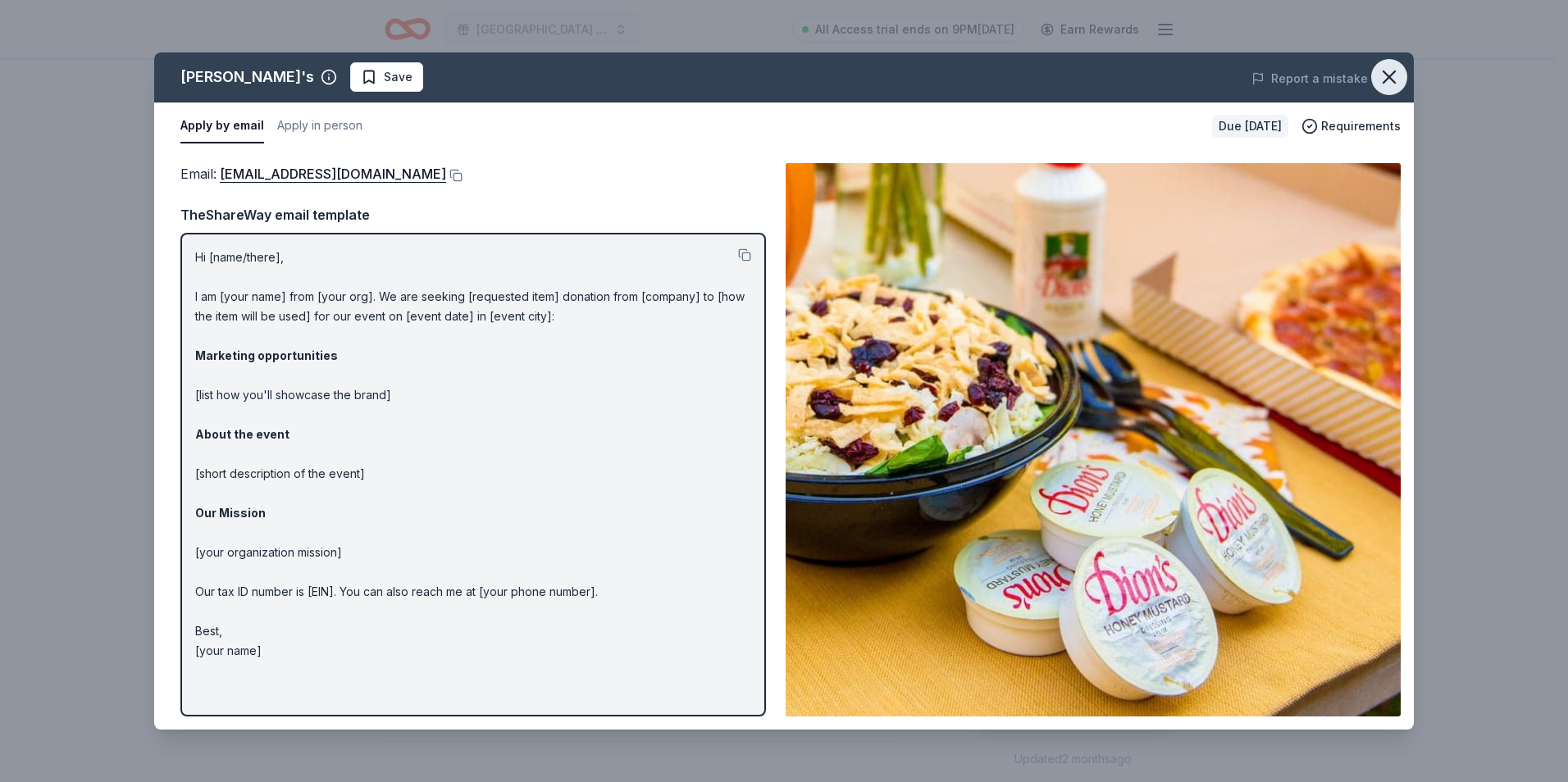
click at [1396, 78] on icon "button" at bounding box center [1389, 78] width 23 height 23
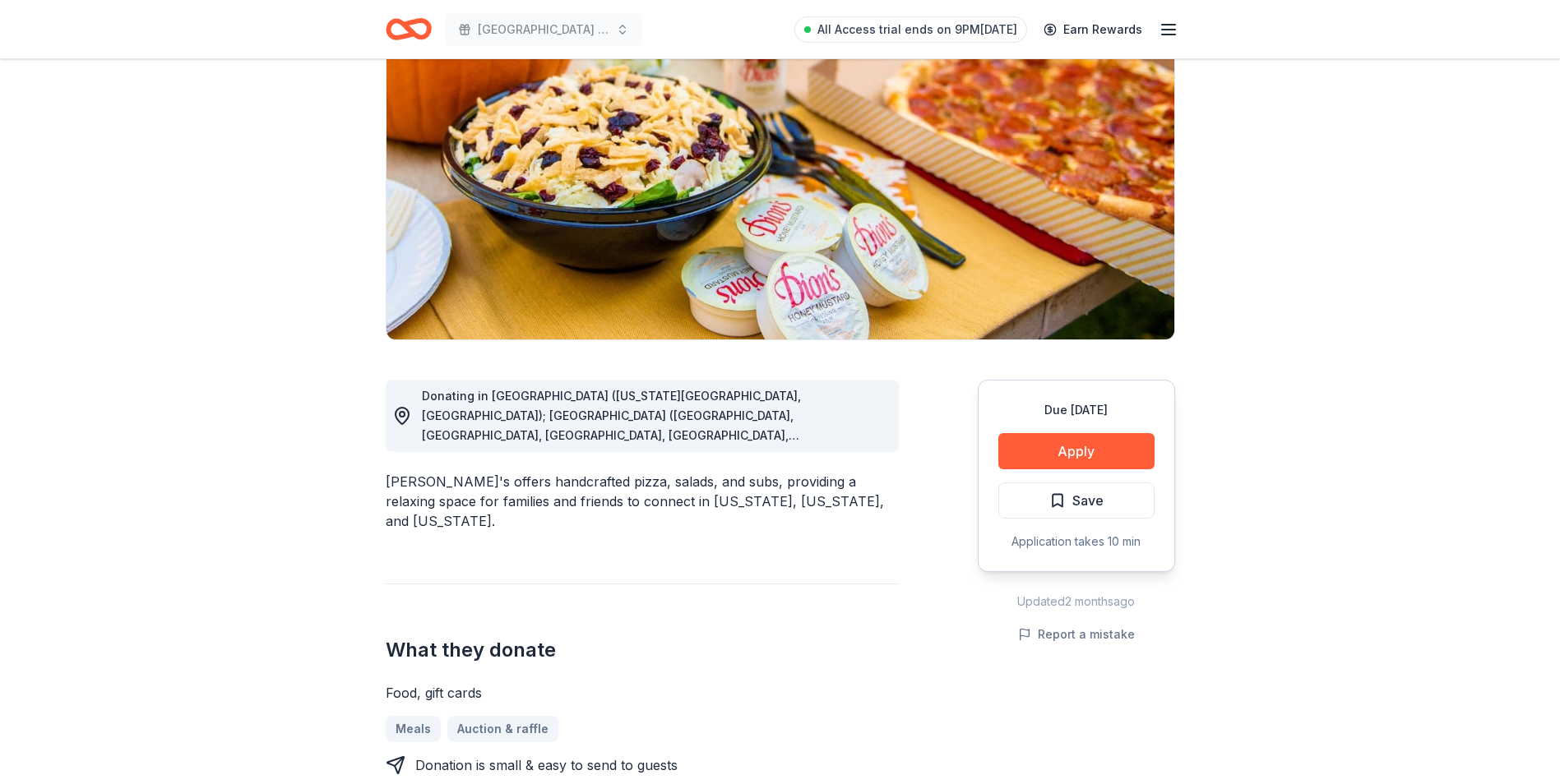
scroll to position [165, 0]
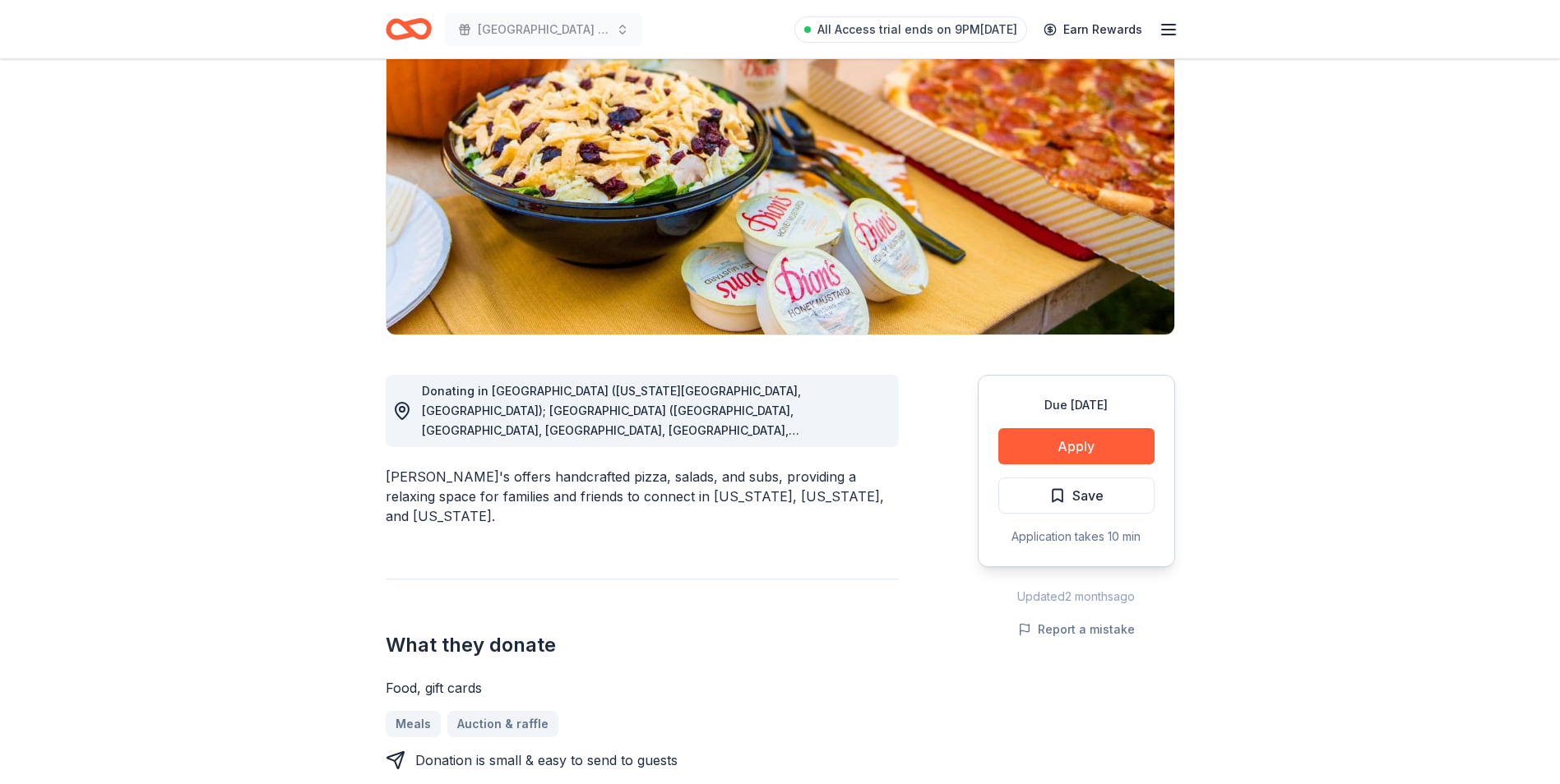
click at [1124, 497] on button "Save" at bounding box center [1076, 496] width 156 height 36
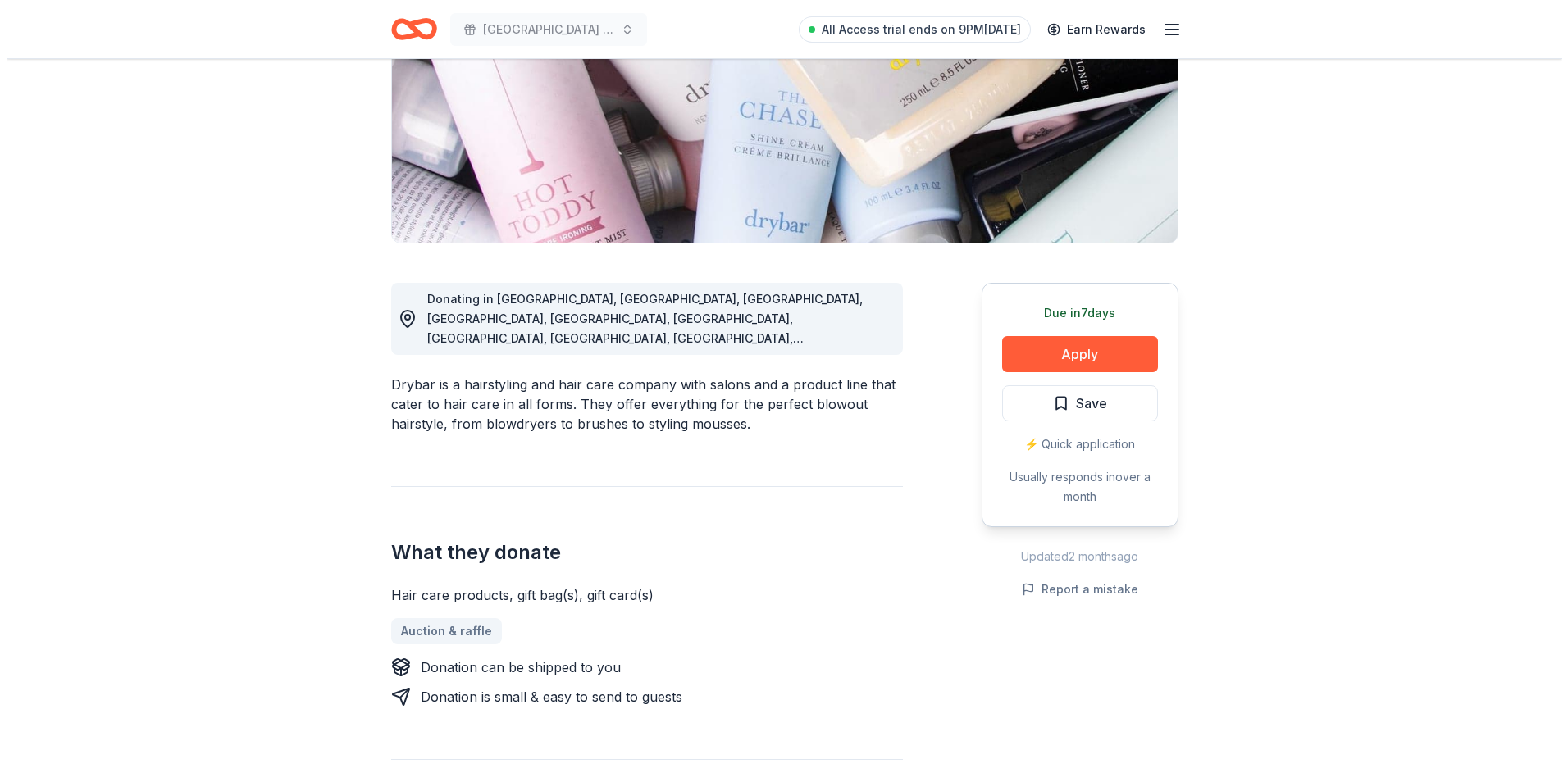
scroll to position [246, 0]
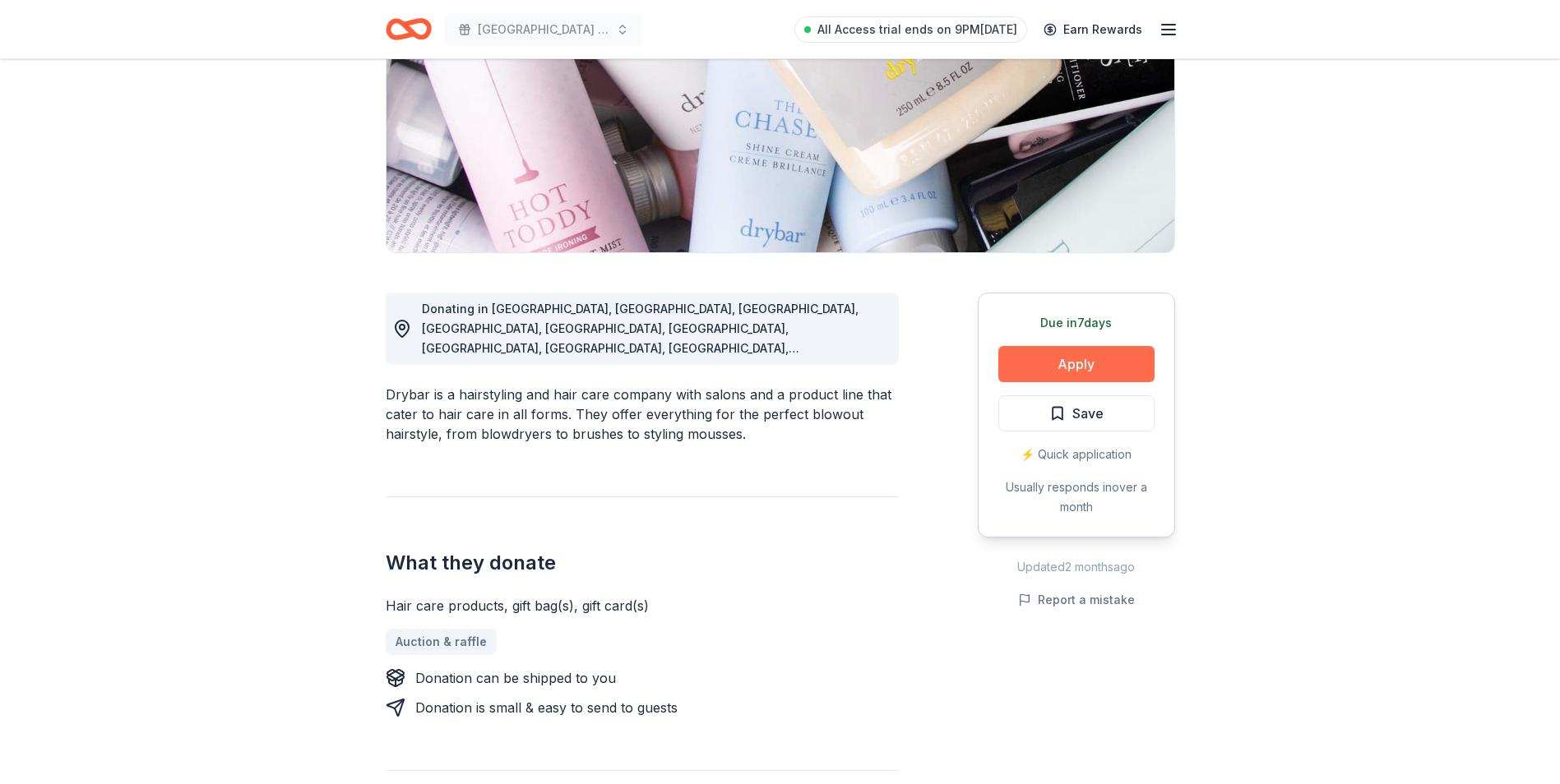
click at [1089, 366] on button "Apply" at bounding box center [1076, 365] width 156 height 36
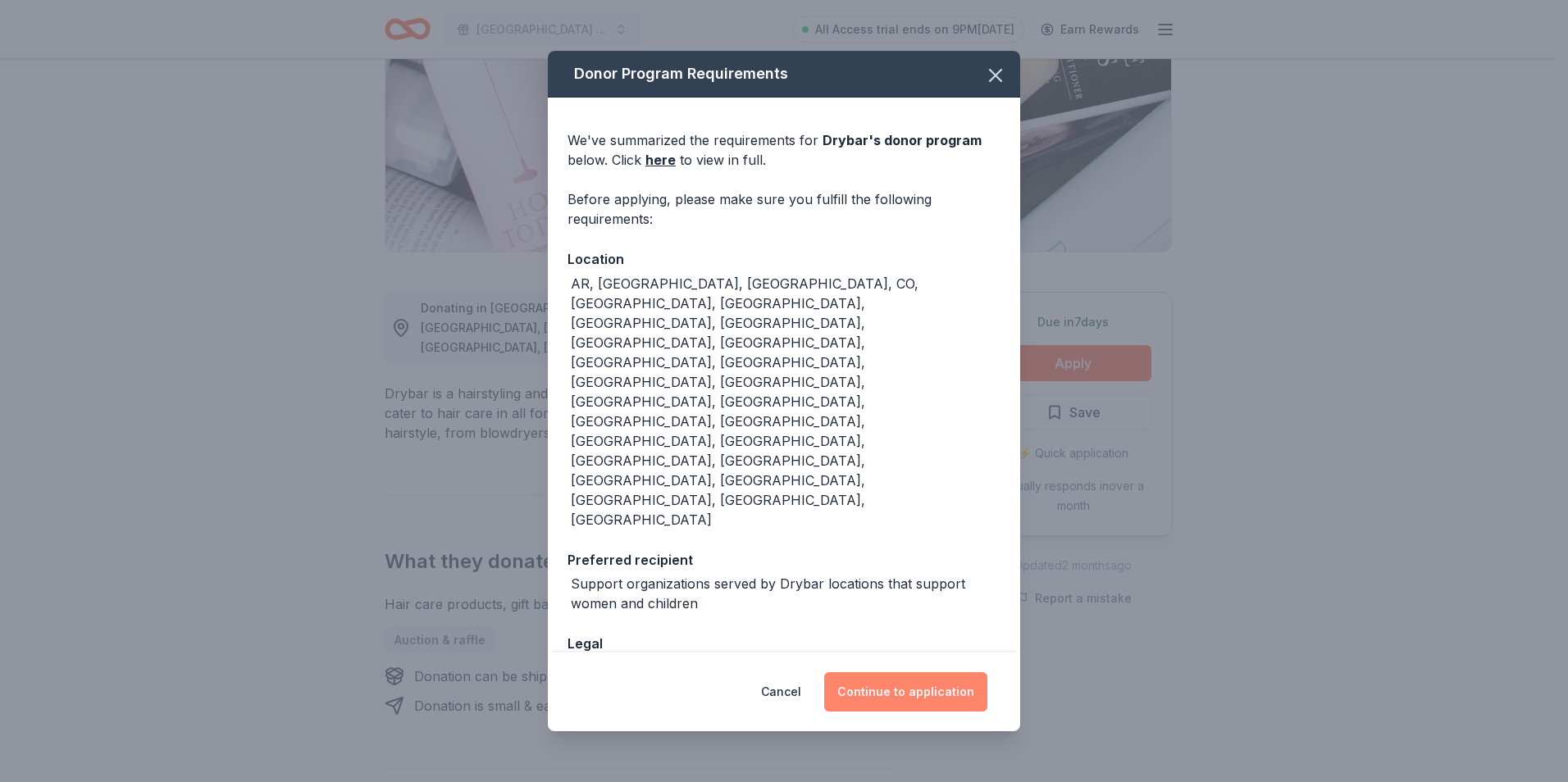
click at [935, 672] on button "Continue to application" at bounding box center [906, 692] width 163 height 40
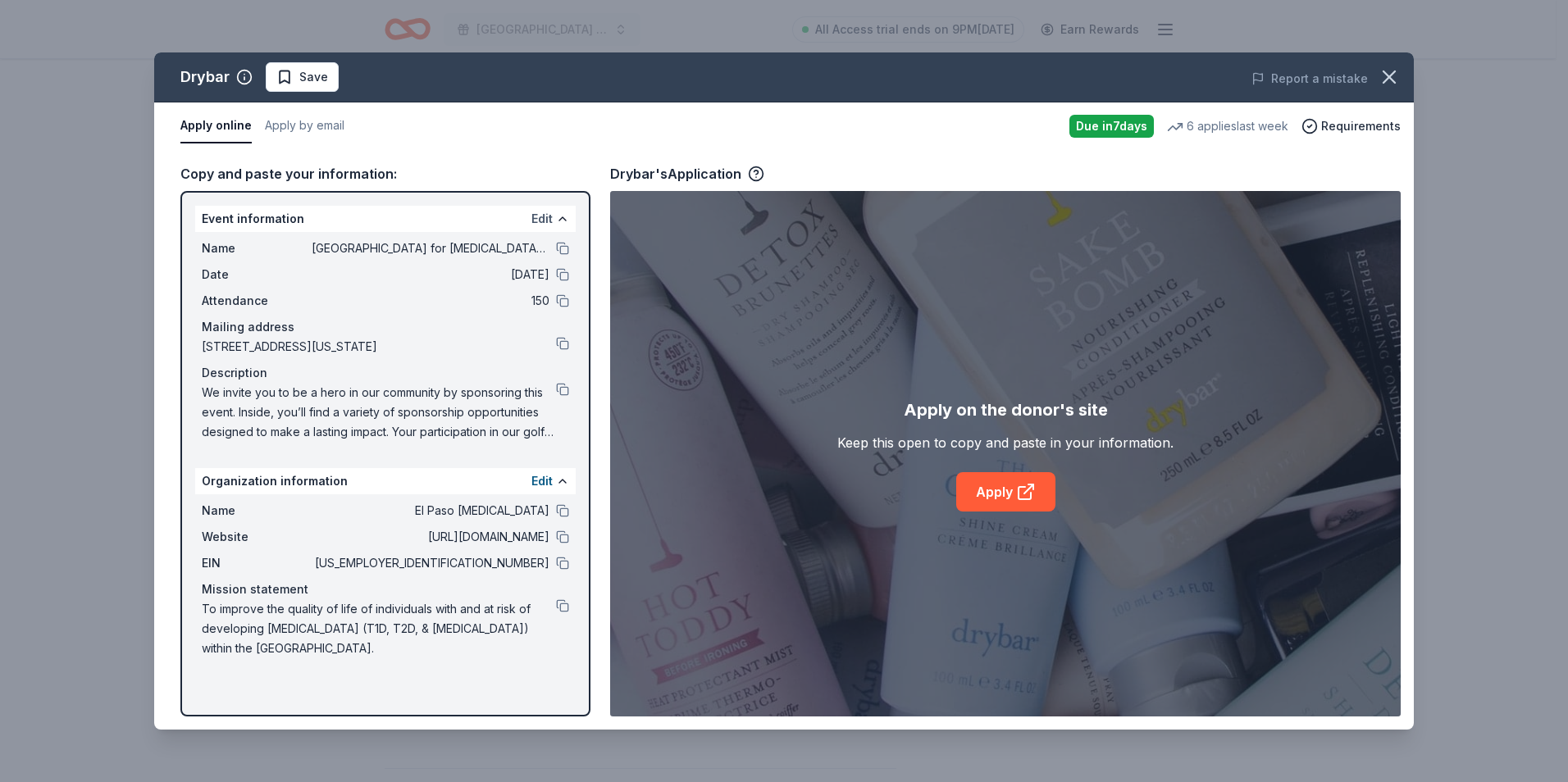
click at [544, 216] on button "Edit" at bounding box center [542, 219] width 21 height 20
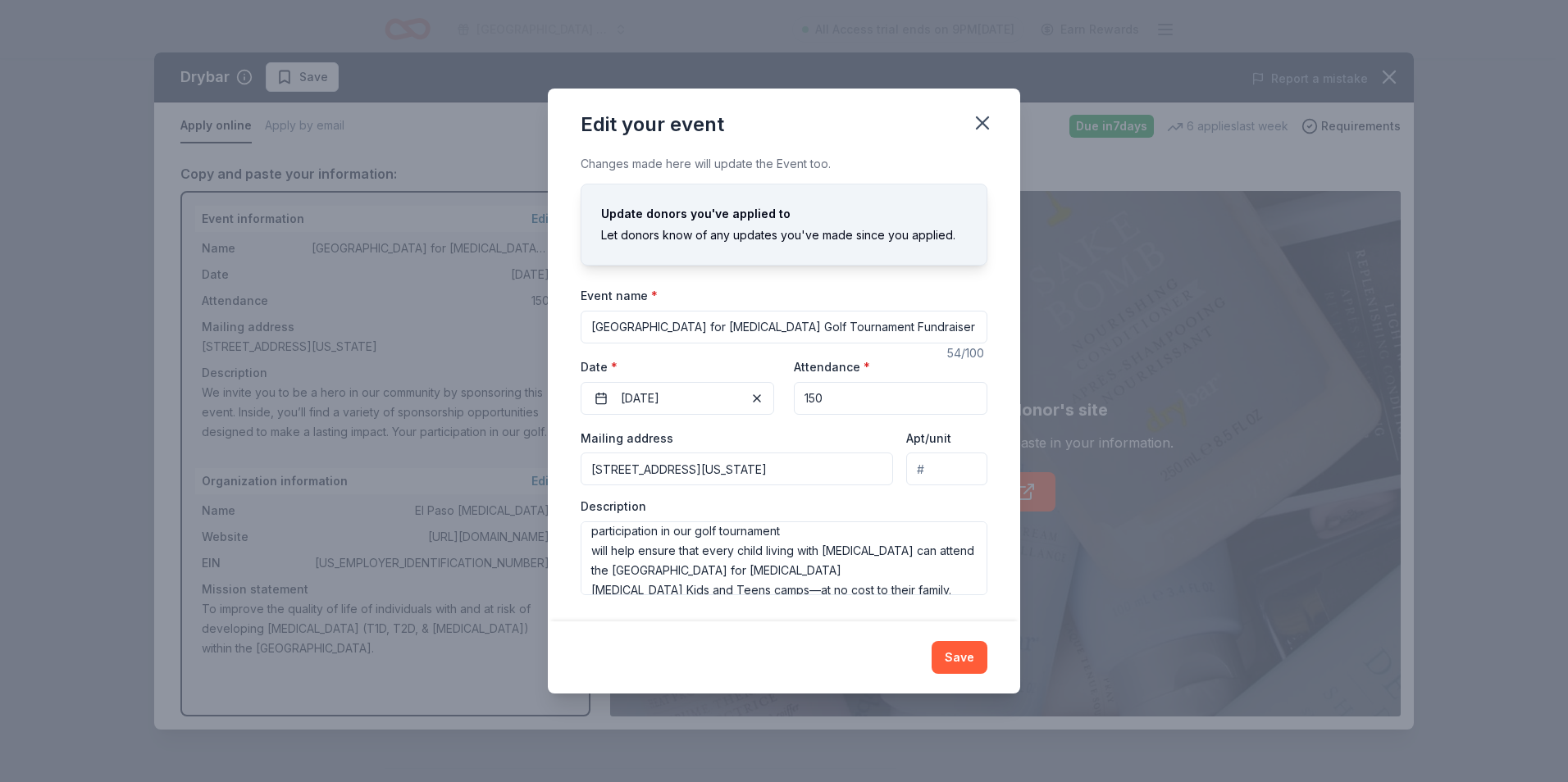
scroll to position [158, 0]
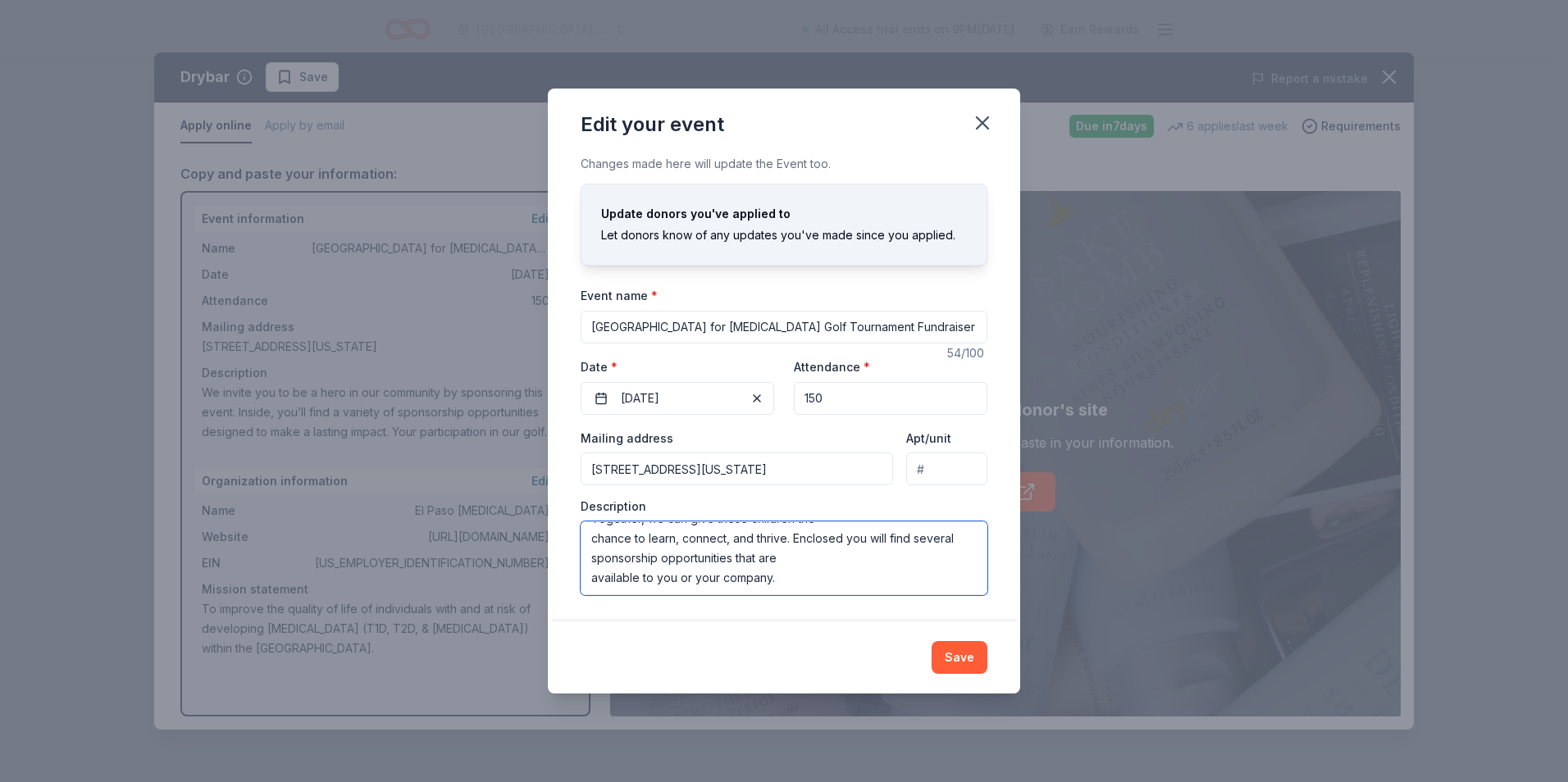
click at [805, 560] on textarea "We invite you to be a hero in our community by sponsoring this event. Inside, y…" at bounding box center [784, 558] width 407 height 73
click at [845, 538] on textarea "We invite you to be a hero in our community by sponsoring this event. Inside, y…" at bounding box center [784, 558] width 407 height 73
click at [805, 564] on textarea "We invite you to be a hero in our community by sponsoring this event. Inside, y…" at bounding box center [784, 558] width 407 height 73
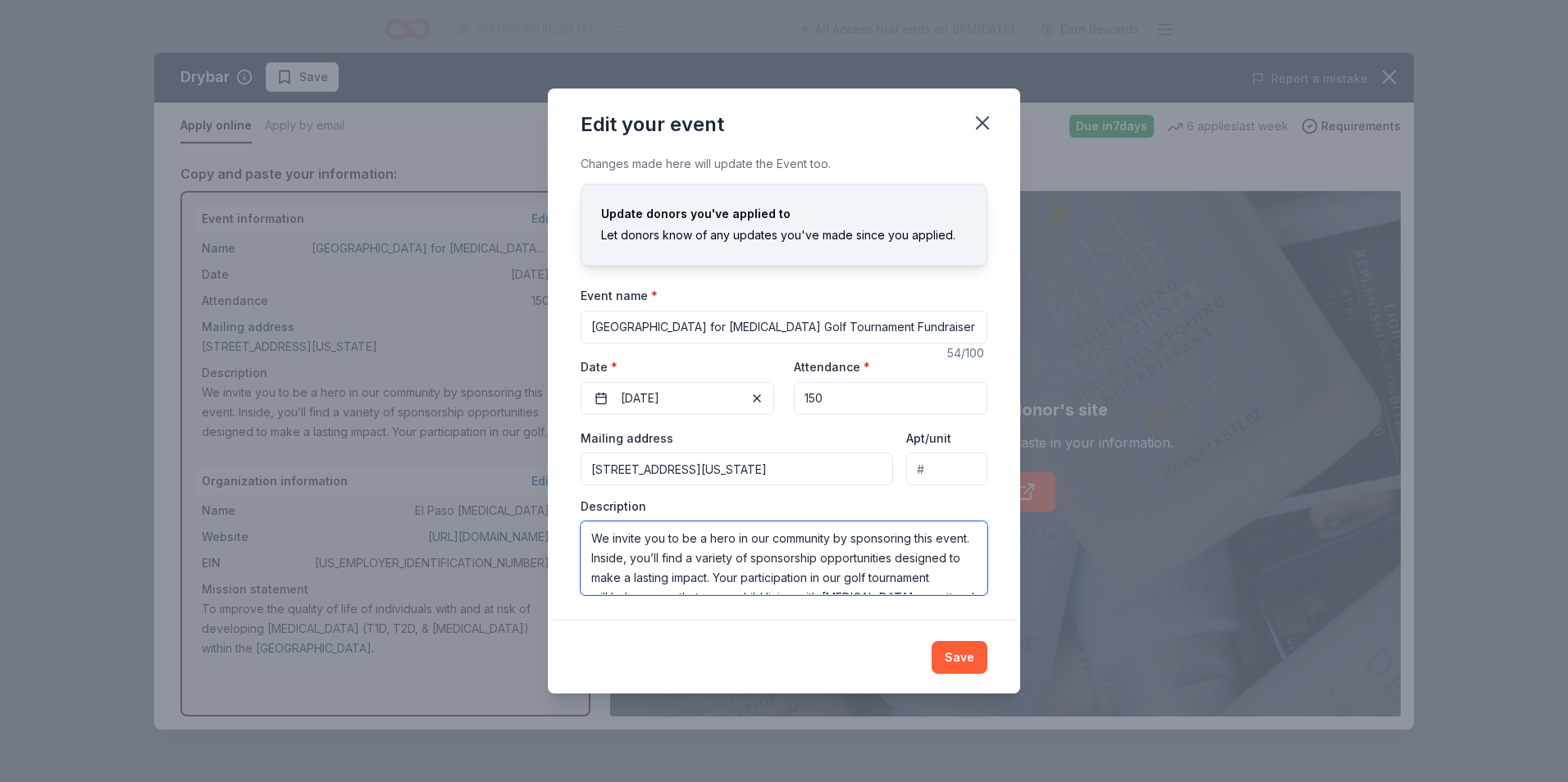
click at [963, 540] on textarea "We invite you to be a hero in our community by sponsoring this event. Inside, y…" at bounding box center [784, 558] width 407 height 73
drag, startPoint x: 938, startPoint y: 558, endPoint x: 954, endPoint y: 568, distance: 18.9
click at [937, 558] on textarea "We invite you to be a hero in our community by sponsoring this event. Inside, y…" at bounding box center [784, 558] width 407 height 73
click at [843, 555] on textarea "We invite you to be a hero in our community by sponsoring this event. Inside, y…" at bounding box center [784, 558] width 407 height 73
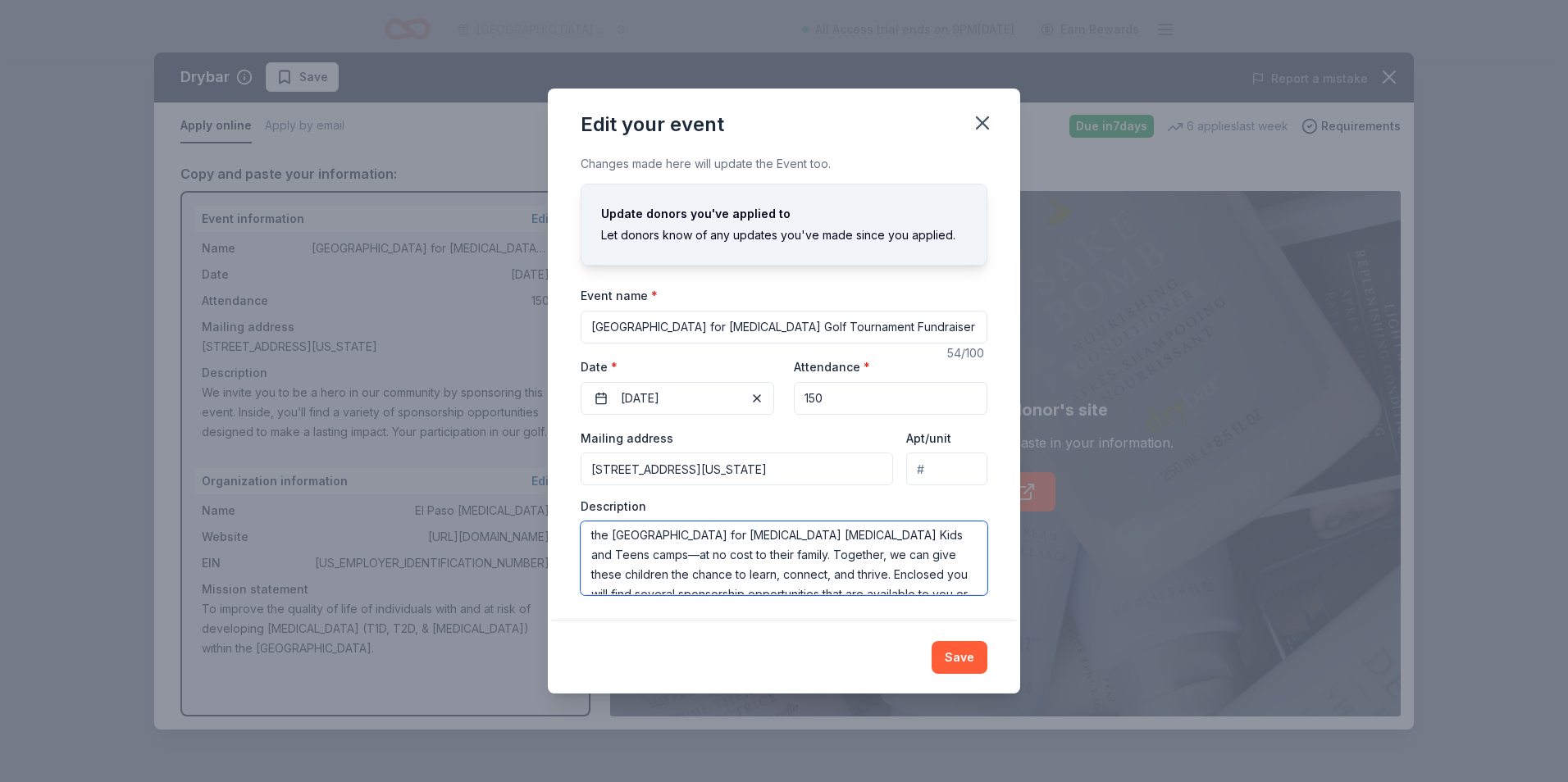
scroll to position [63, 0]
click at [735, 529] on textarea "We invite you to be a hero in our community by sponsoring this event. Inside, y…" at bounding box center [784, 558] width 407 height 73
click at [785, 582] on textarea "We invite you to be a hero in our community by sponsoring this event. Inside, y…" at bounding box center [784, 558] width 407 height 73
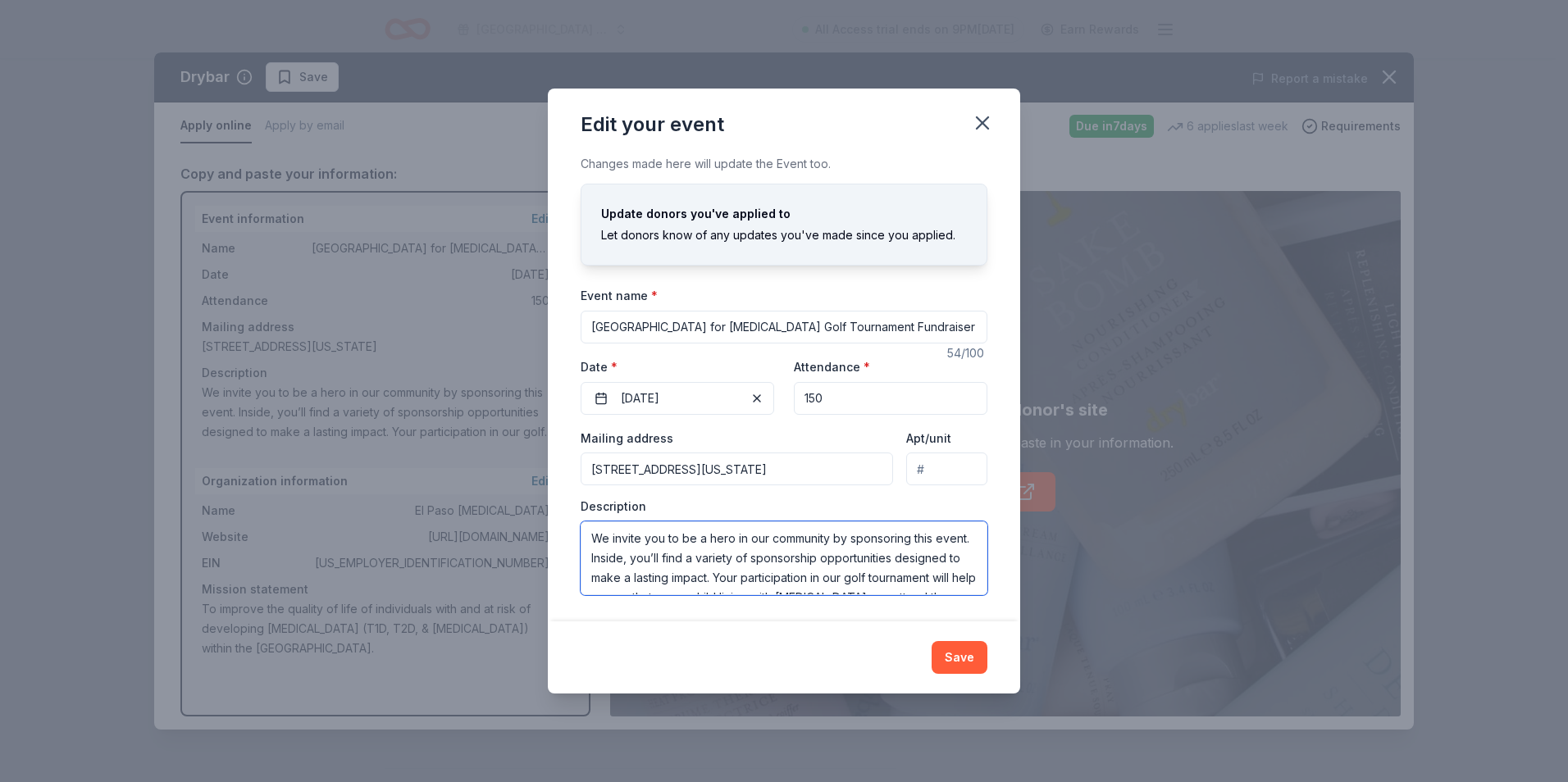
drag, startPoint x: 752, startPoint y: 575, endPoint x: 560, endPoint y: 510, distance: 202.7
click at [556, 511] on div "Changes made here will update the Event too. Update donors you've applied to Le…" at bounding box center [784, 388] width 473 height 467
paste textarea "upporting this event. Your support of our golf tournament will help ensure that…"
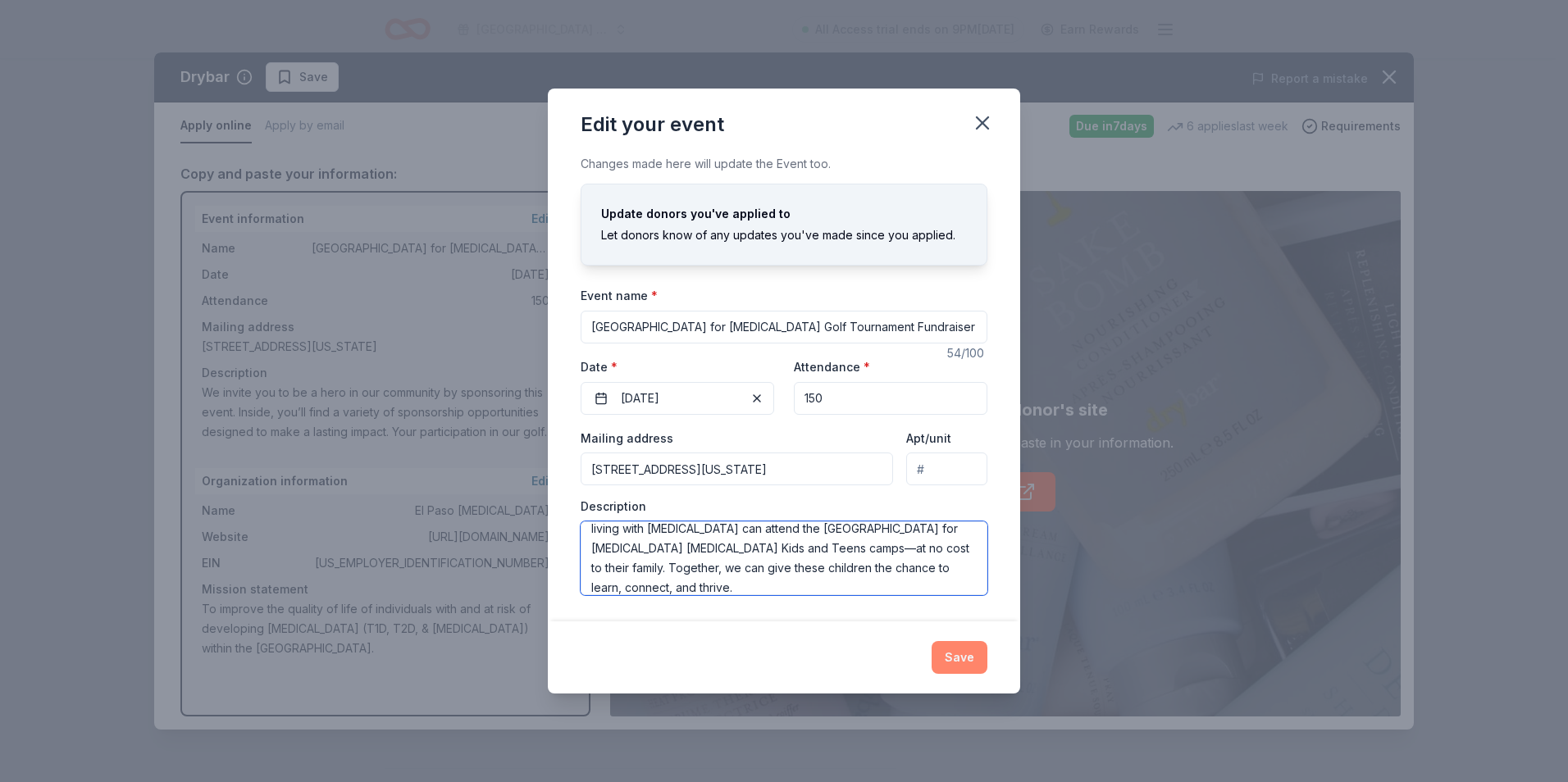
type textarea "We invite you to be a hero in our community by supporting this event. Your supp…"
click at [974, 656] on button "Save" at bounding box center [959, 657] width 56 height 33
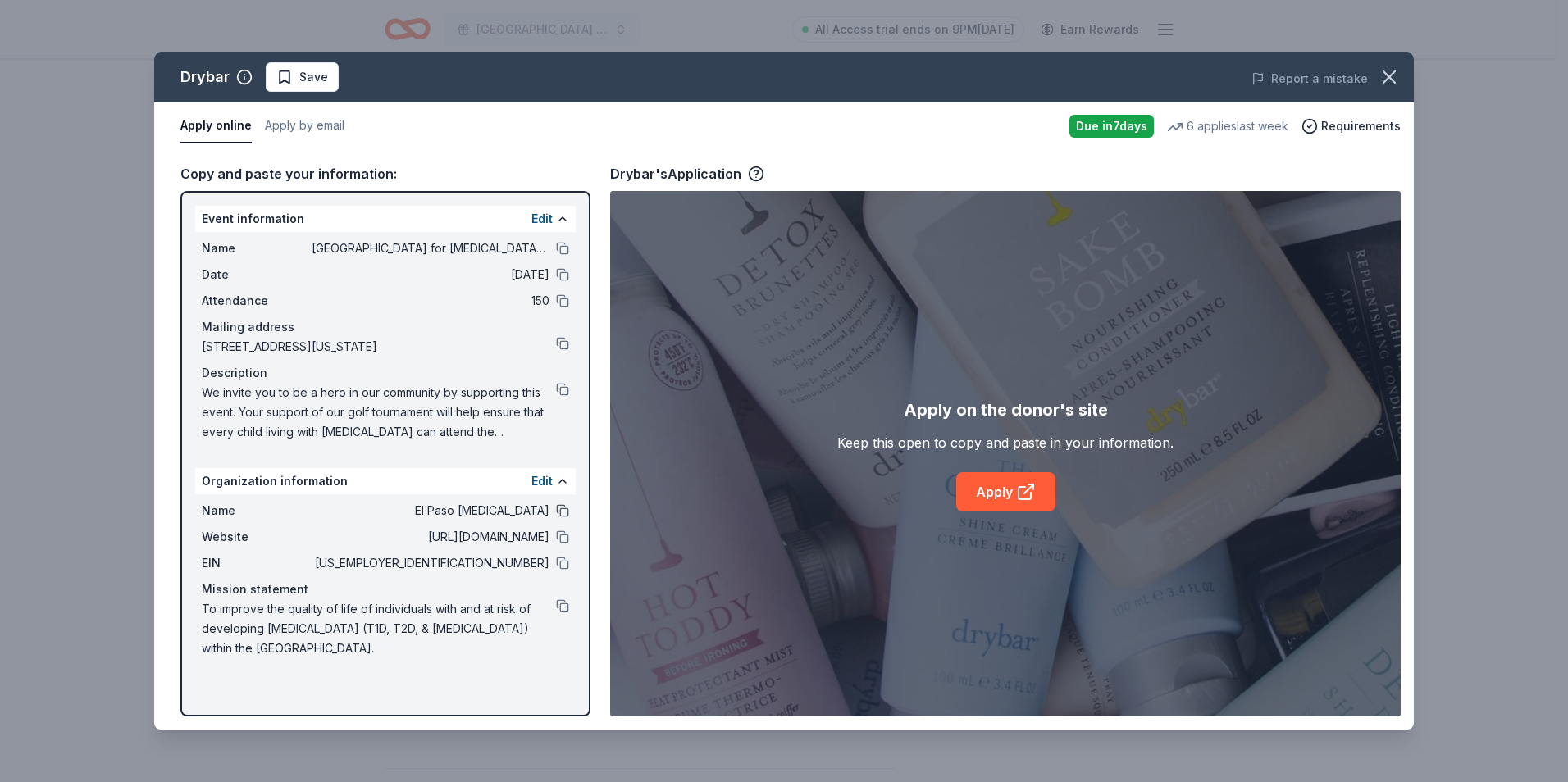
click at [559, 508] on button at bounding box center [563, 511] width 13 height 13
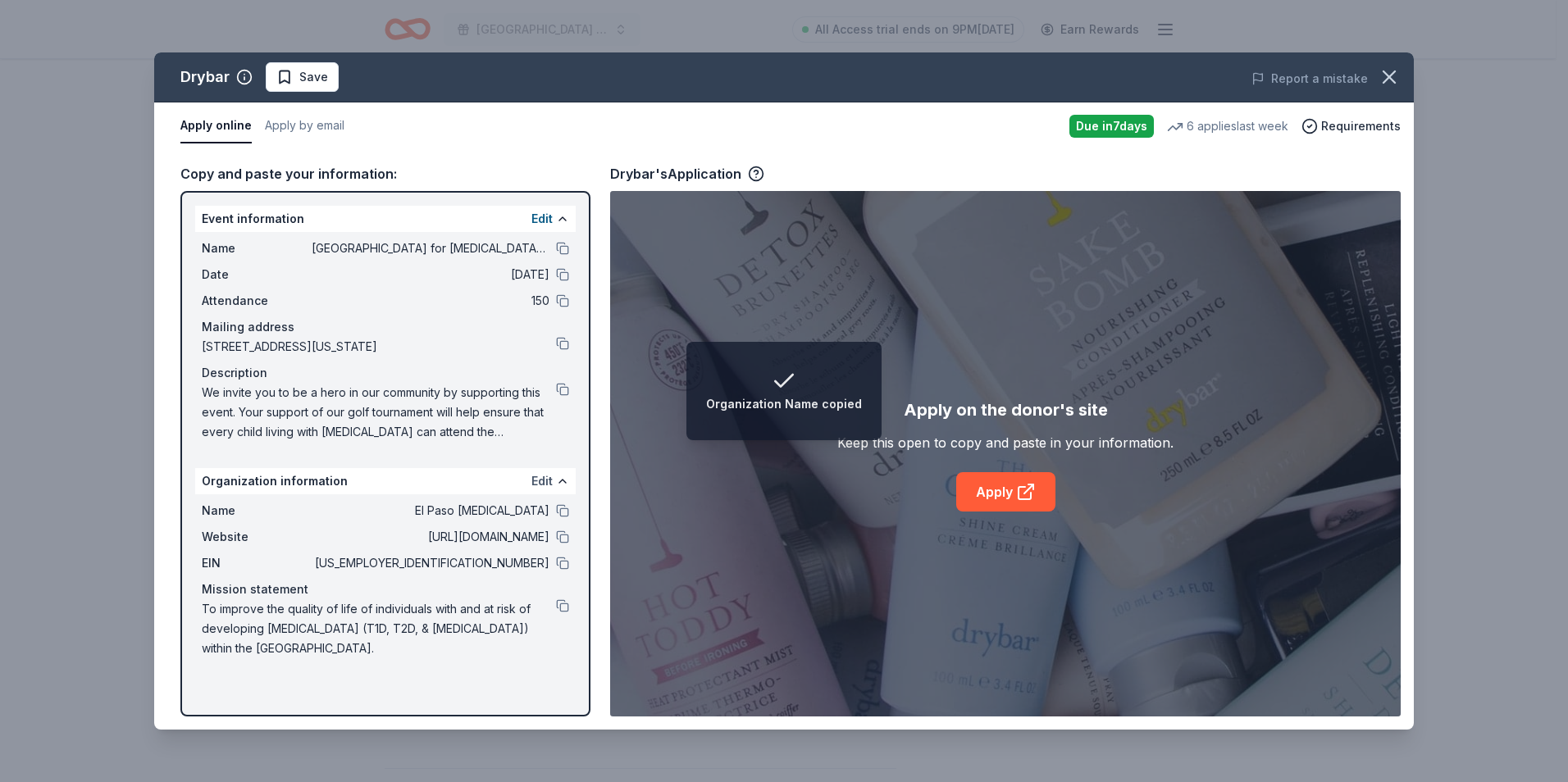
click at [544, 478] on button "Edit" at bounding box center [542, 482] width 21 height 20
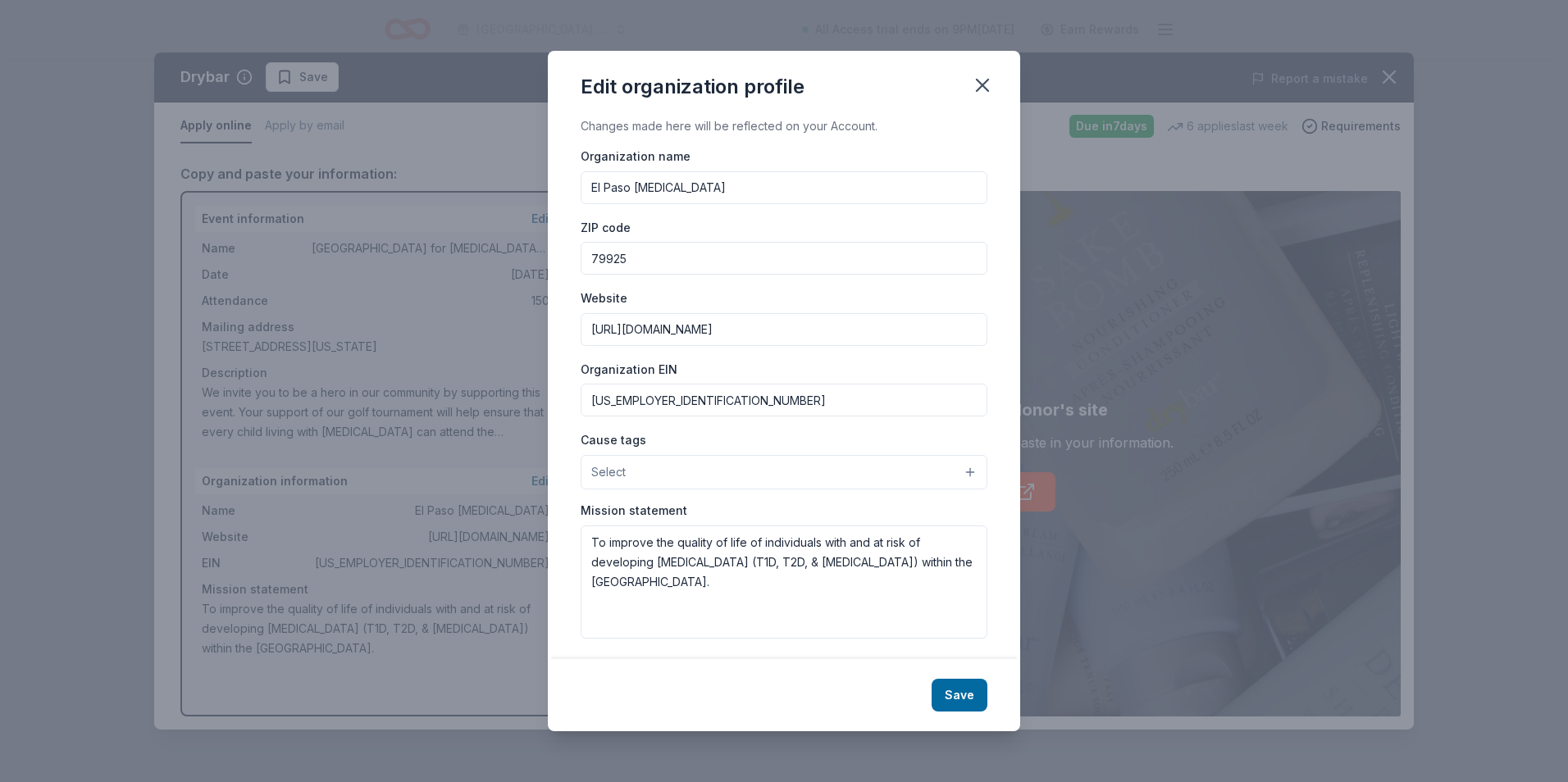
click at [762, 188] on input "El Paso Diabetes" at bounding box center [784, 188] width 407 height 33
click at [922, 185] on input "El Paso Diabetes" at bounding box center [784, 188] width 407 height 33
type input "El Paso Diabetes Association Inc d/b/a El Paso Center for Diabetes"
click at [892, 473] on button "Select" at bounding box center [784, 473] width 407 height 35
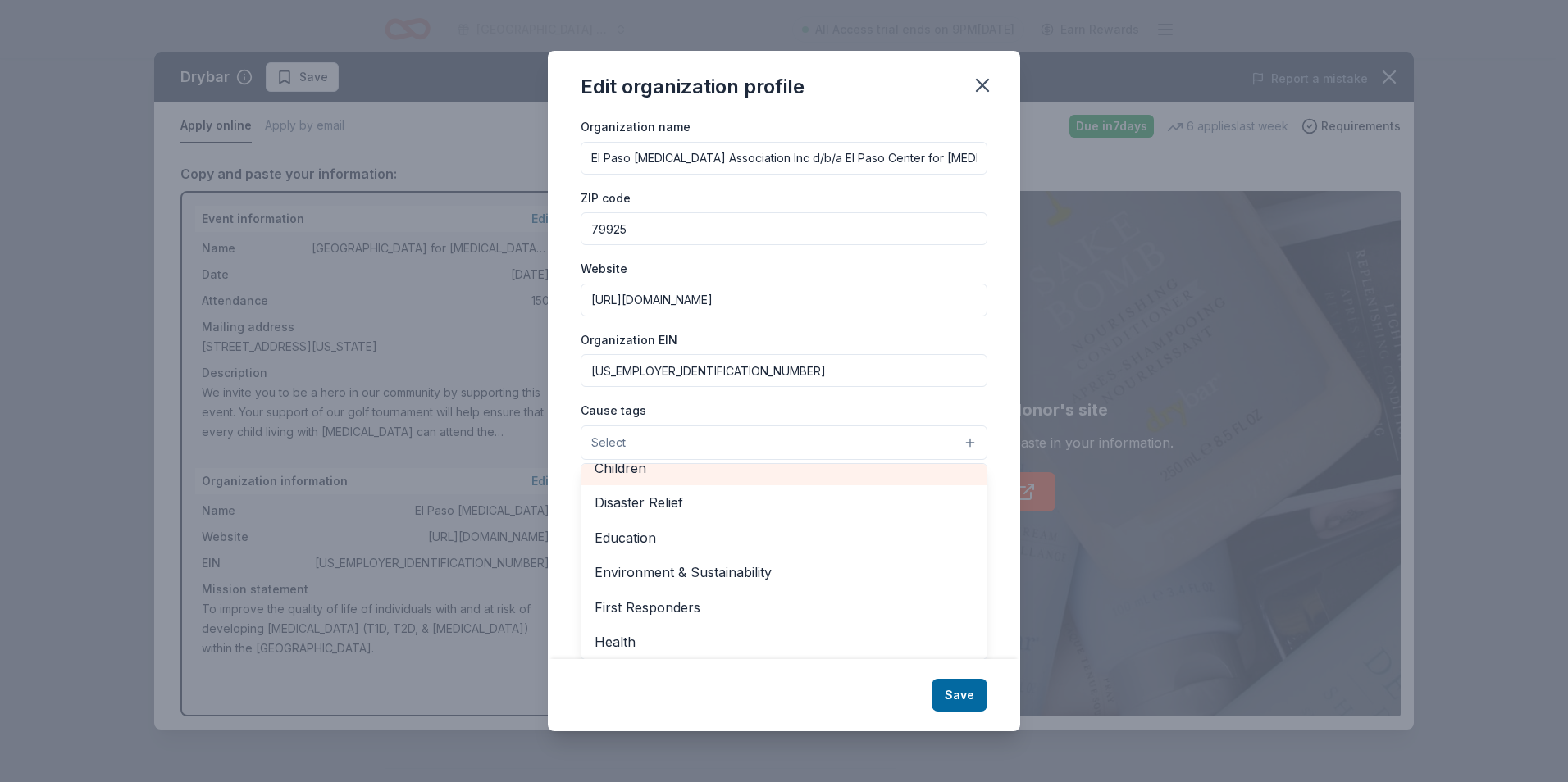
scroll to position [73, 0]
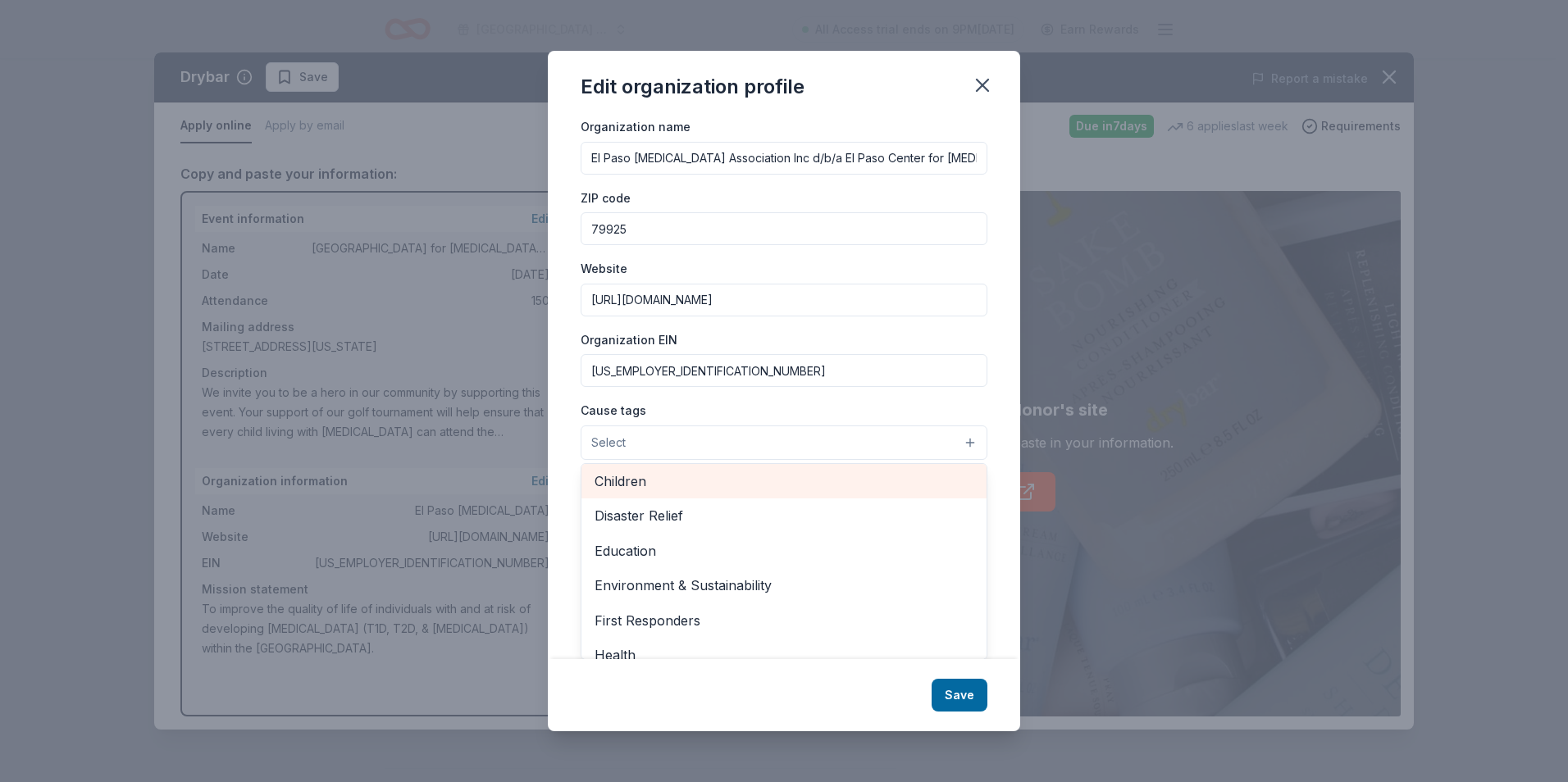
click at [890, 472] on span "Children" at bounding box center [784, 482] width 379 height 21
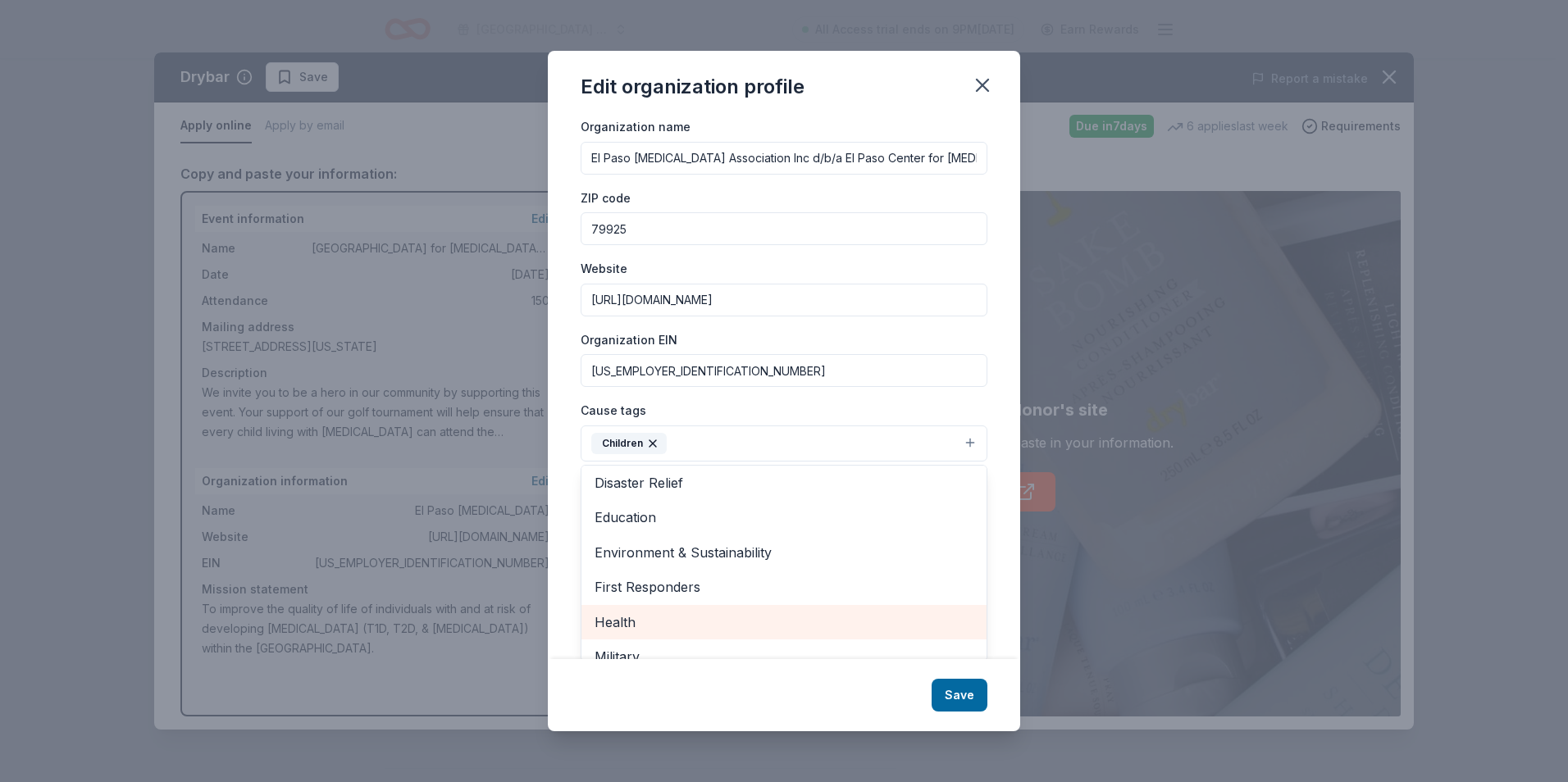
click at [736, 614] on span "Health" at bounding box center [784, 623] width 379 height 21
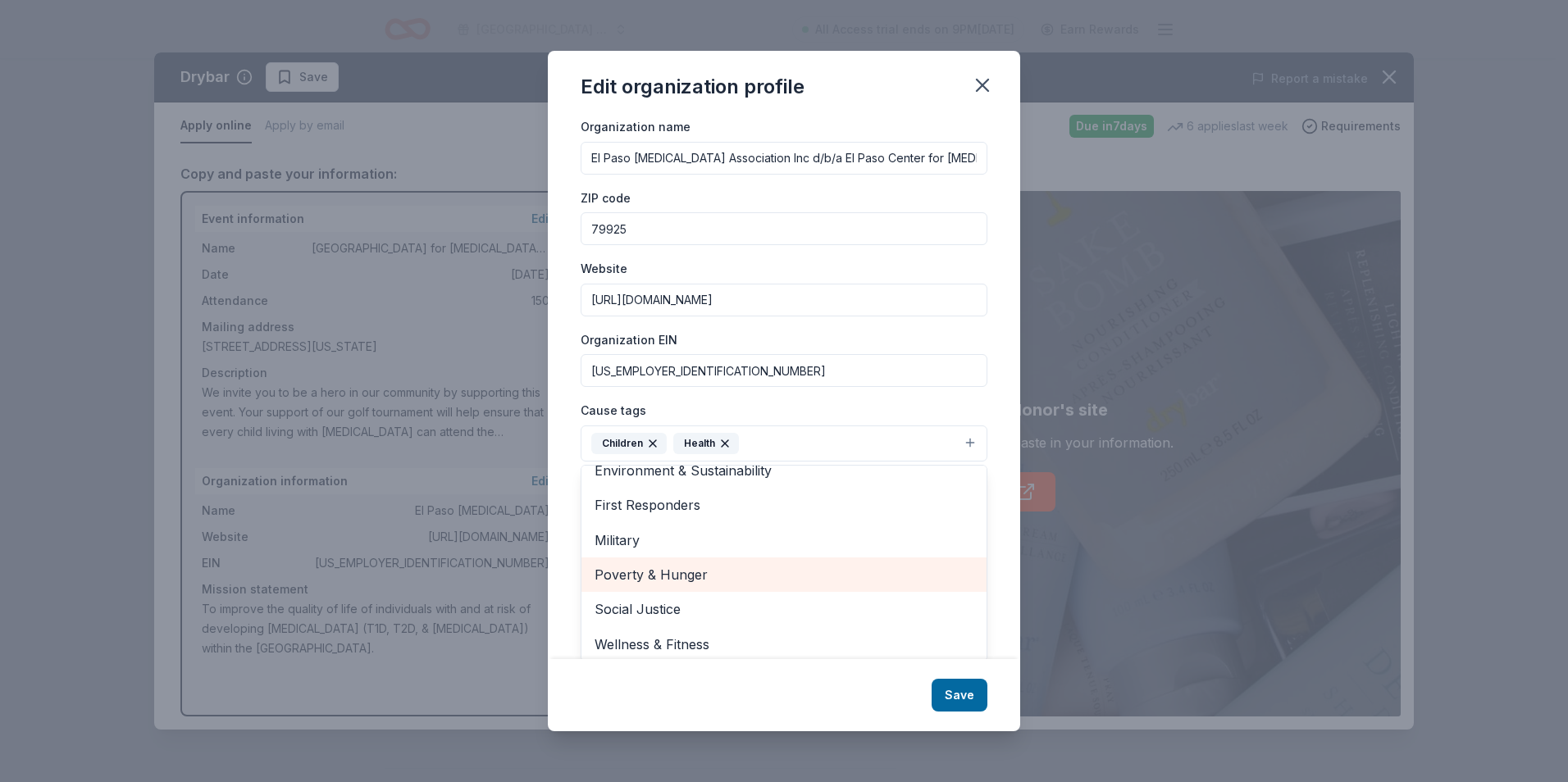
scroll to position [159, 0]
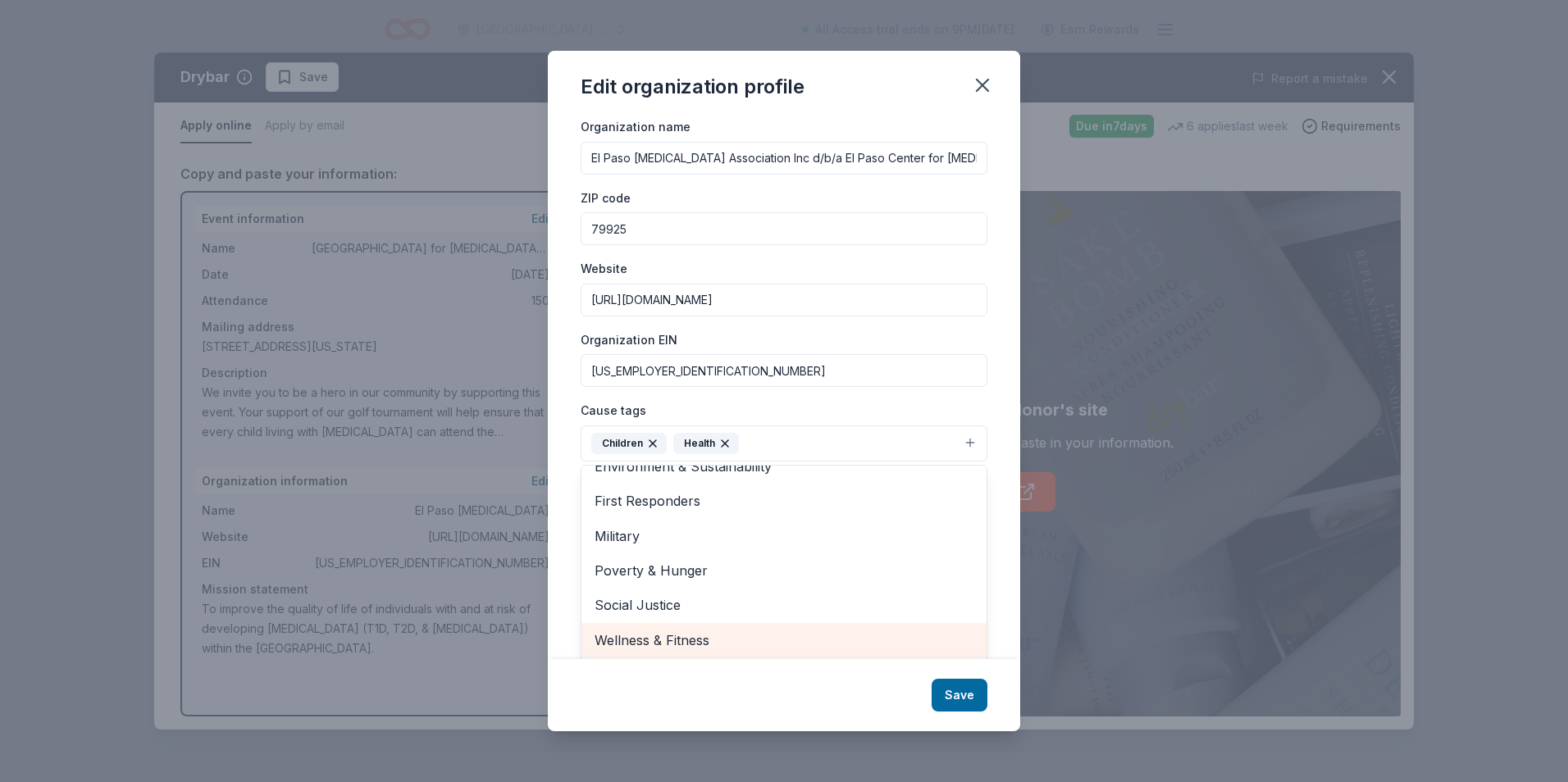
click at [804, 634] on span "Wellness & Fitness" at bounding box center [784, 640] width 379 height 21
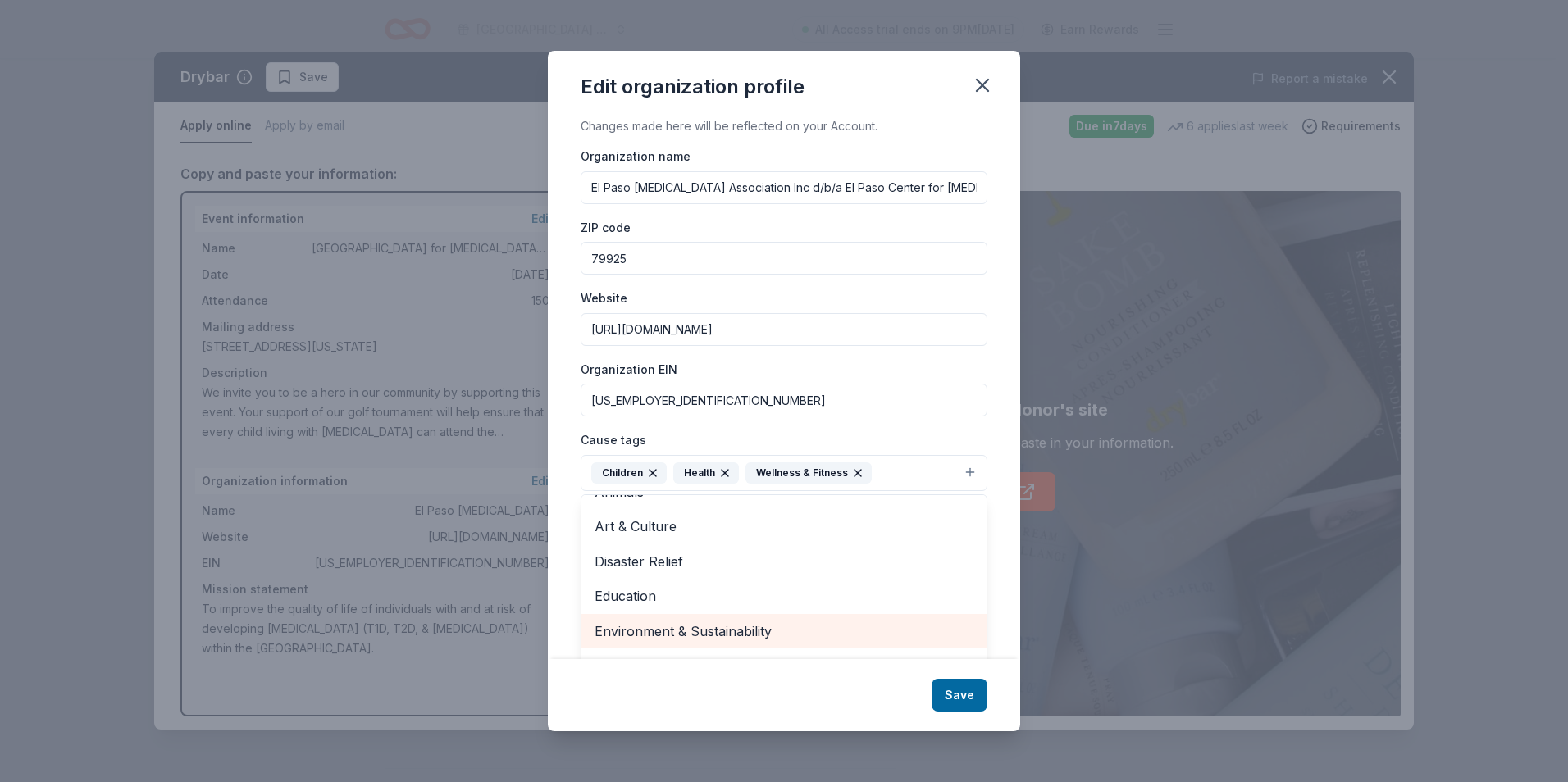
scroll to position [0, 0]
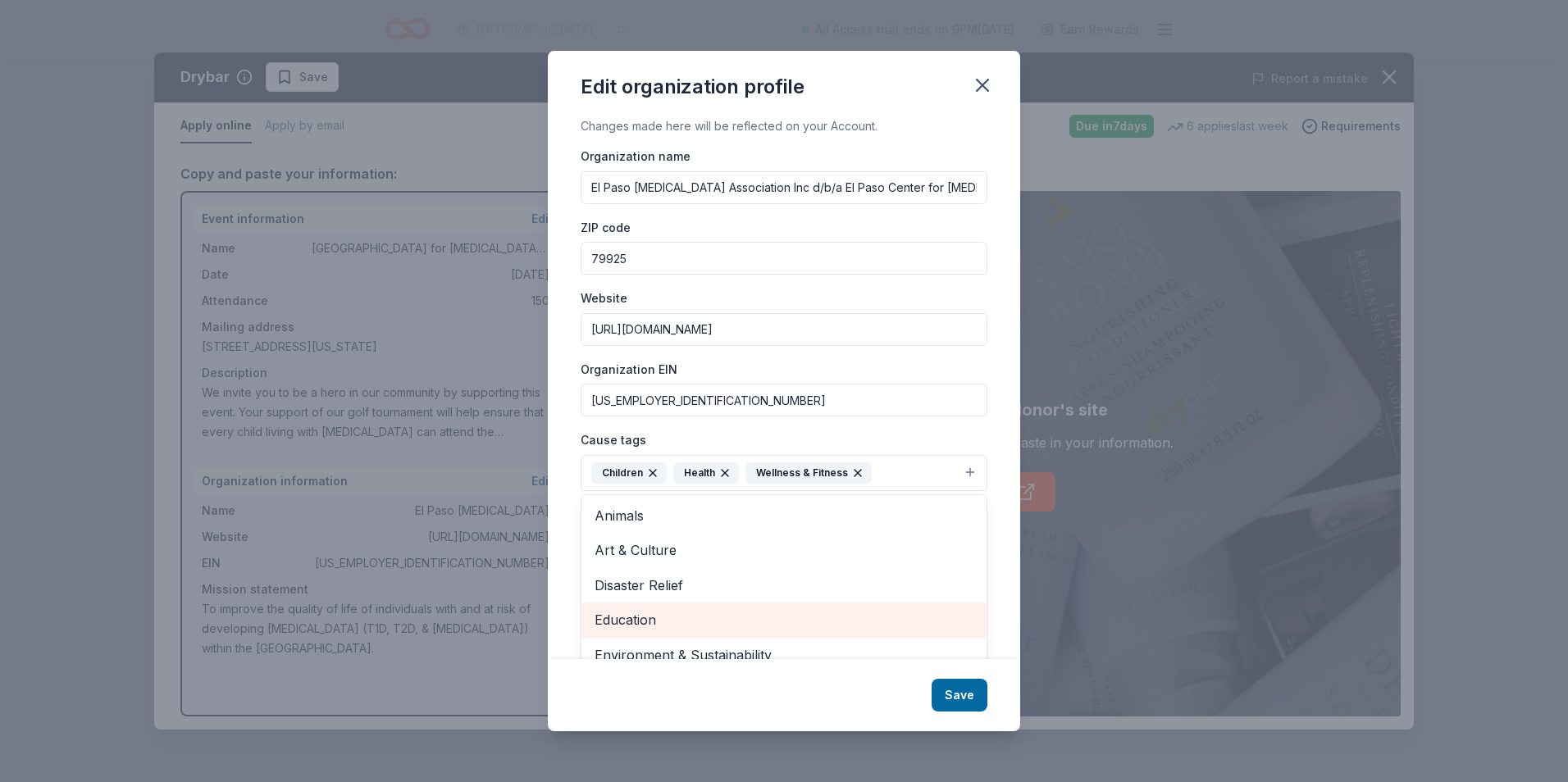
click at [787, 615] on span "Education" at bounding box center [784, 620] width 379 height 21
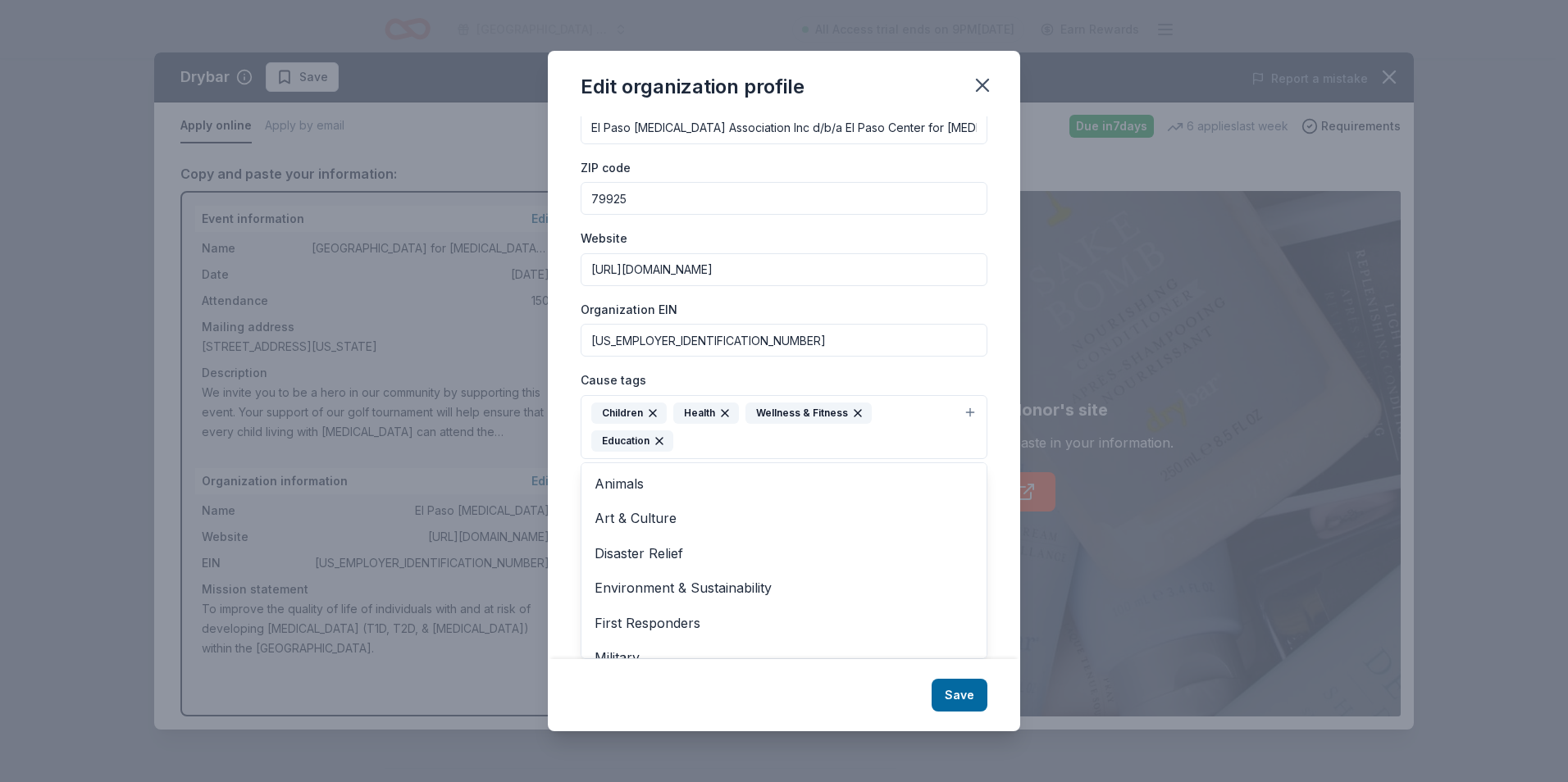
click at [1000, 597] on div "Changes made here will be reflected on your Account. Organization name El Paso …" at bounding box center [784, 388] width 473 height 543
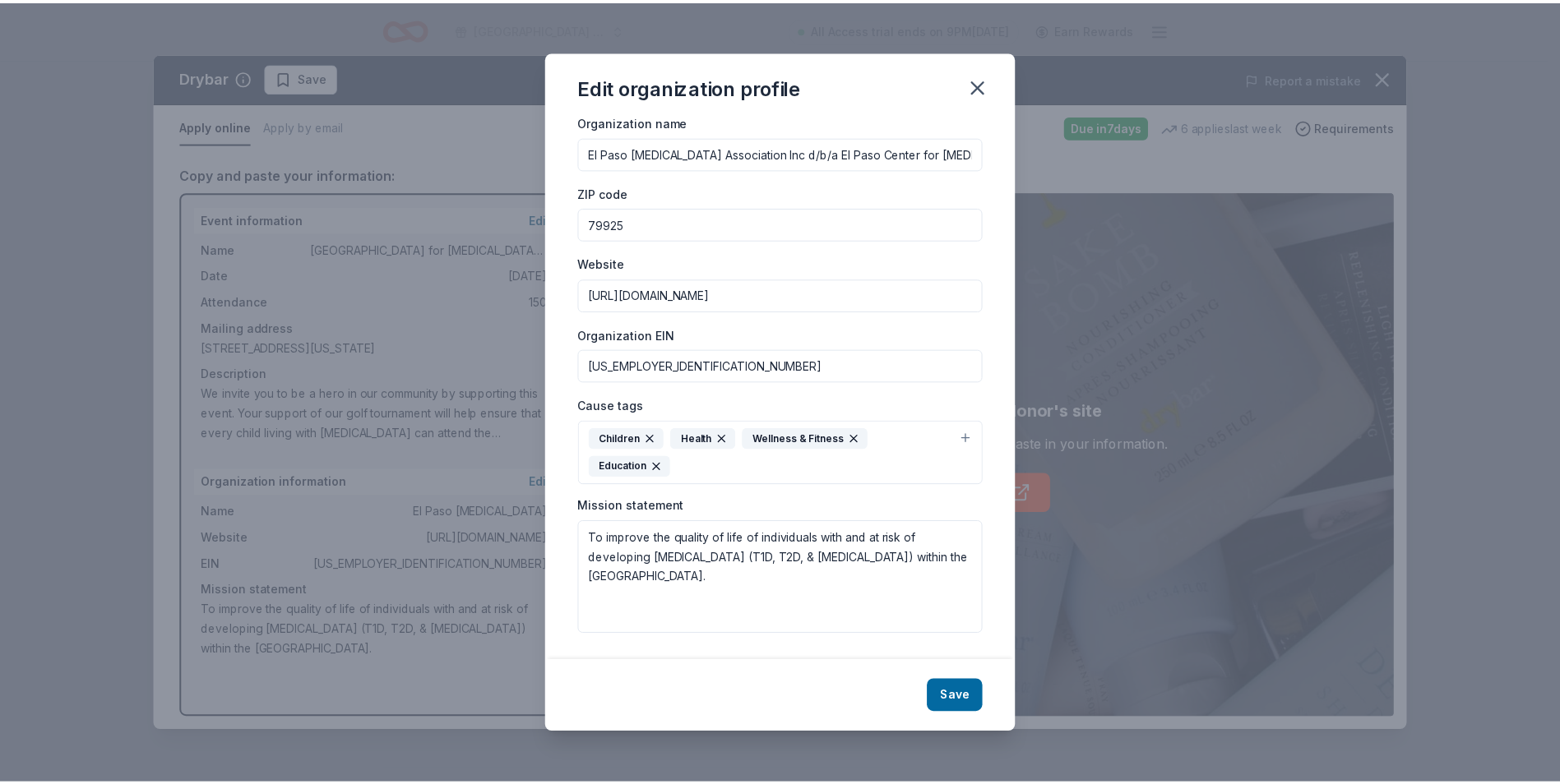
scroll to position [36, 0]
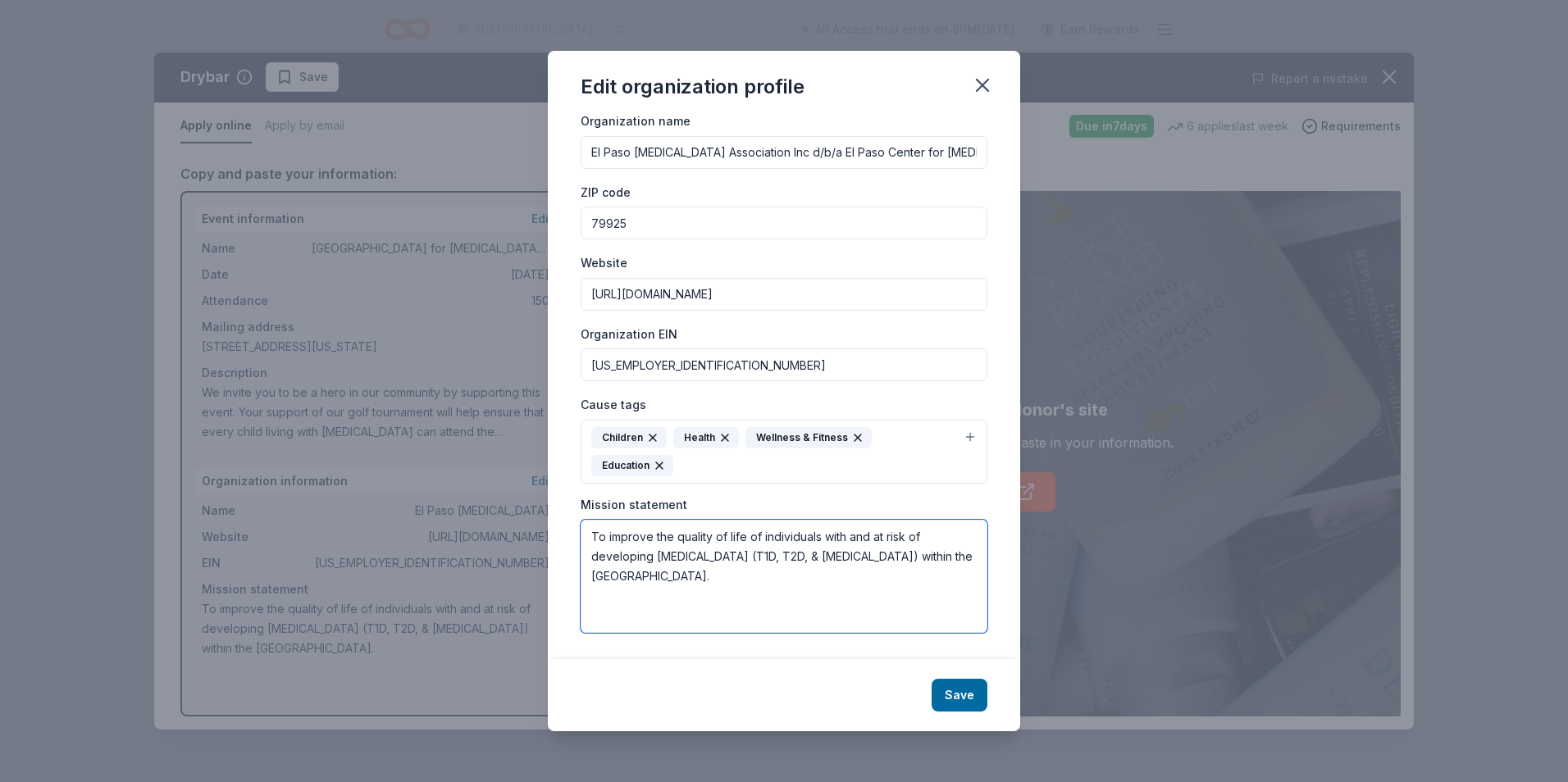
click at [709, 578] on textarea "To improve the quality of life of individuals with and at risk of developing di…" at bounding box center [784, 576] width 407 height 113
drag, startPoint x: 721, startPoint y: 578, endPoint x: 580, endPoint y: 528, distance: 149.6
click at [580, 528] on div "Changes made here will be reflected on your Account. Organization name El Paso …" at bounding box center [784, 388] width 473 height 543
paste textarea "educate and empower our community to achieve a healthy life throughout the diab…"
type textarea "To educate and empower our community to achieve a healthy life throughout the d…"
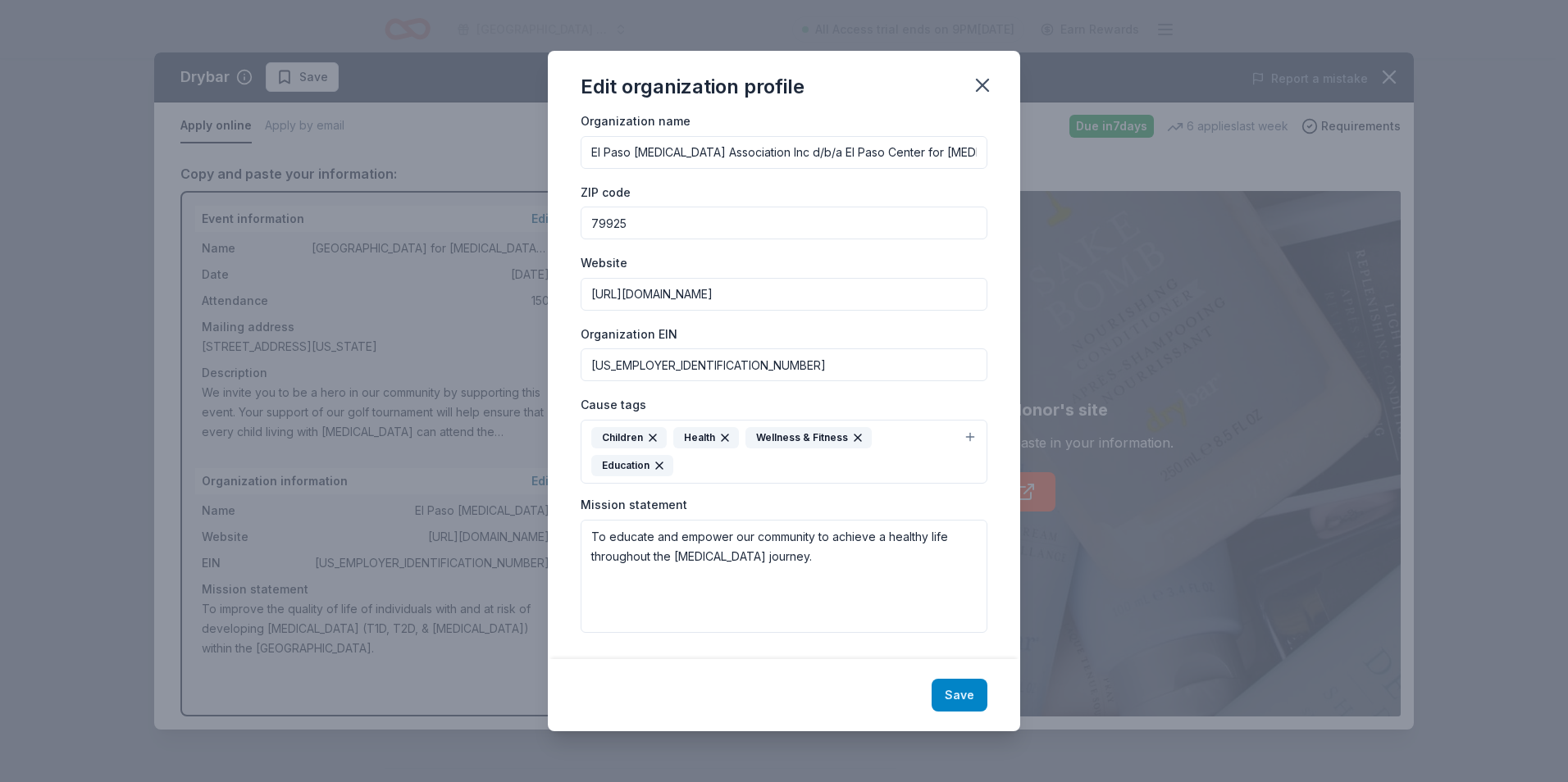
click at [956, 695] on button "Save" at bounding box center [959, 695] width 56 height 33
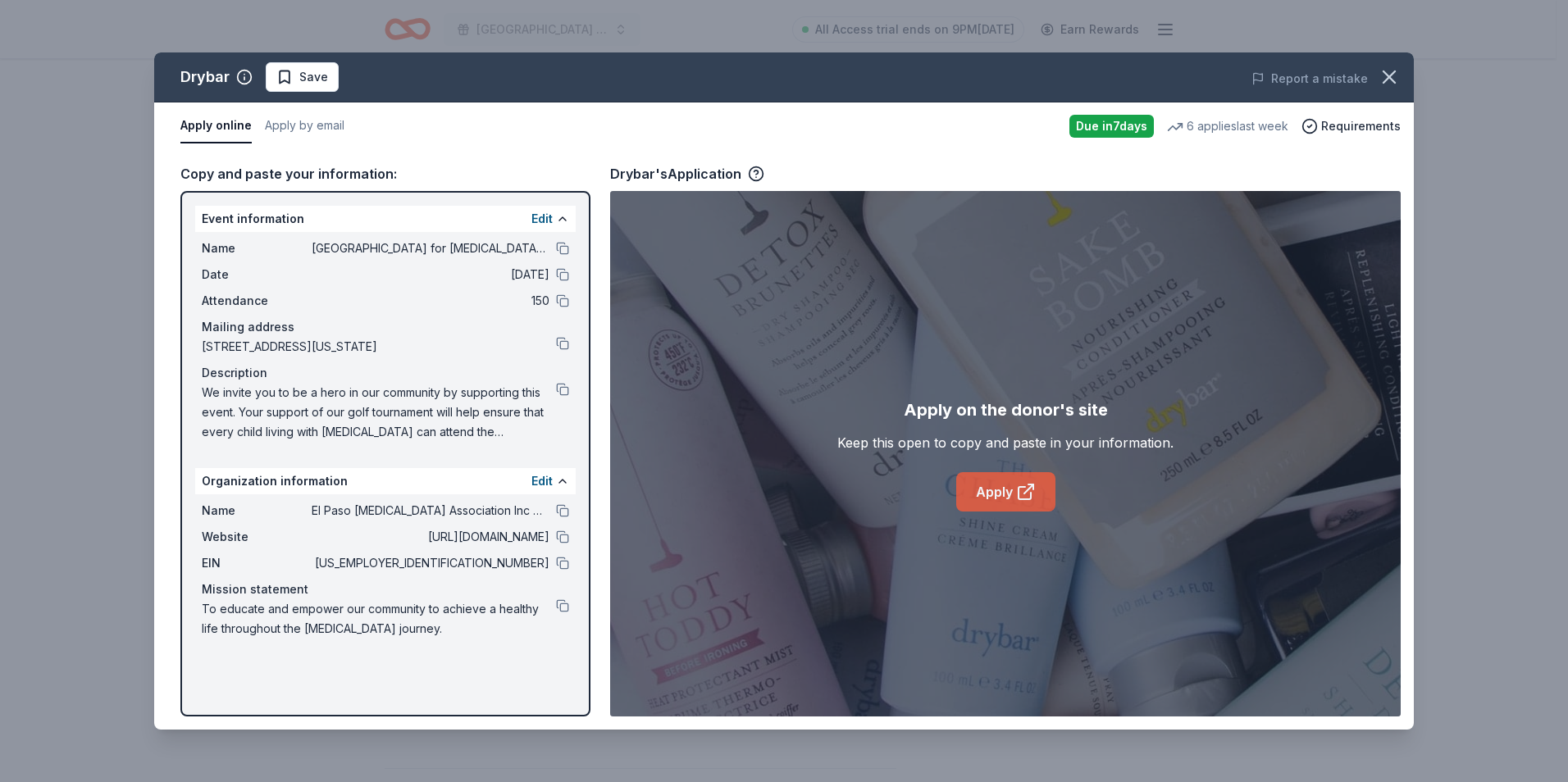
click at [1016, 493] on icon at bounding box center [1026, 492] width 20 height 20
click at [559, 561] on button at bounding box center [563, 563] width 13 height 13
click at [564, 341] on button at bounding box center [563, 344] width 13 height 13
click at [304, 80] on span "Save" at bounding box center [313, 78] width 29 height 20
click at [317, 124] on button "Apply by email" at bounding box center [304, 126] width 79 height 35
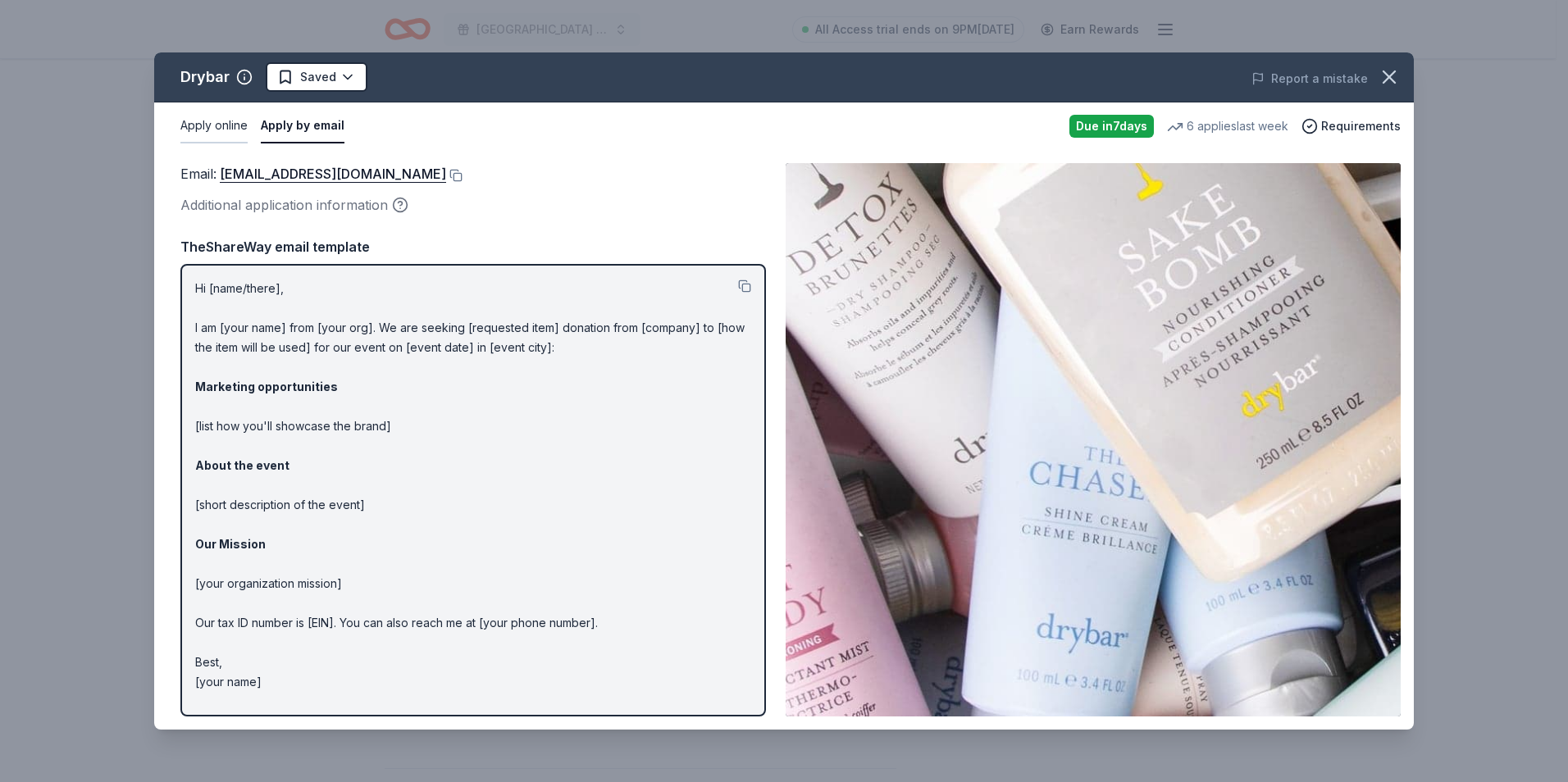
click at [233, 117] on button "Apply online" at bounding box center [214, 126] width 68 height 35
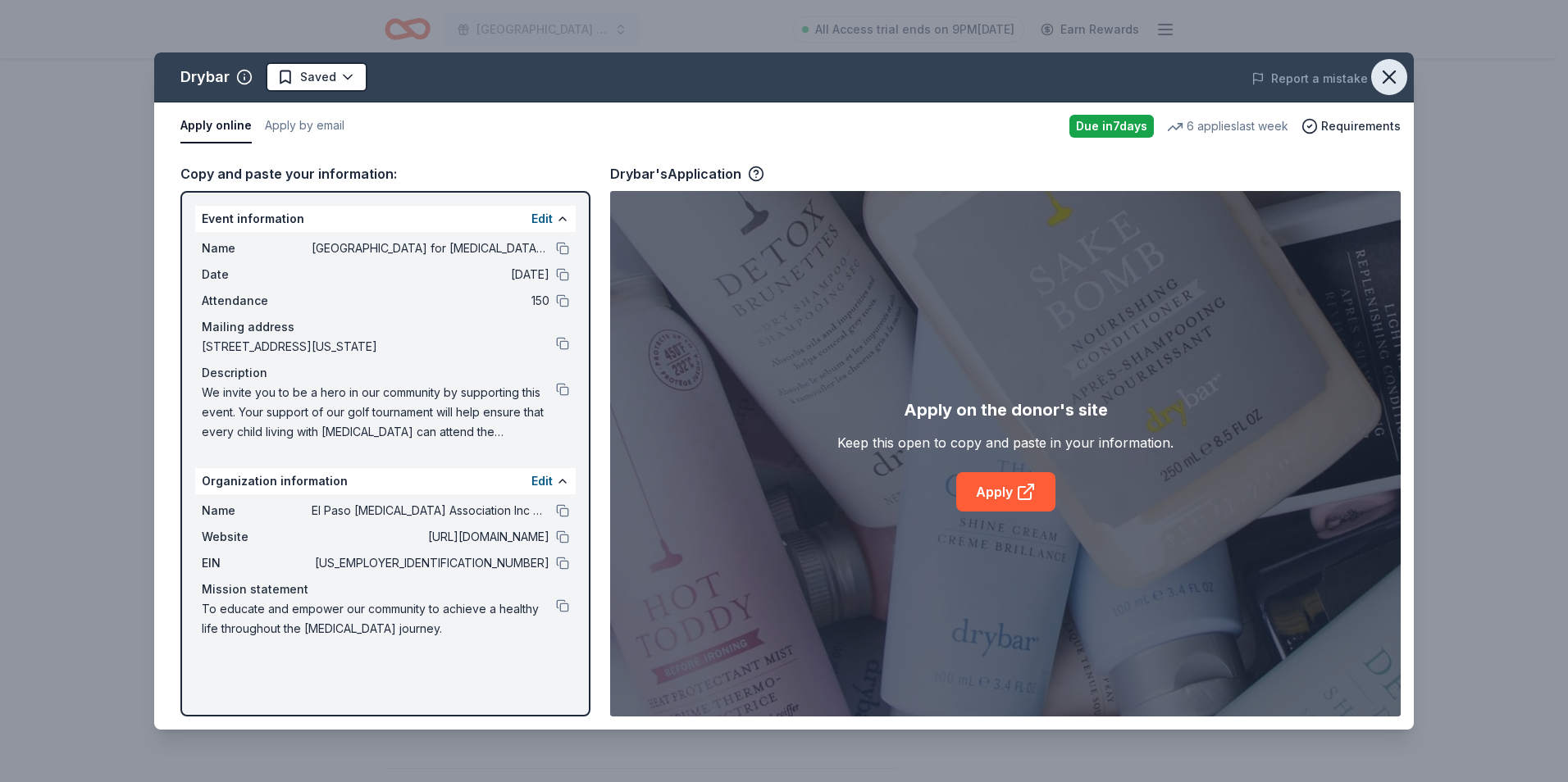
click at [1391, 80] on icon "button" at bounding box center [1389, 78] width 23 height 23
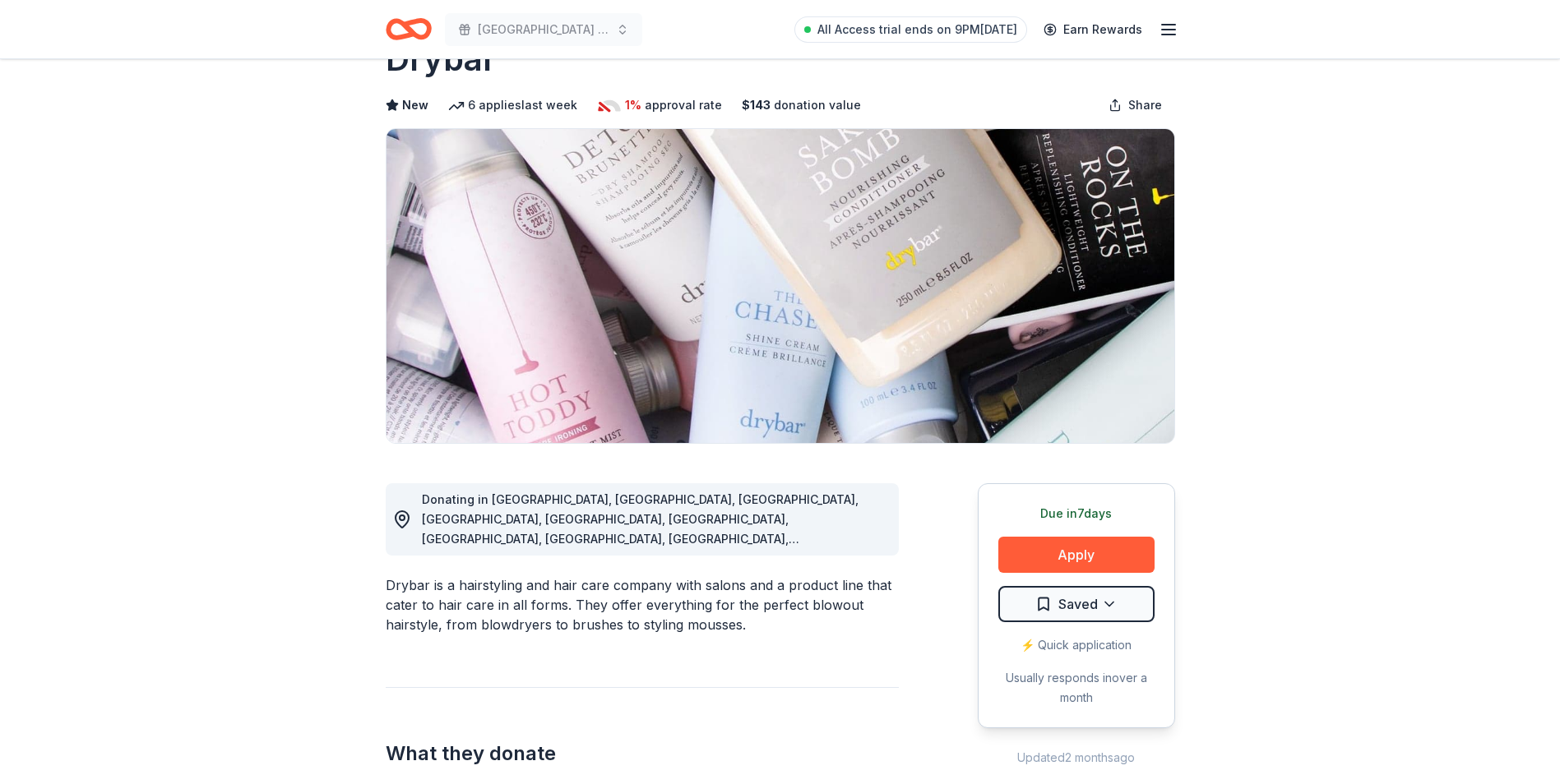
scroll to position [0, 0]
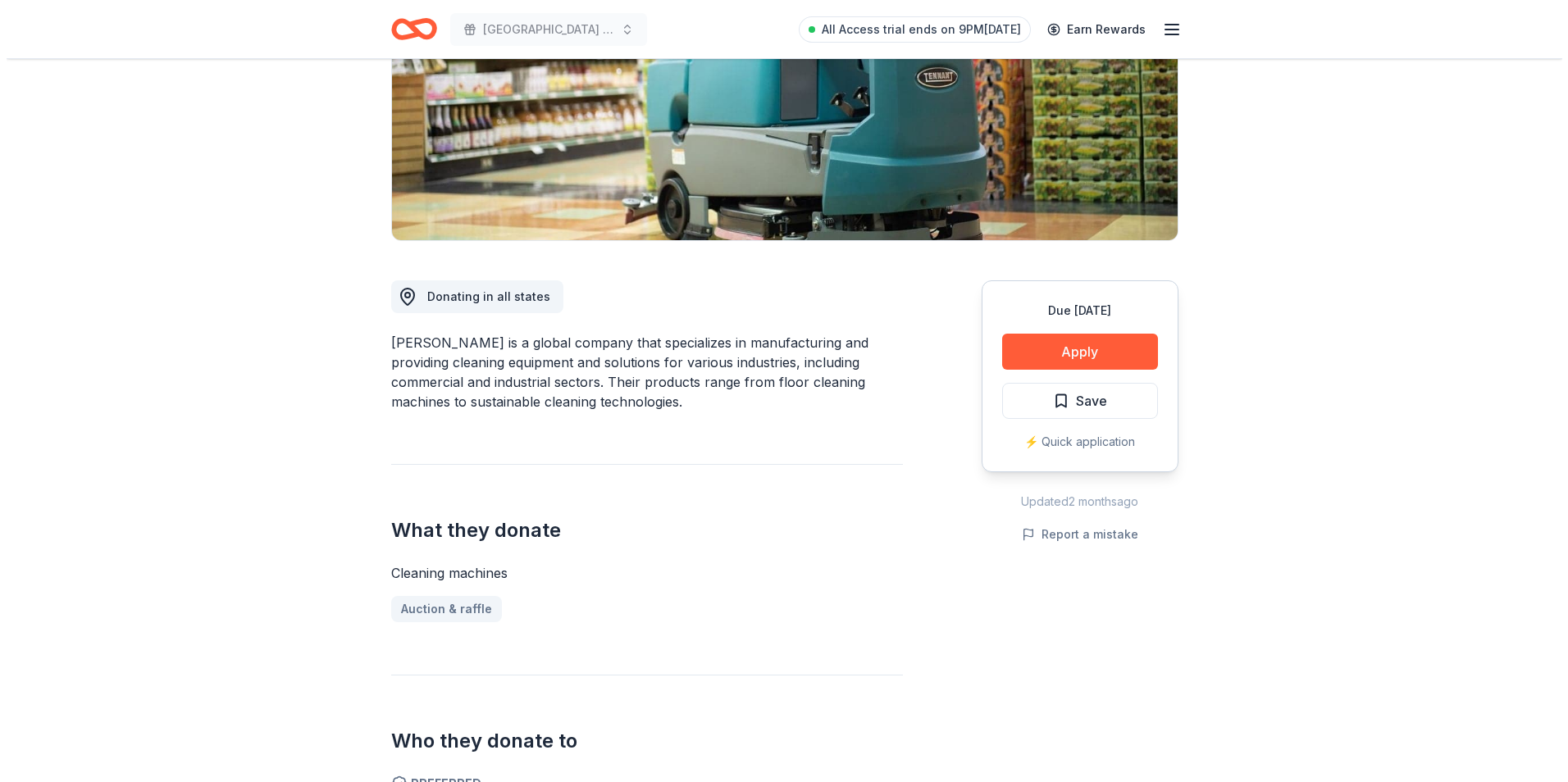
scroll to position [246, 0]
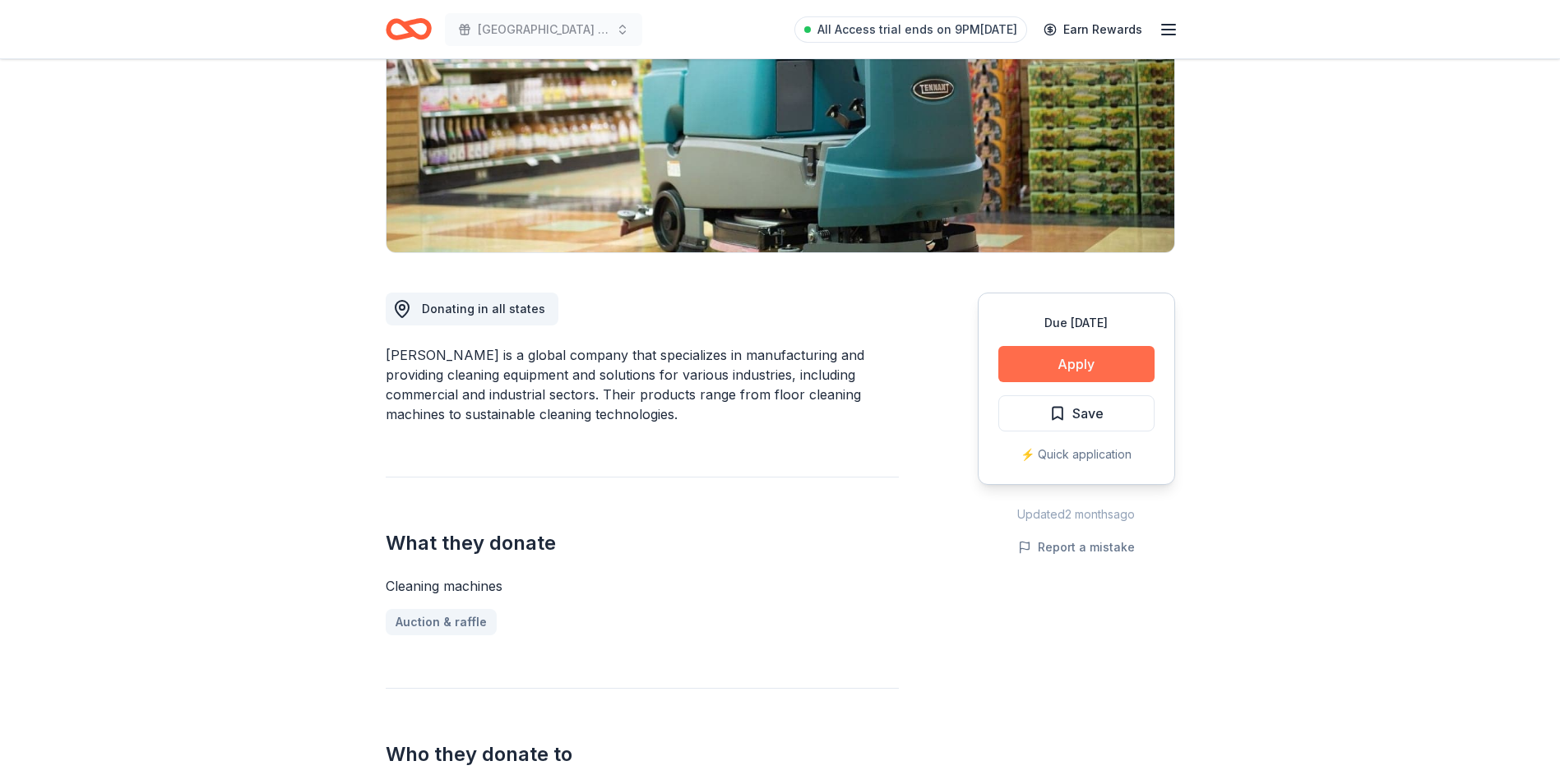
click at [1072, 357] on button "Apply" at bounding box center [1076, 365] width 156 height 36
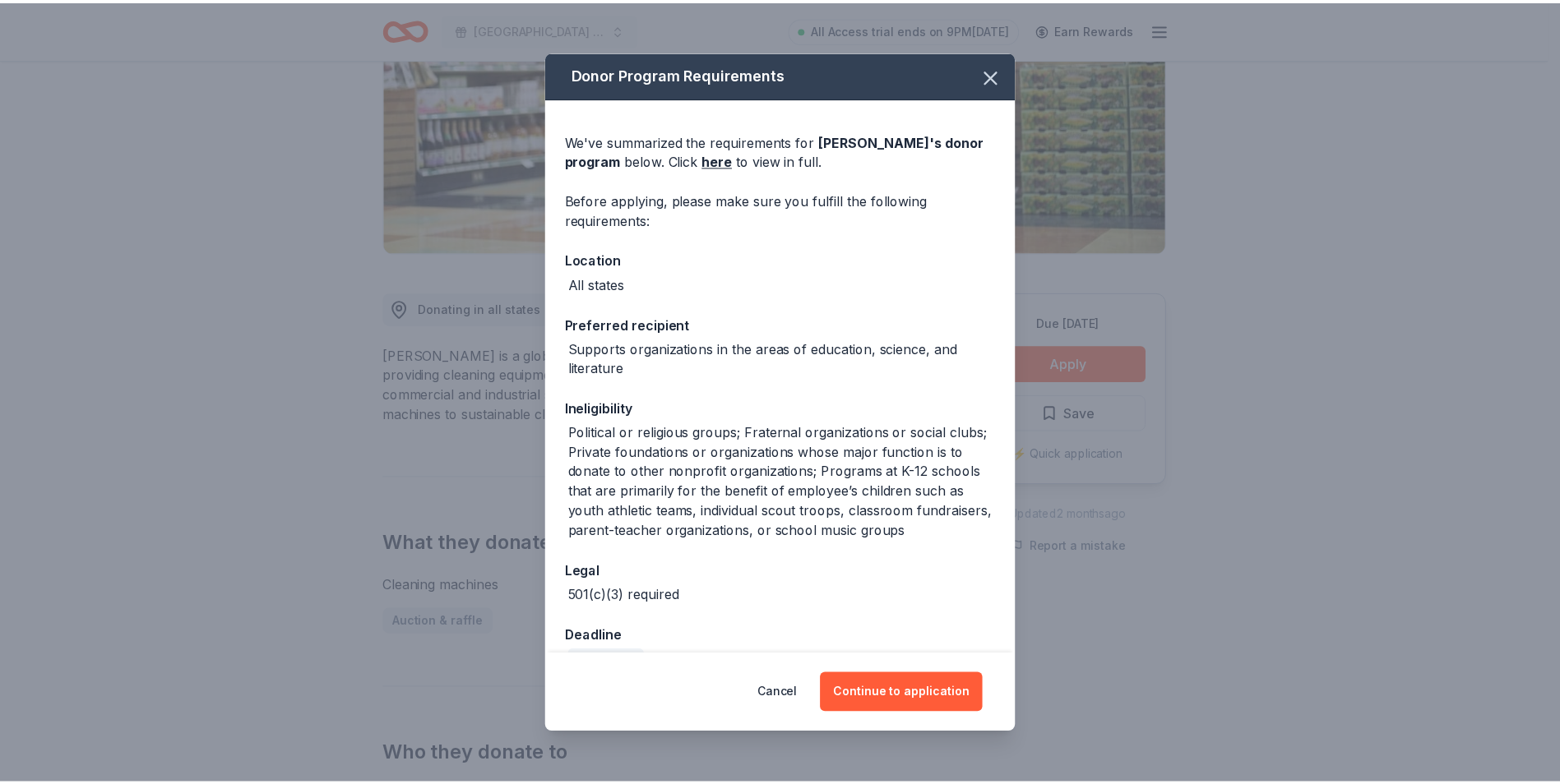
scroll to position [39, 0]
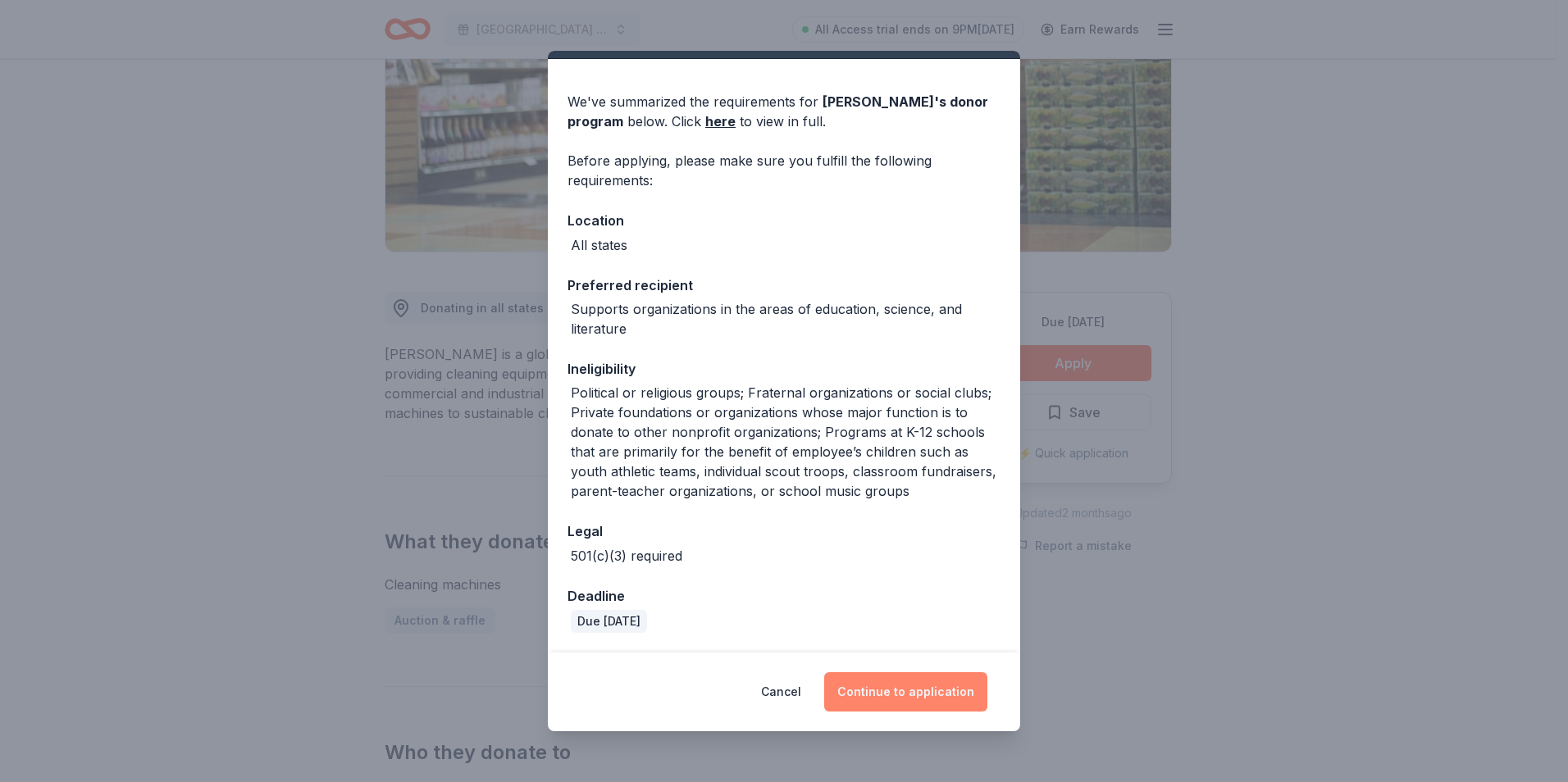
click at [934, 687] on button "Continue to application" at bounding box center [906, 692] width 163 height 40
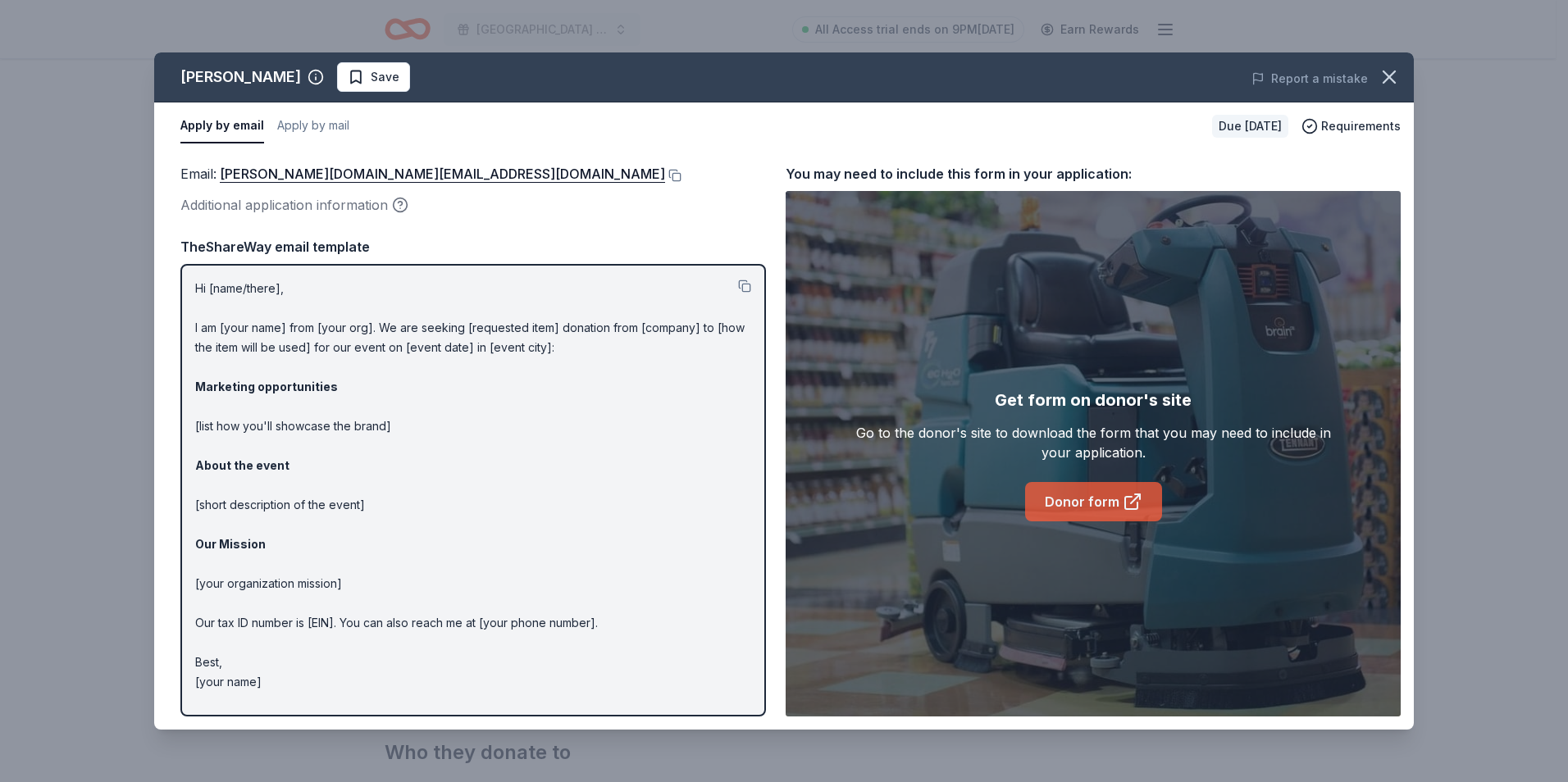
click at [1109, 499] on link "Donor form" at bounding box center [1094, 502] width 137 height 40
click at [313, 125] on button "Apply by mail" at bounding box center [313, 126] width 72 height 35
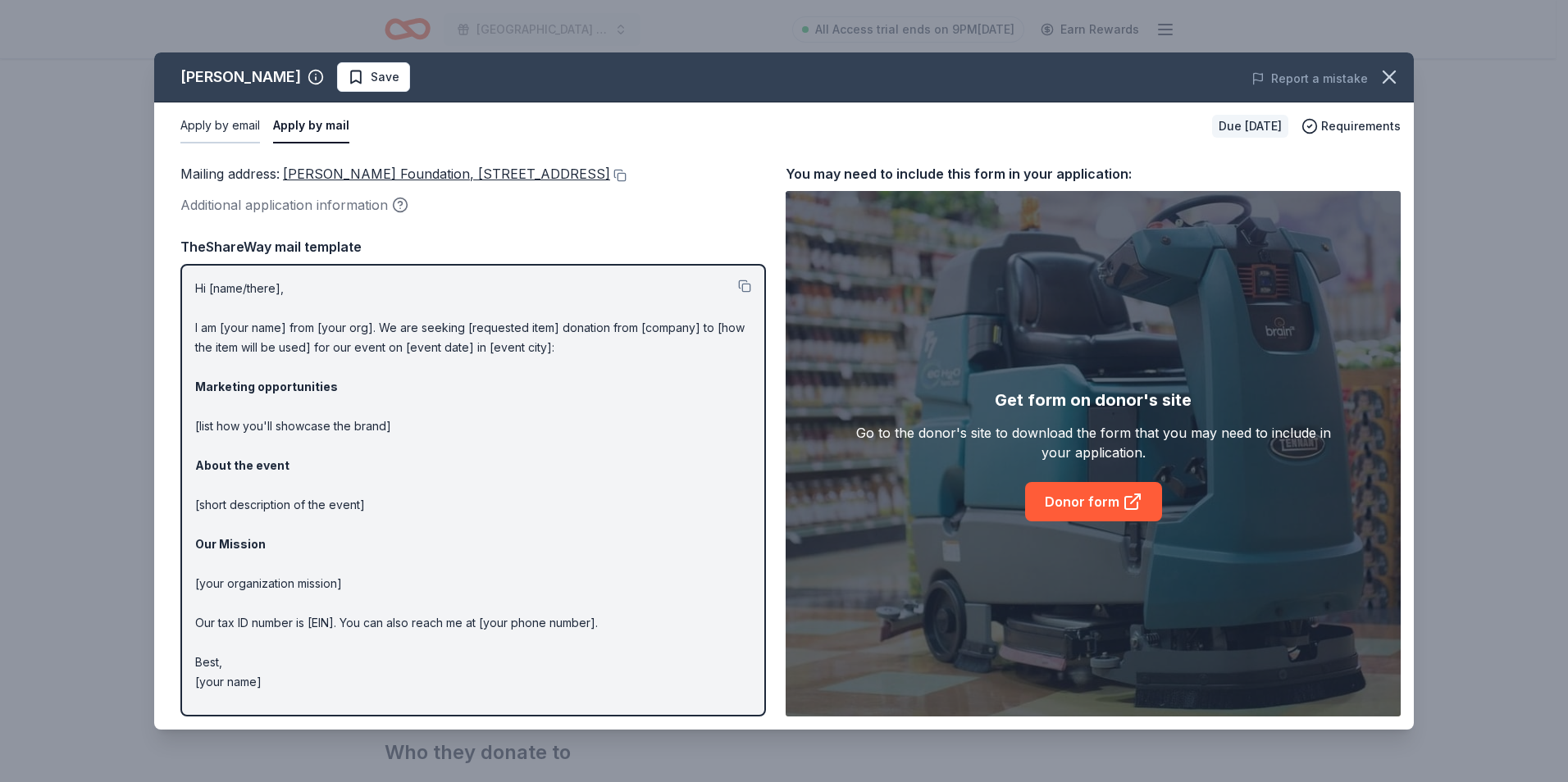
click at [241, 125] on button "Apply by email" at bounding box center [220, 126] width 79 height 35
click at [1393, 78] on icon "button" at bounding box center [1389, 78] width 23 height 23
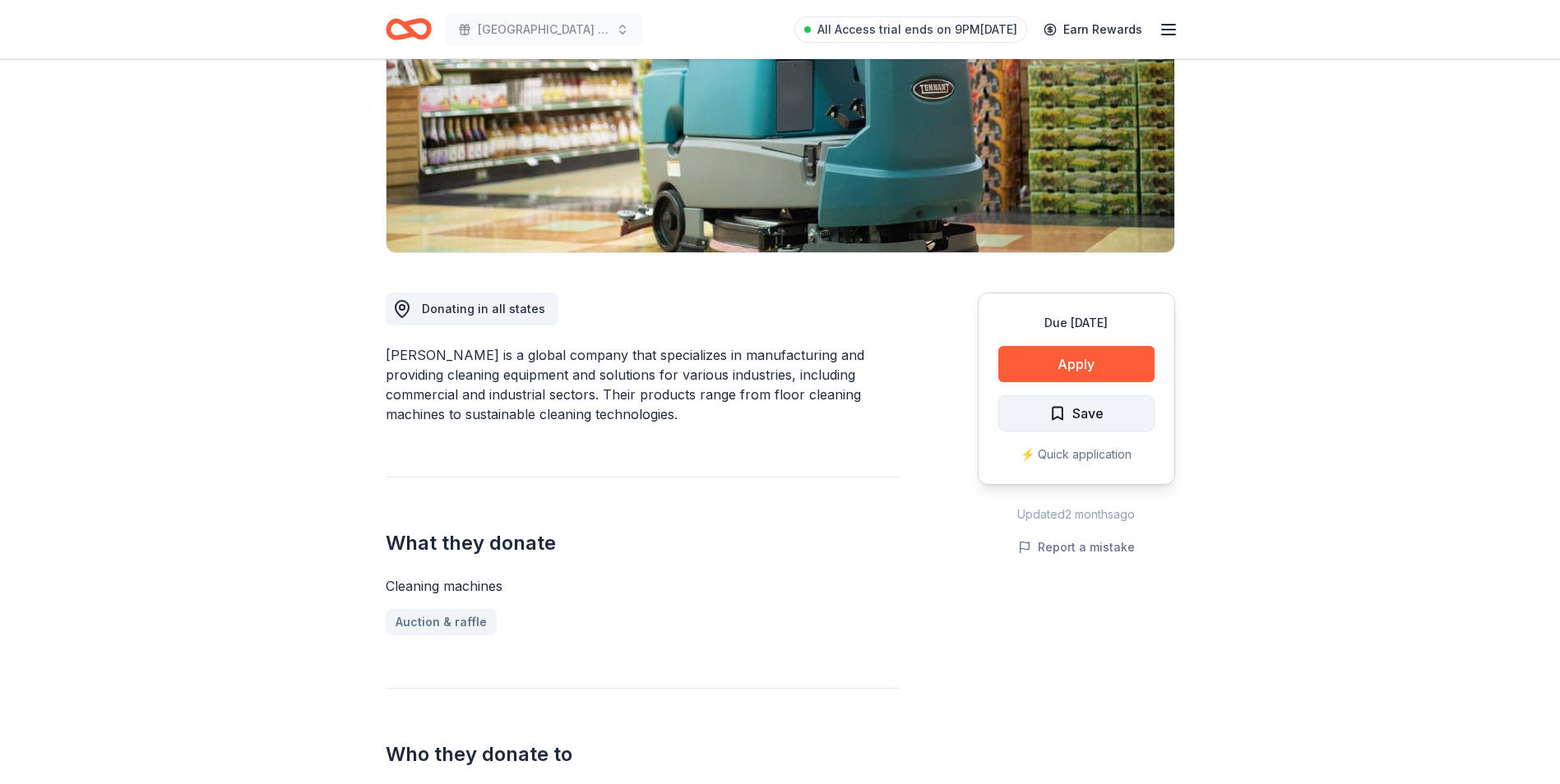
click at [1103, 409] on span "Save" at bounding box center [1088, 414] width 31 height 22
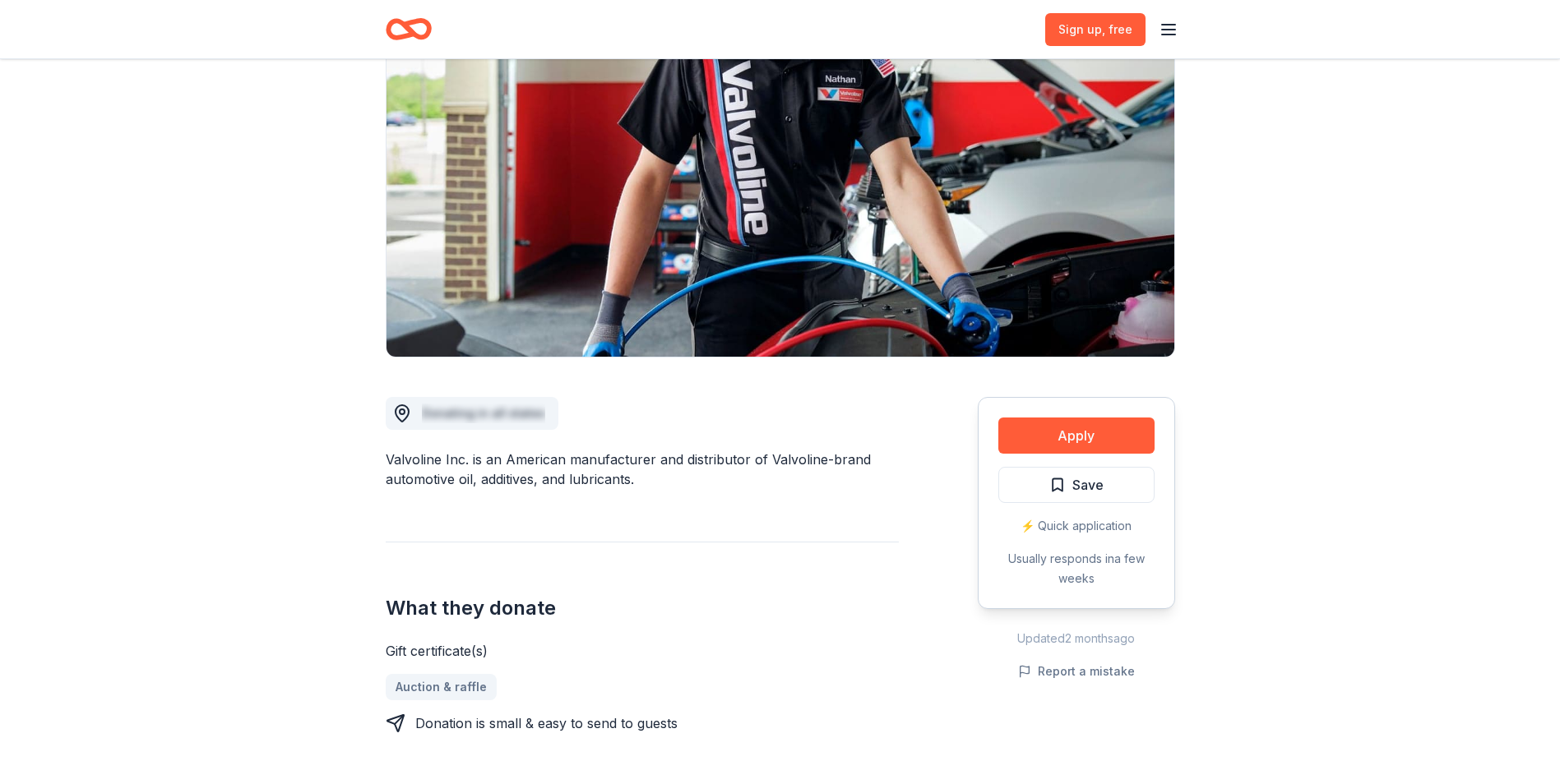
scroll to position [165, 0]
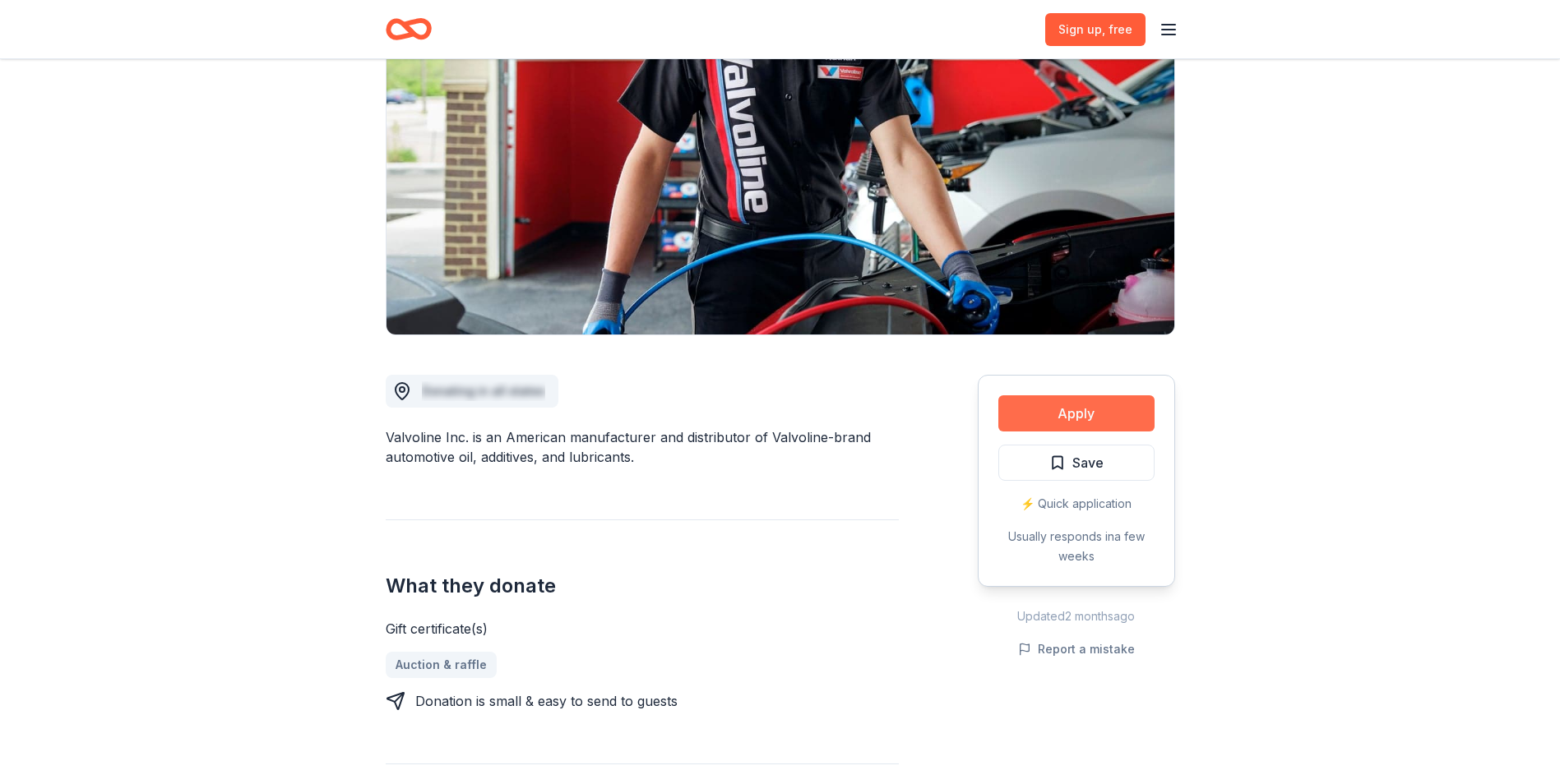
click at [1103, 411] on button "Apply" at bounding box center [1076, 414] width 156 height 36
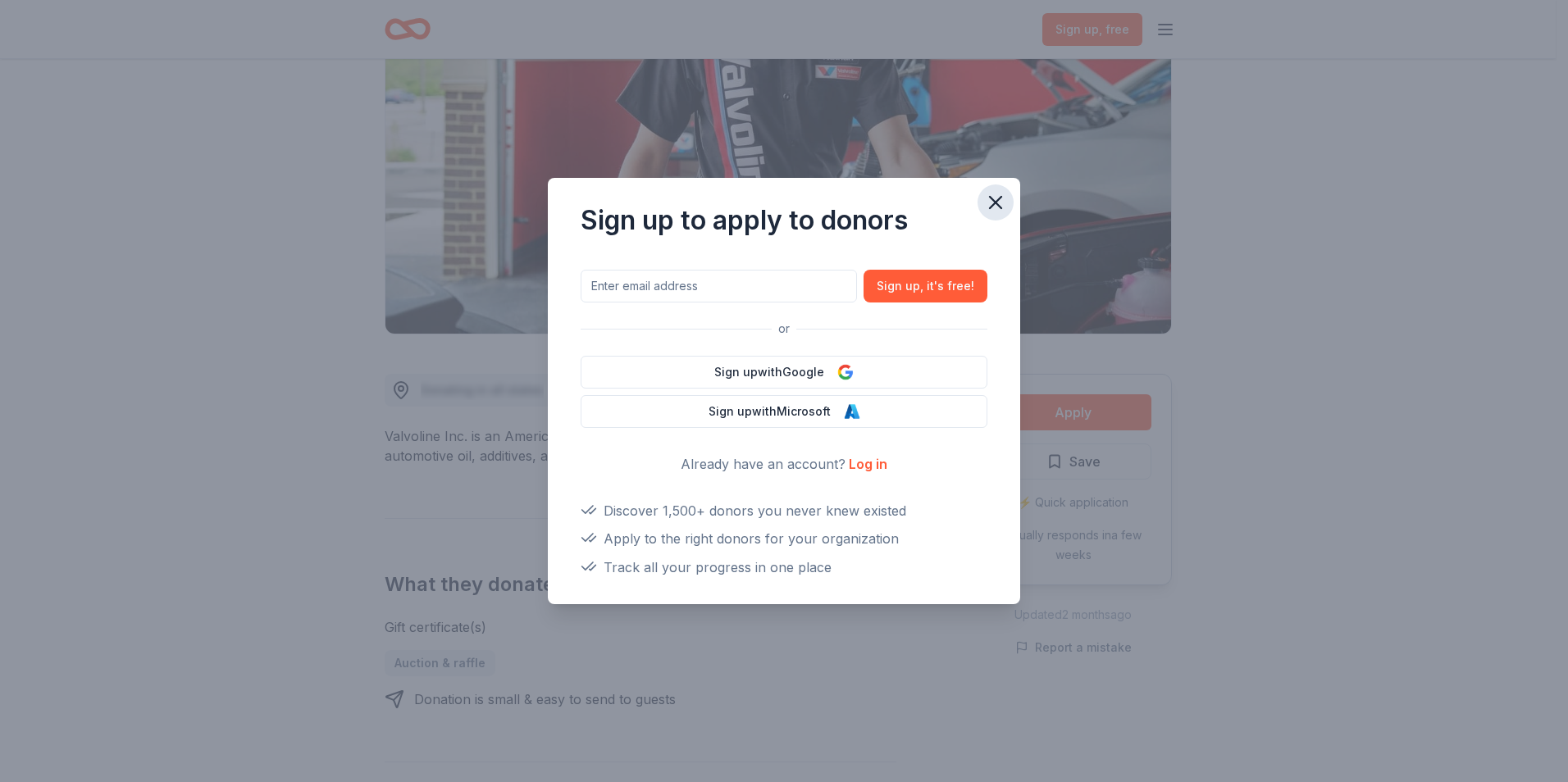
click at [1003, 205] on icon "button" at bounding box center [996, 203] width 23 height 23
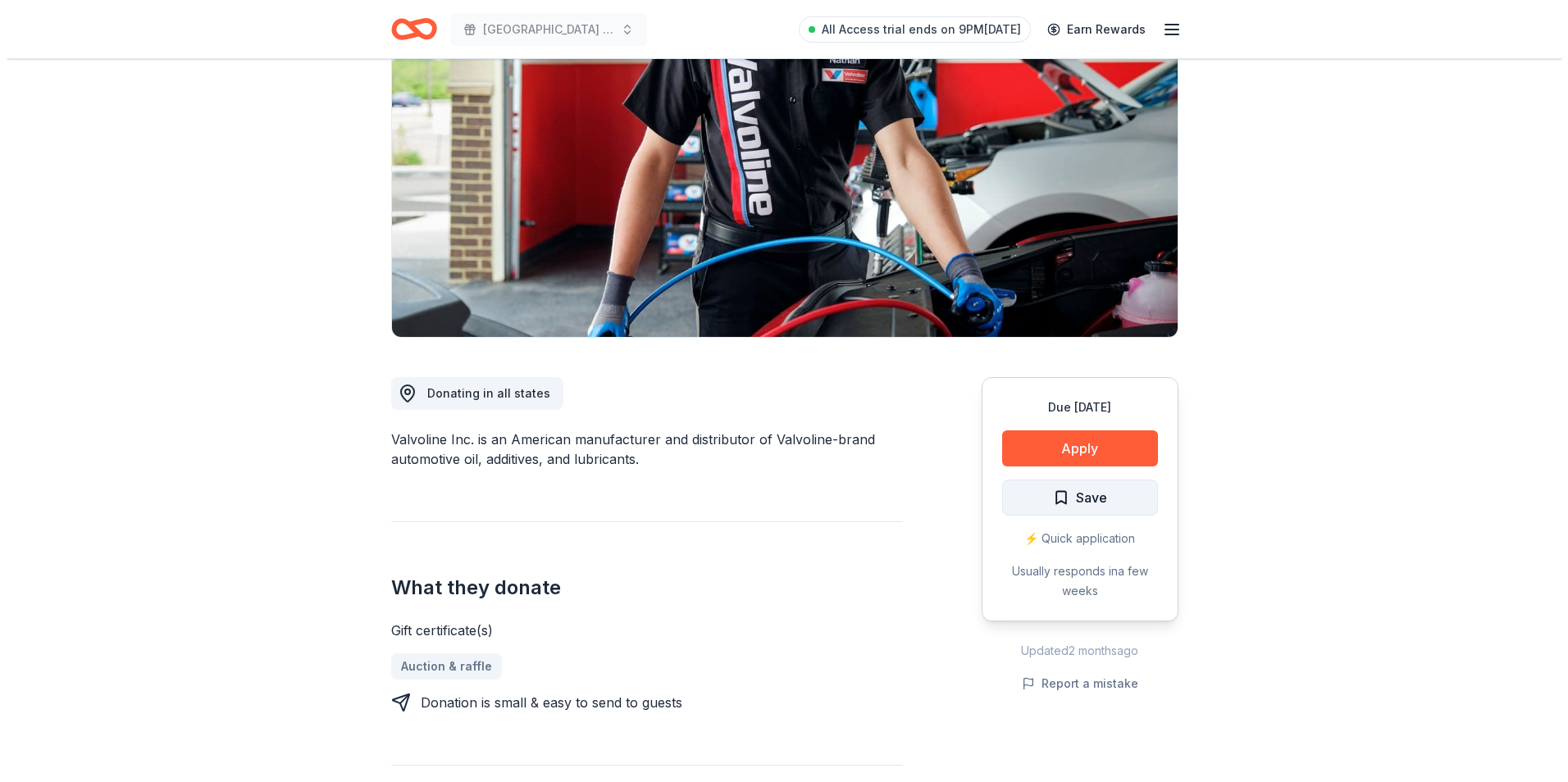
scroll to position [164, 0]
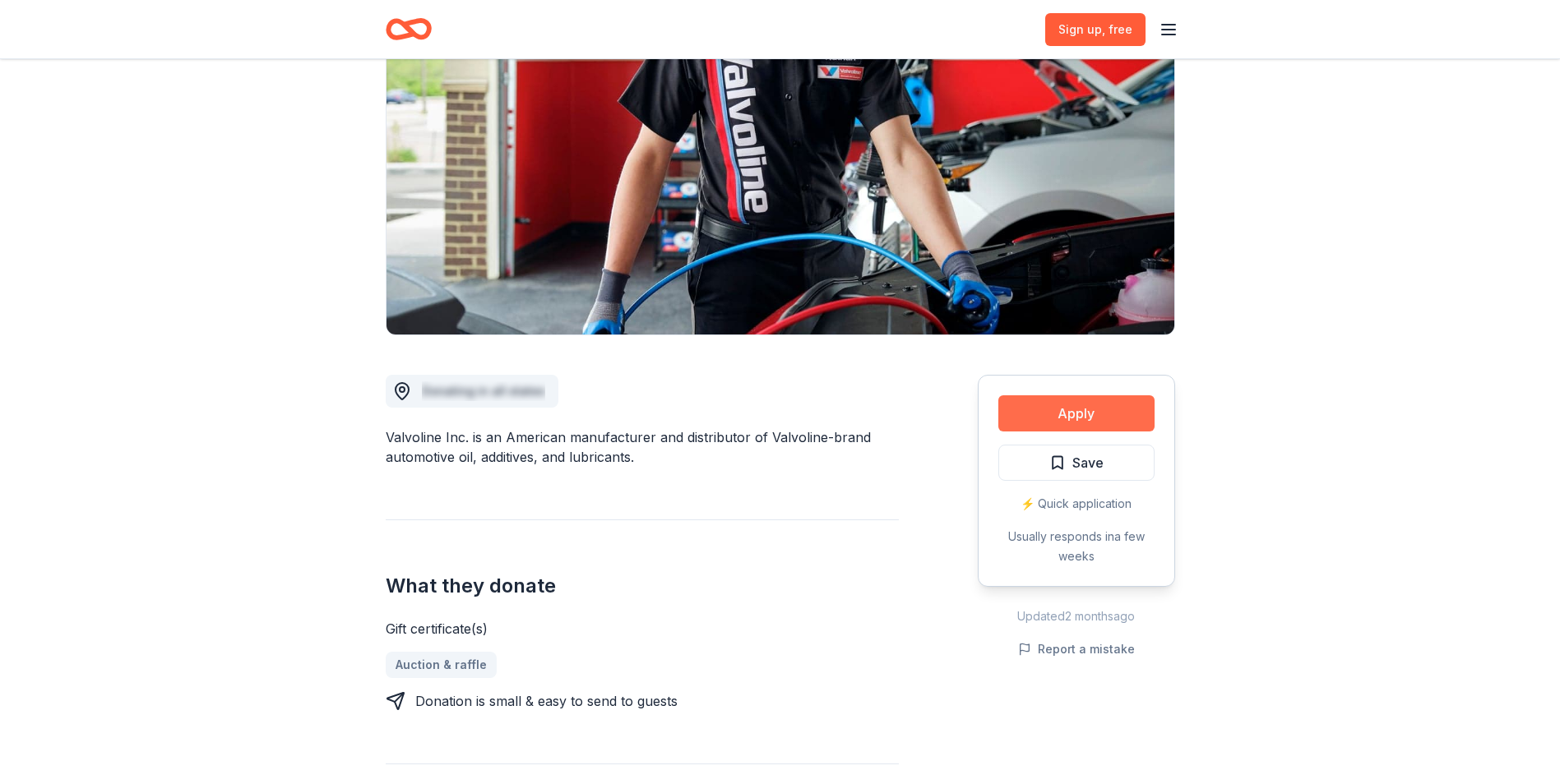
click at [1092, 410] on button "Apply" at bounding box center [1076, 414] width 156 height 36
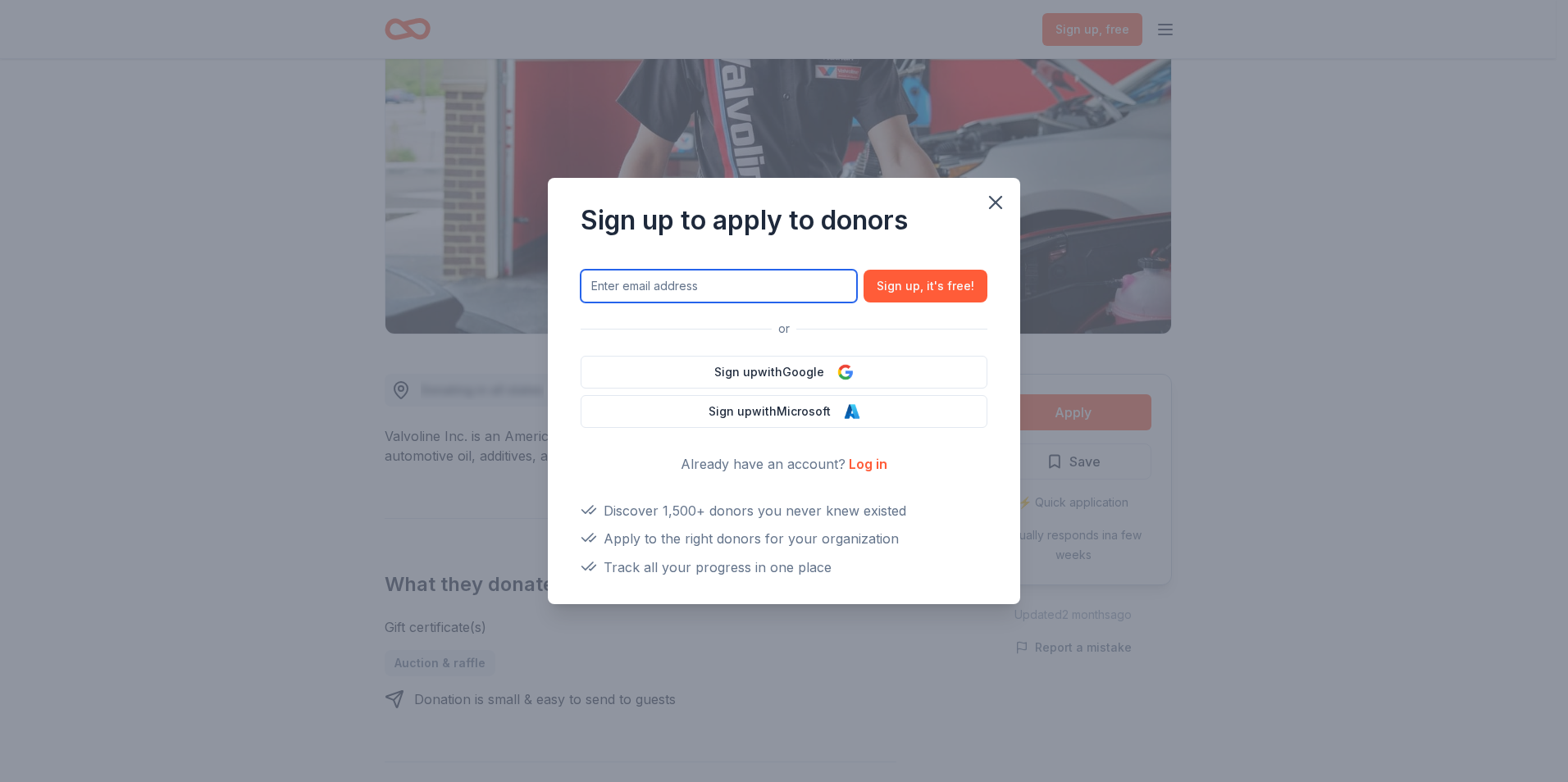
click at [798, 281] on input "text" at bounding box center [718, 286] width 276 height 33
type input "cbmontoya@icloud.com"
click at [873, 459] on link "Log in" at bounding box center [868, 464] width 39 height 16
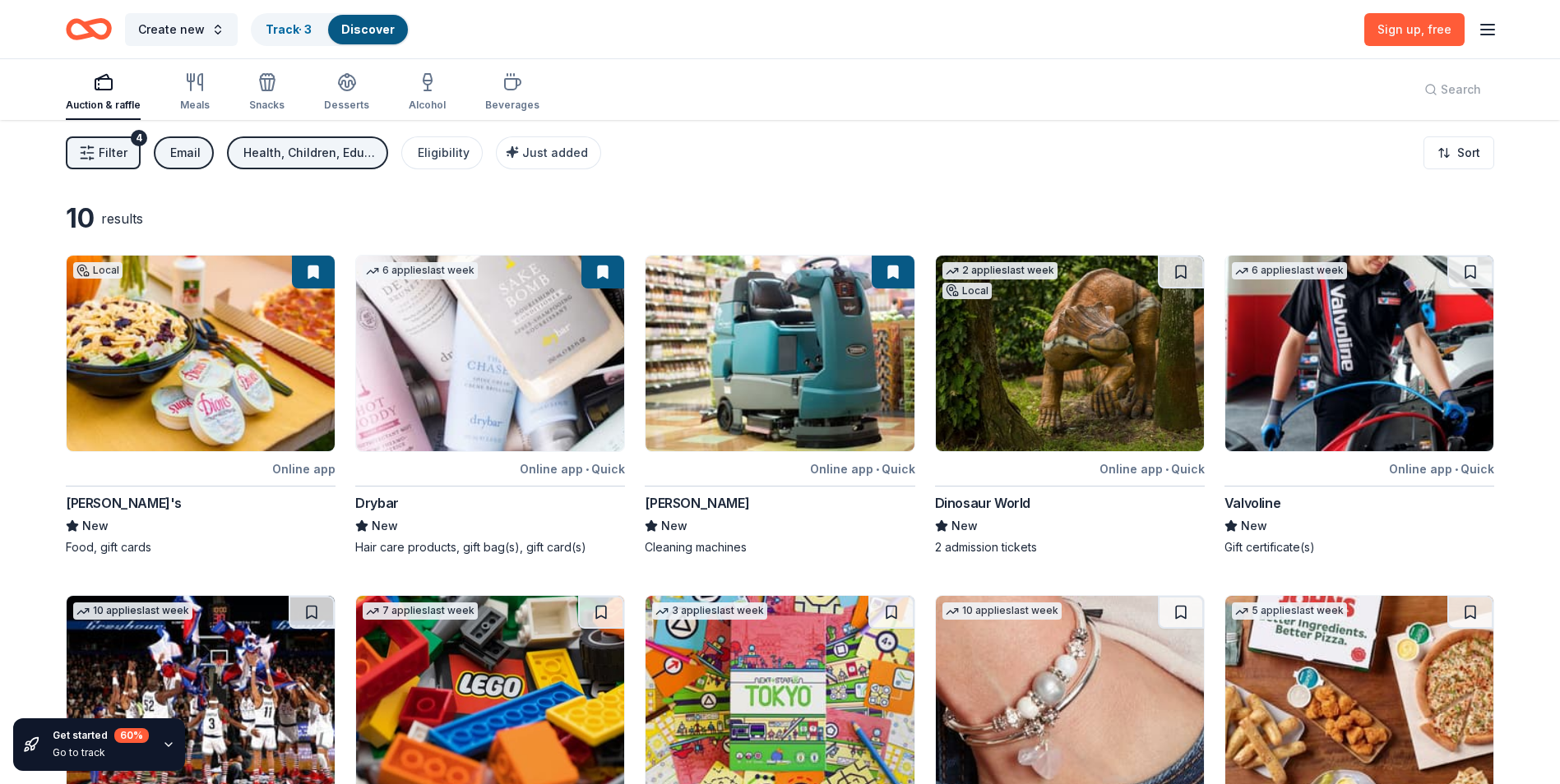
click at [1378, 320] on img at bounding box center [1359, 353] width 268 height 196
click at [1490, 22] on icon "button" at bounding box center [1487, 30] width 20 height 20
click at [1286, 157] on button "Log in" at bounding box center [1284, 160] width 38 height 20
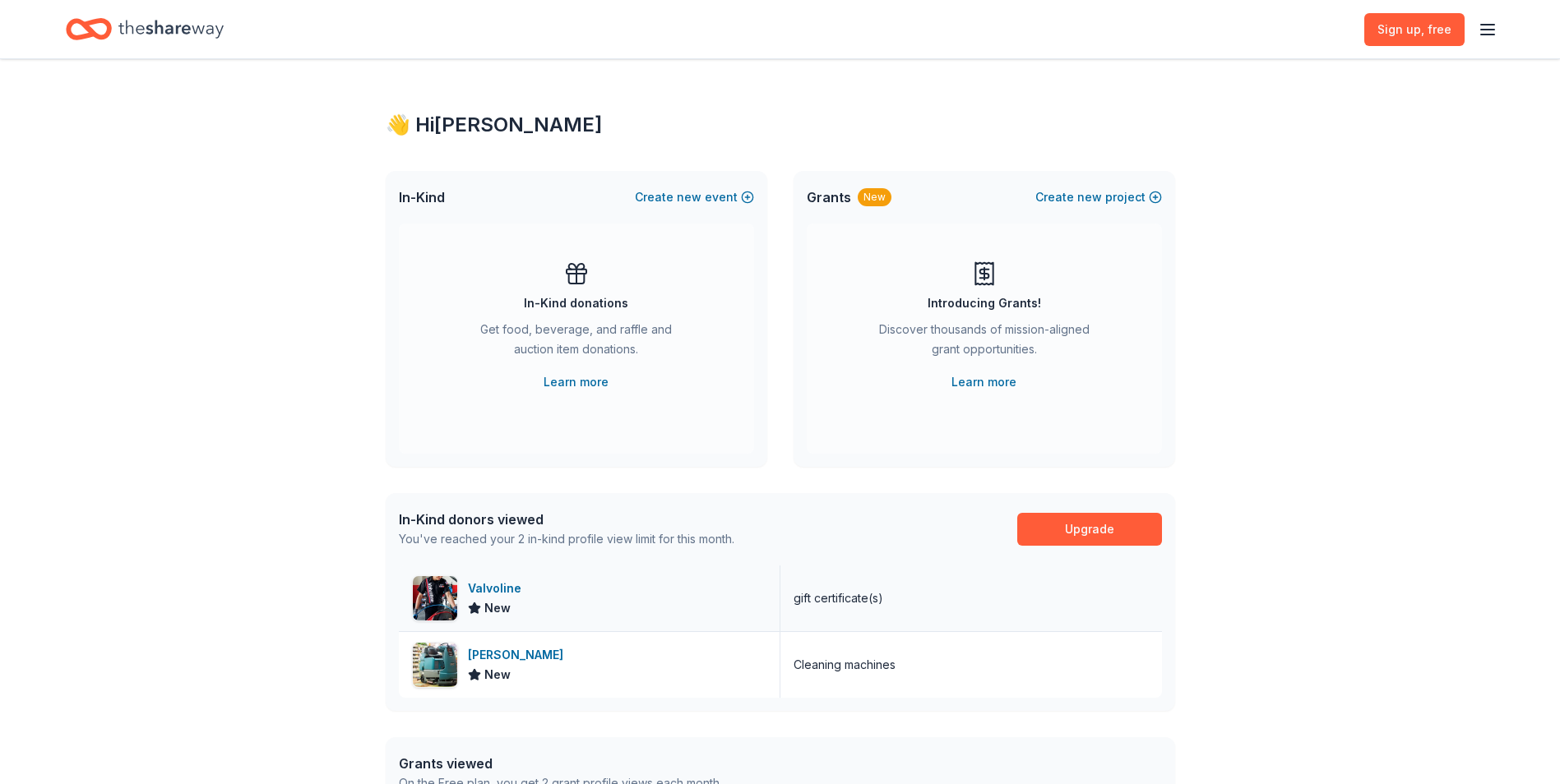
click at [490, 590] on div "Valvoline" at bounding box center [498, 589] width 60 height 20
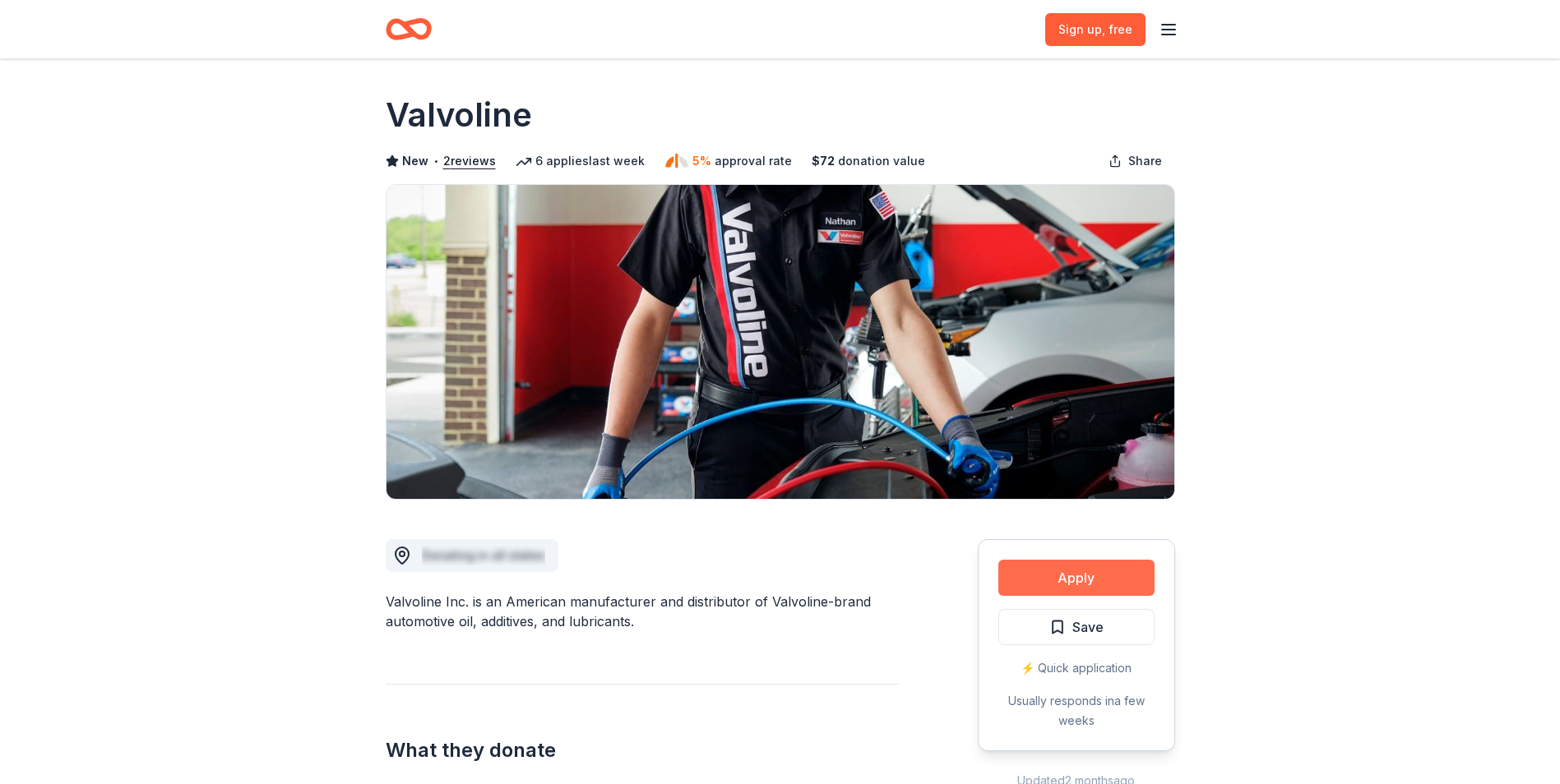
click at [1077, 577] on button "Apply" at bounding box center [1076, 578] width 156 height 36
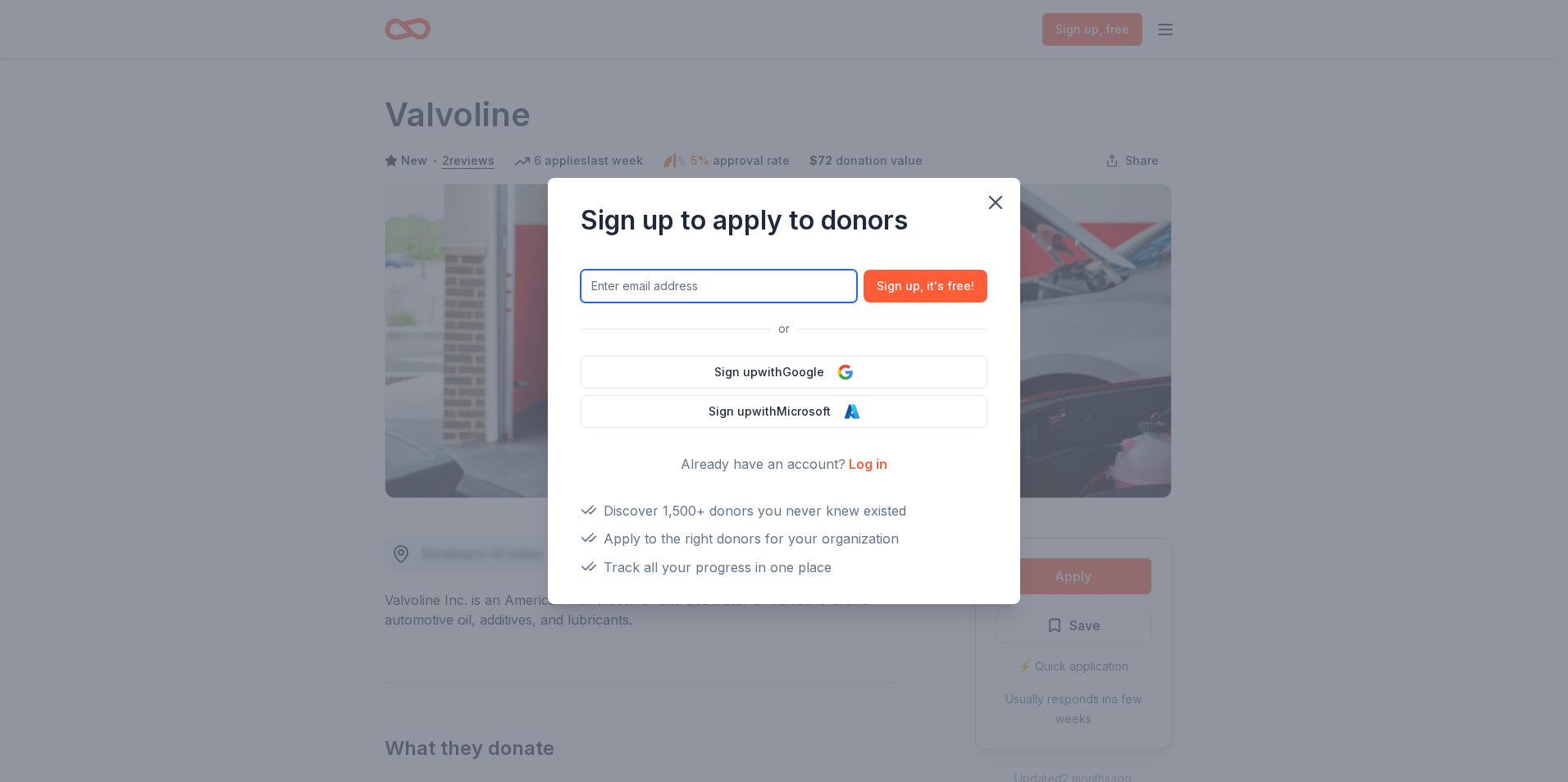
click at [795, 285] on input "text" at bounding box center [718, 286] width 276 height 33
type input "[EMAIL_ADDRESS][DOMAIN_NAME]"
click at [878, 466] on link "Log in" at bounding box center [868, 464] width 39 height 16
